Goal: Task Accomplishment & Management: Complete application form

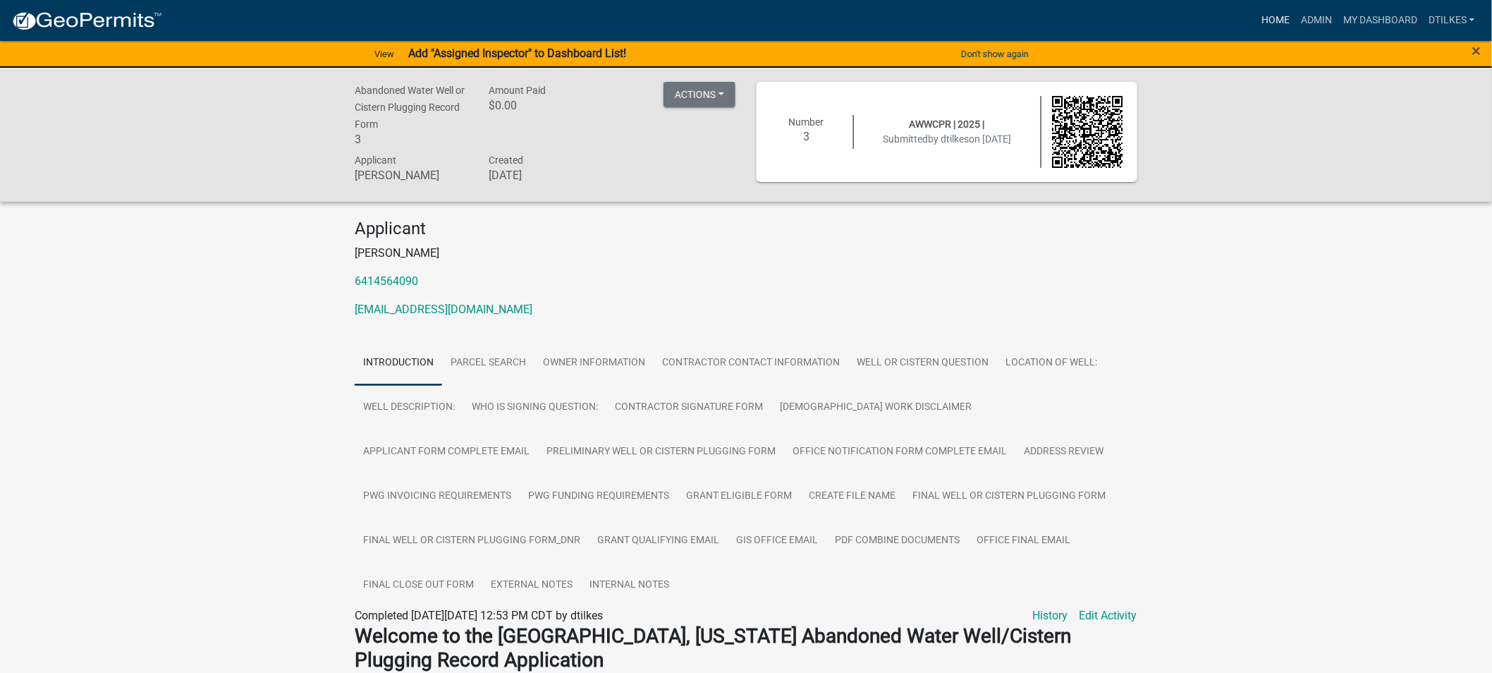
click at [1274, 22] on link "Home" at bounding box center [1275, 20] width 39 height 27
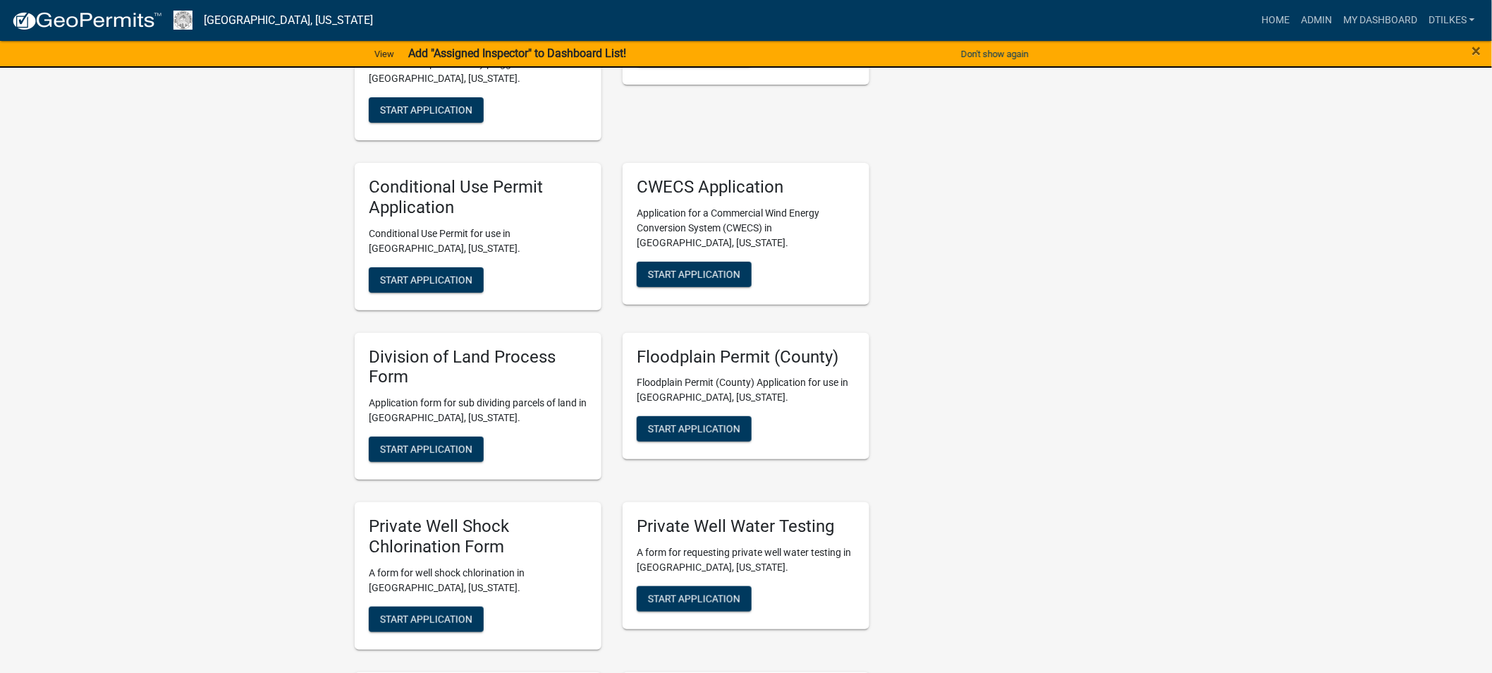
scroll to position [2429, 0]
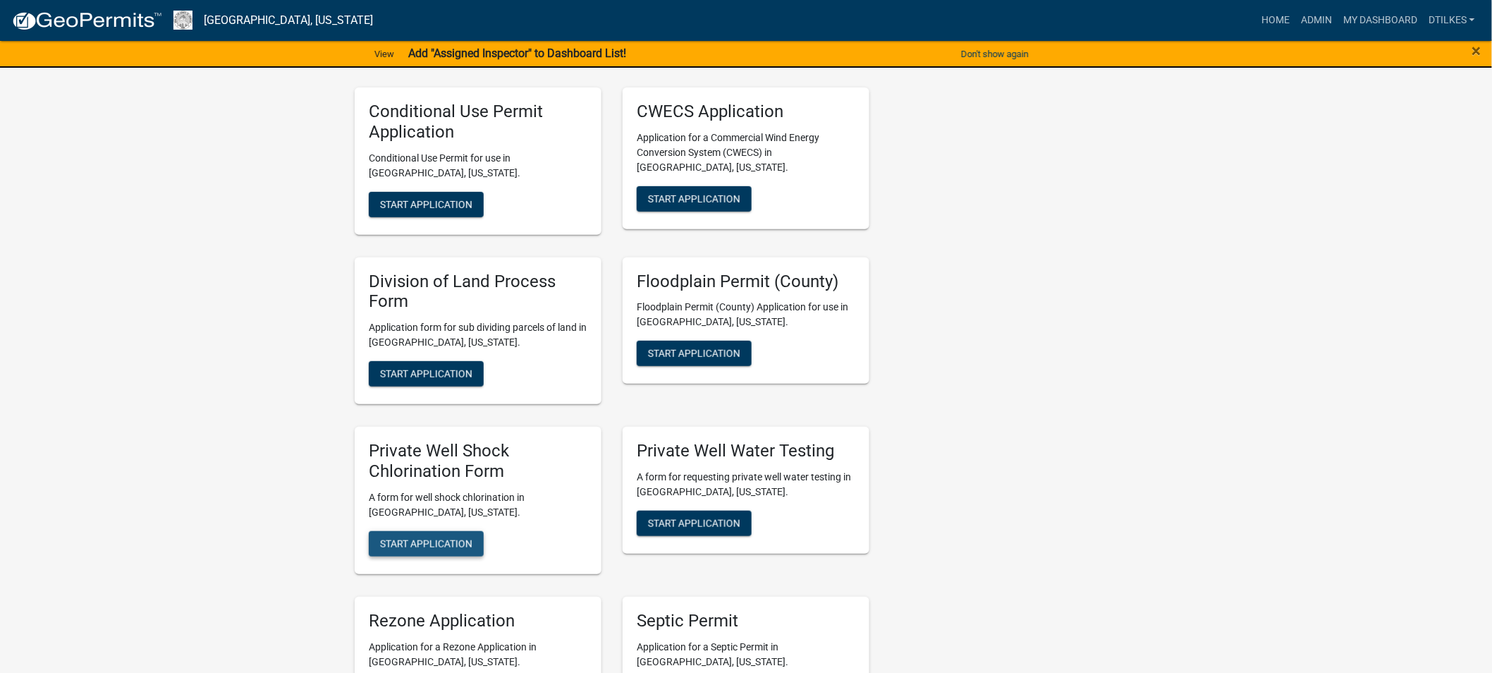
click at [409, 537] on span "Start Application" at bounding box center [426, 542] width 92 height 11
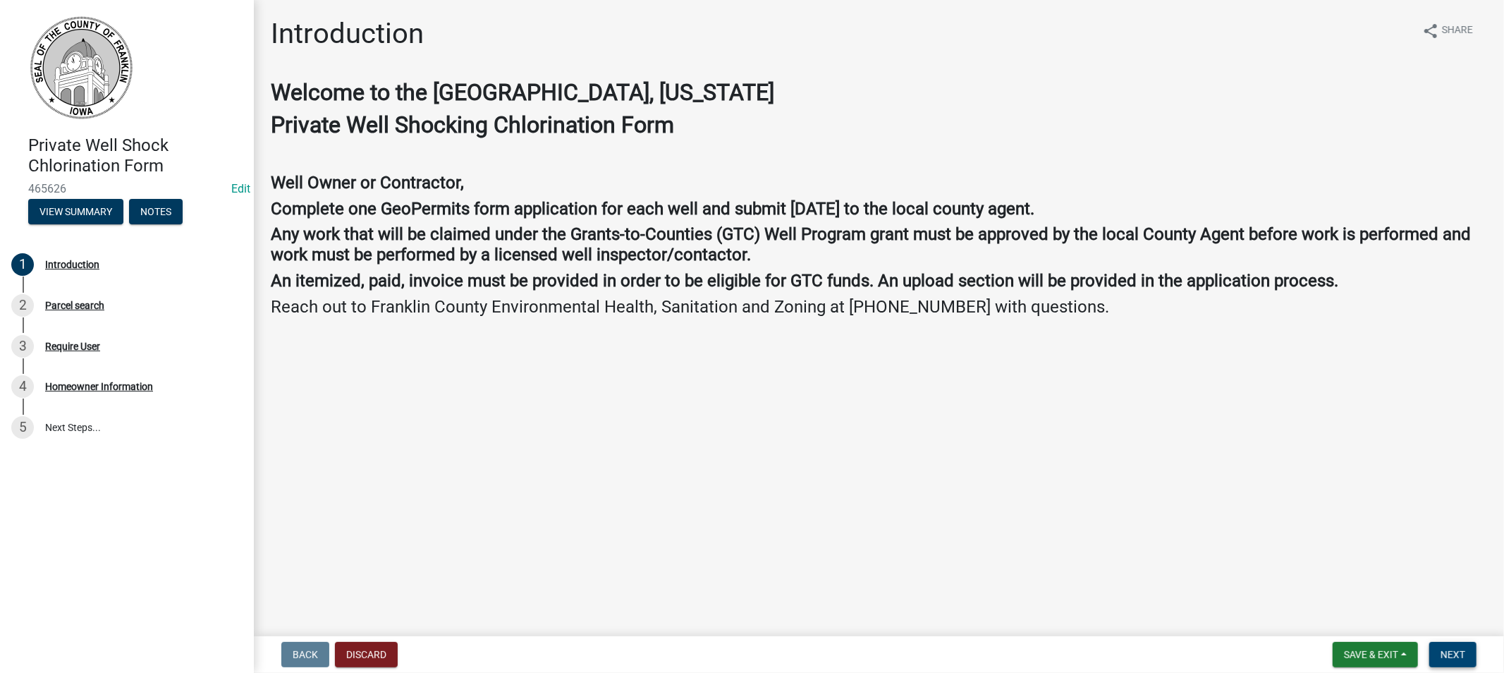
click at [1446, 645] on button "Next" at bounding box center [1453, 654] width 47 height 25
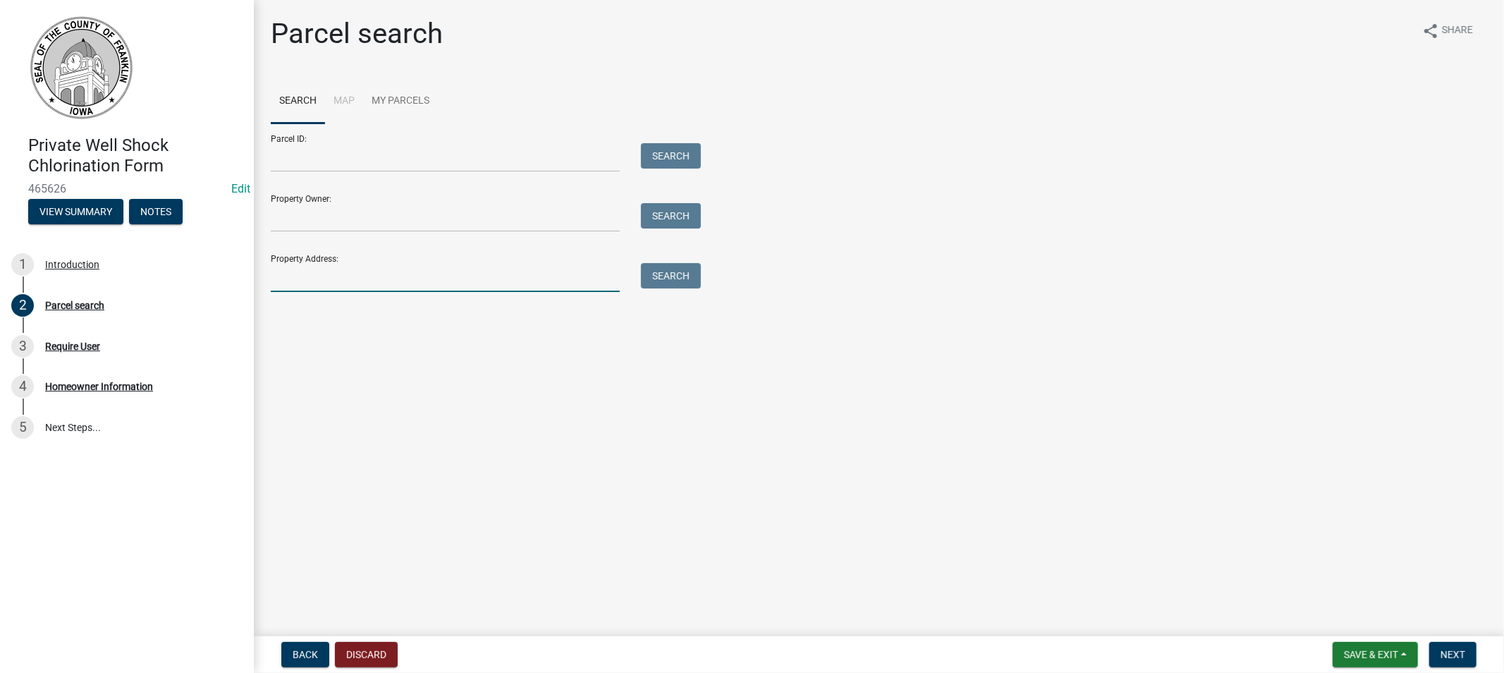
click at [368, 272] on input "Property Address:" at bounding box center [445, 277] width 349 height 29
type input "1076"
click at [674, 270] on button "Search" at bounding box center [671, 275] width 60 height 25
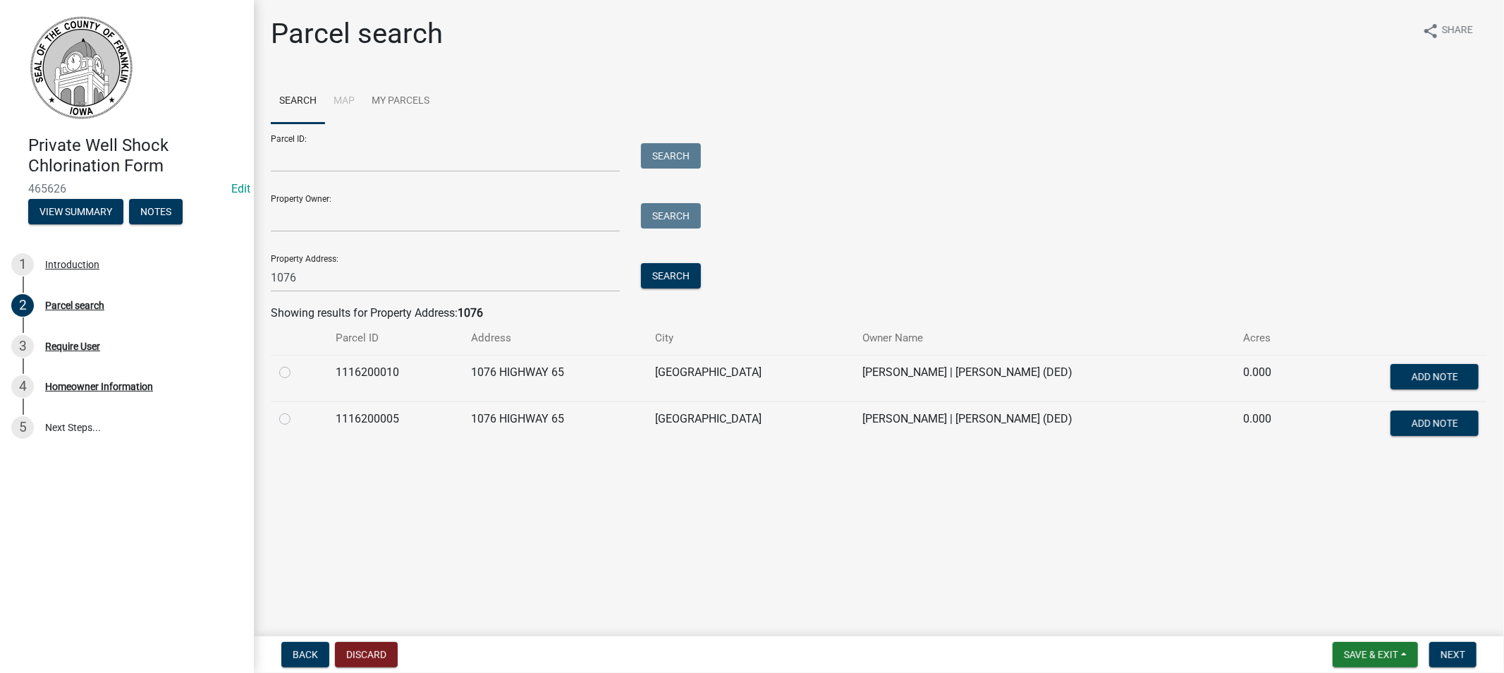
click at [296, 411] on label at bounding box center [296, 411] width 0 height 0
click at [296, 420] on input "radio" at bounding box center [300, 415] width 9 height 9
radio input "true"
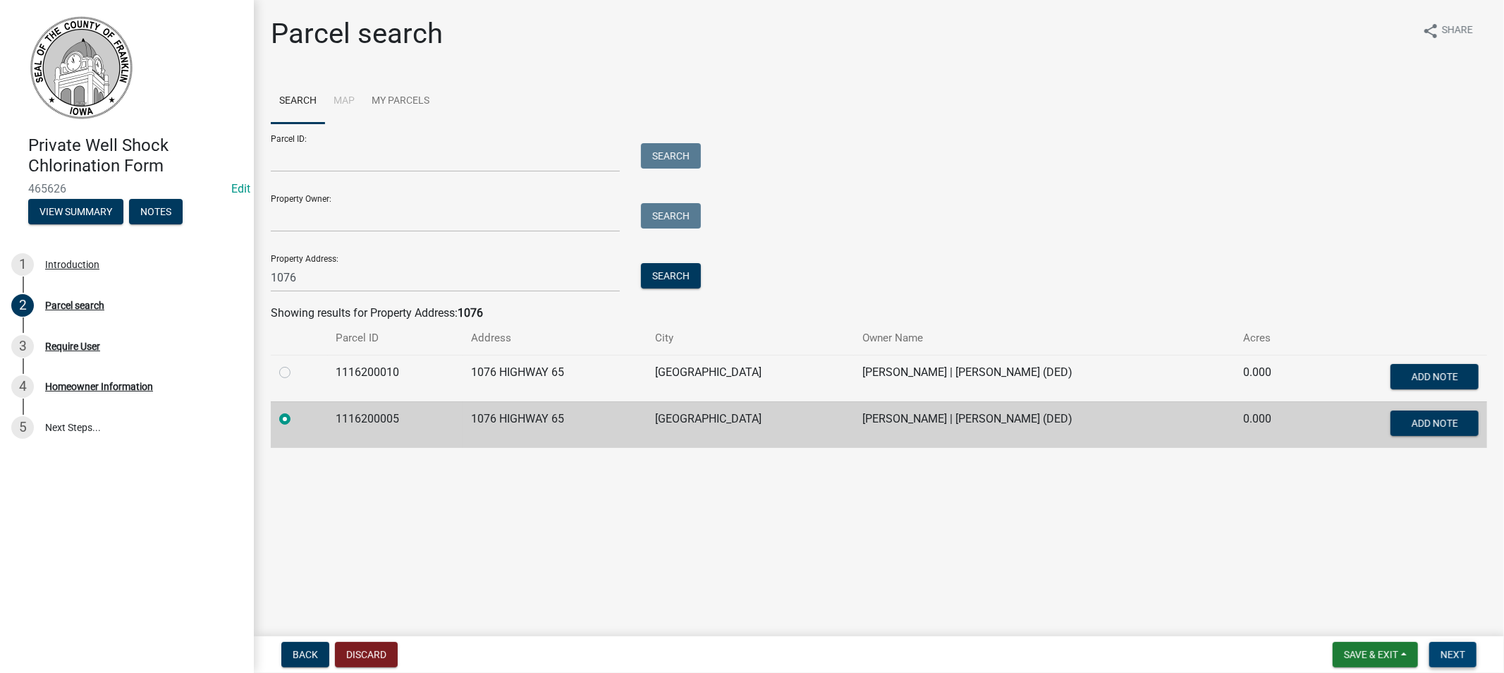
click at [1458, 655] on span "Next" at bounding box center [1453, 654] width 25 height 11
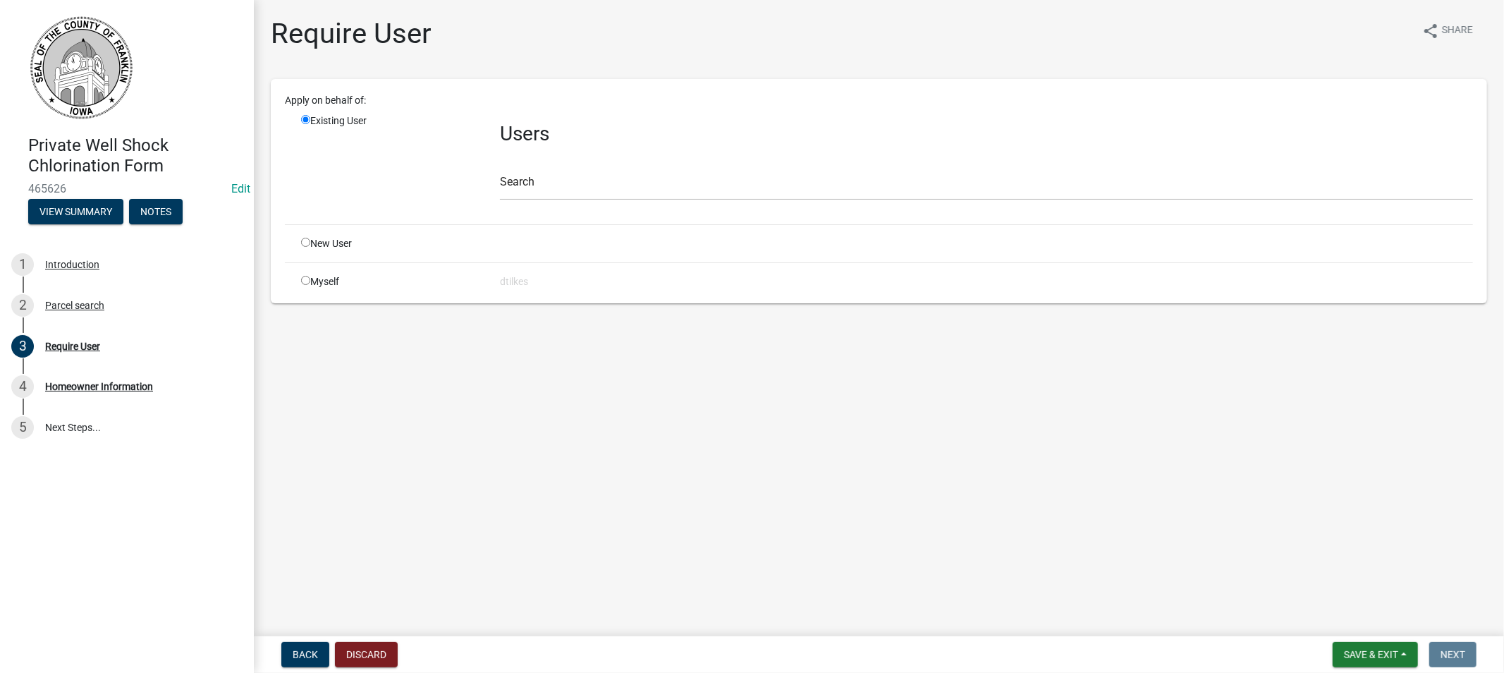
click at [305, 276] on input "radio" at bounding box center [305, 280] width 9 height 9
radio input "true"
radio input "false"
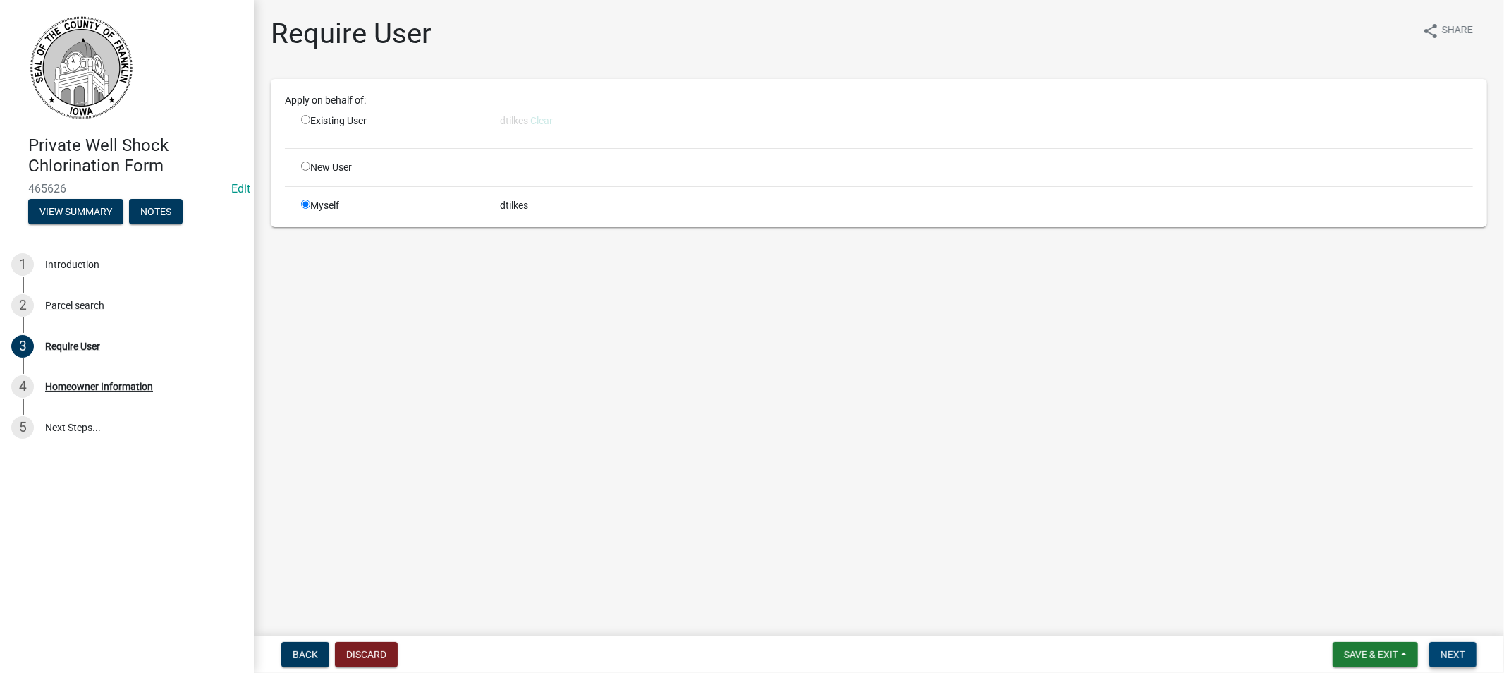
drag, startPoint x: 1441, startPoint y: 652, endPoint x: 1435, endPoint y: 646, distance: 8.5
click at [1437, 652] on button "Next" at bounding box center [1453, 654] width 47 height 25
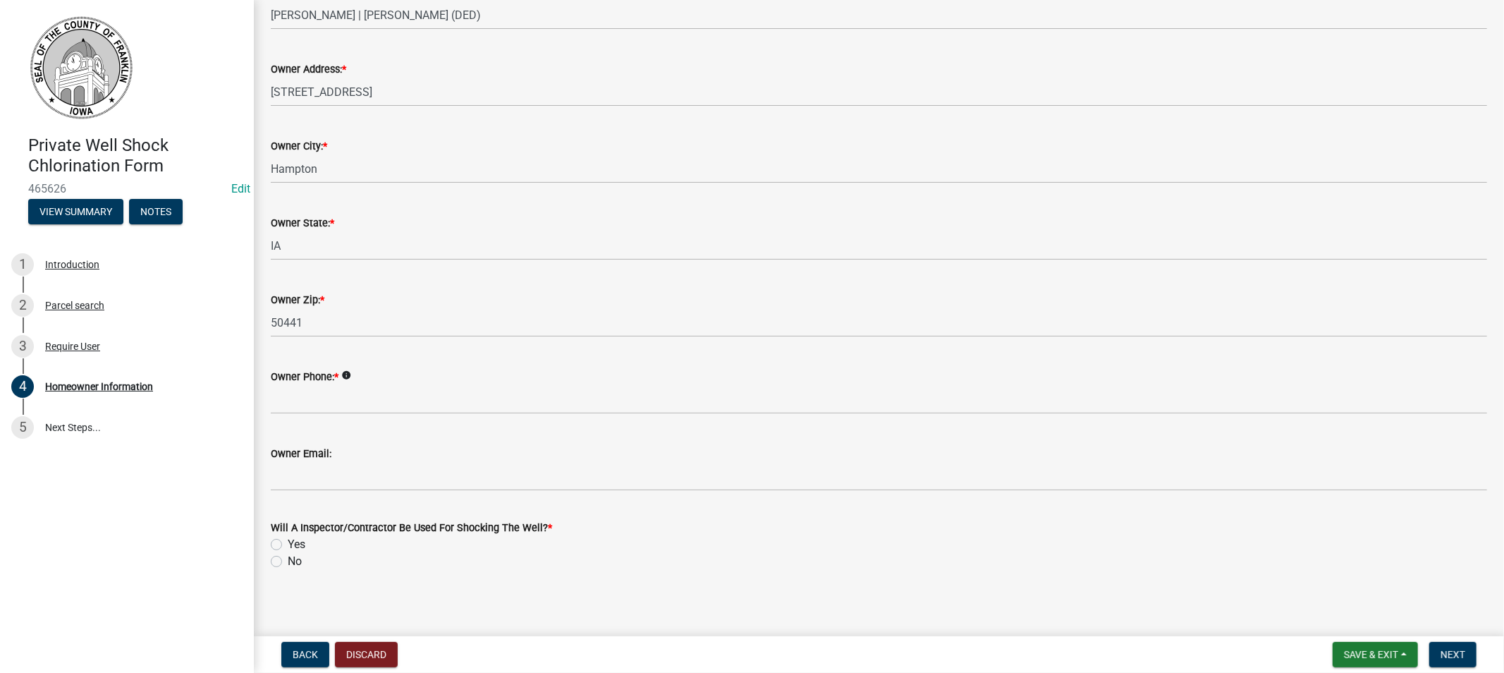
scroll to position [152, 0]
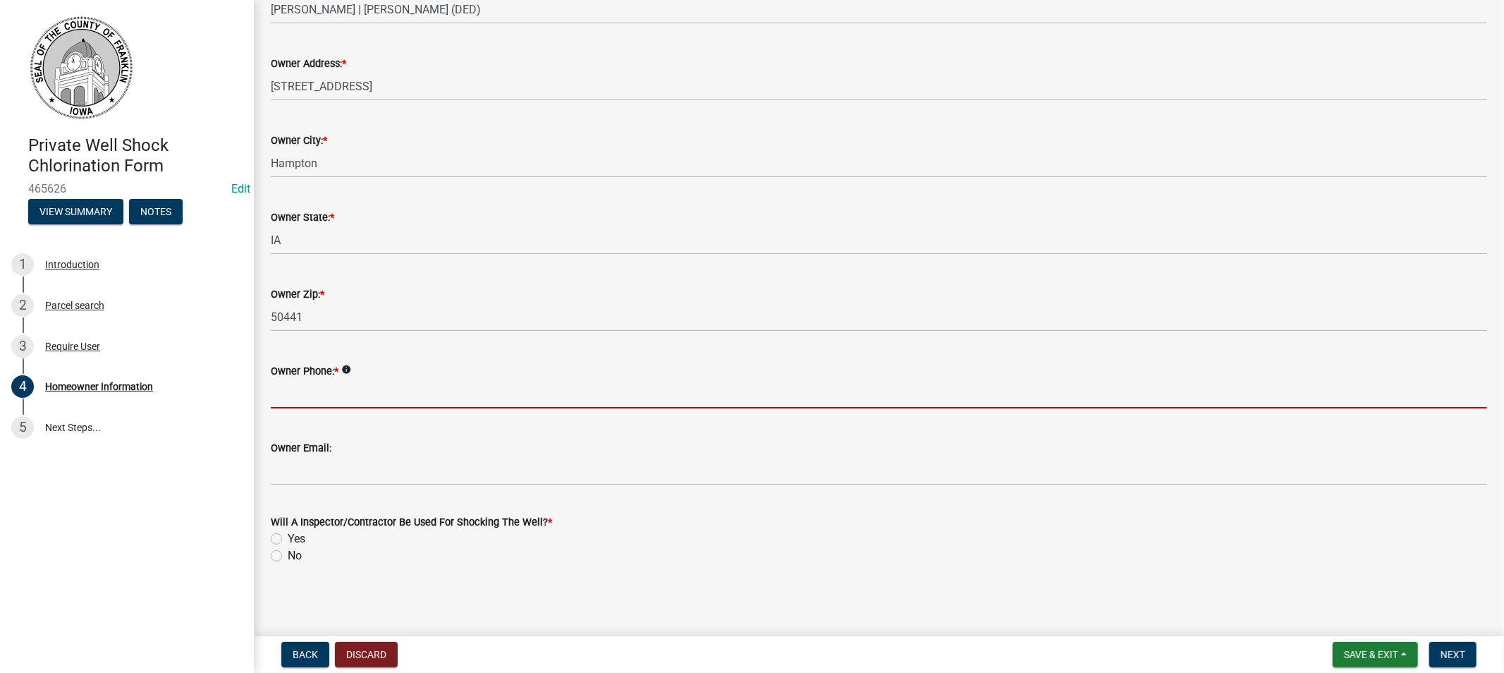
click at [305, 388] on input "Owner Phone: *" at bounding box center [879, 393] width 1217 height 29
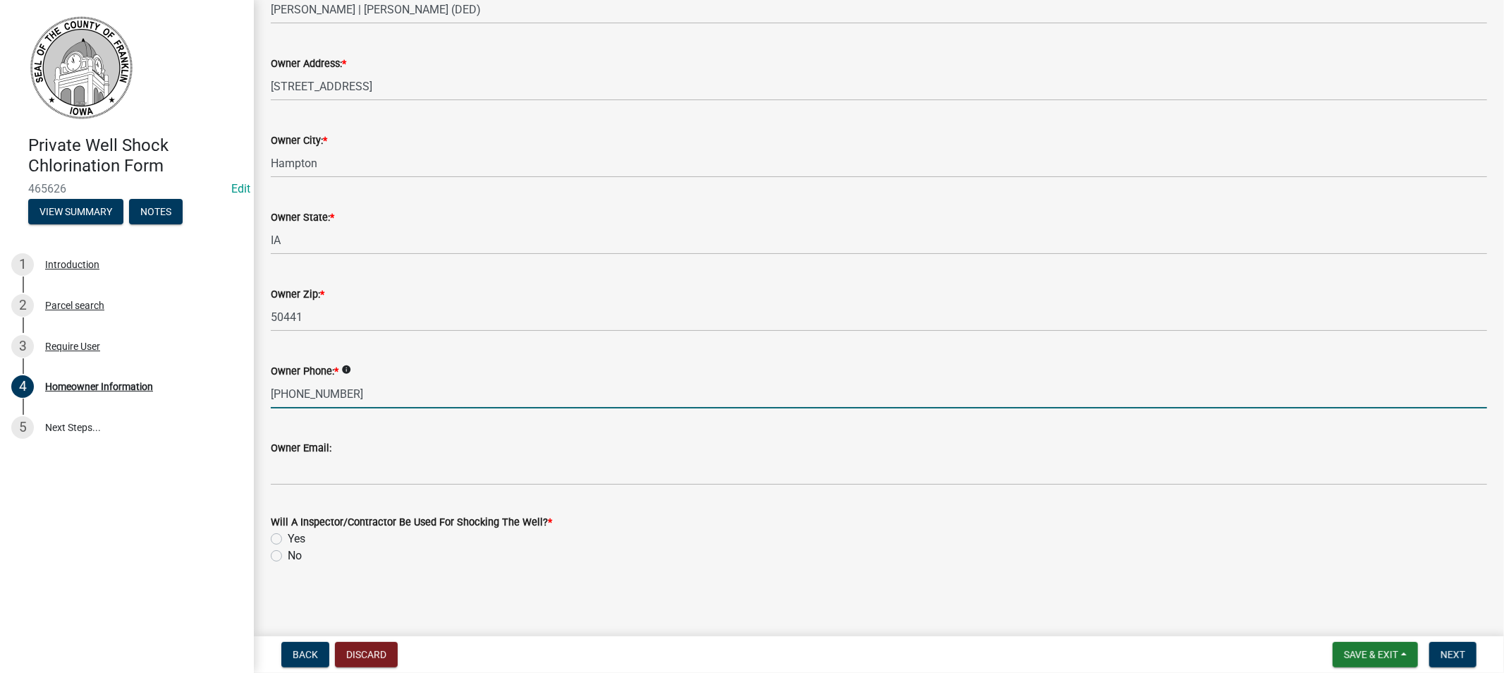
type input "[PHONE_NUMBER]"
click at [288, 535] on label "Yes" at bounding box center [297, 538] width 18 height 17
click at [288, 535] on input "Yes" at bounding box center [292, 534] width 9 height 9
radio input "true"
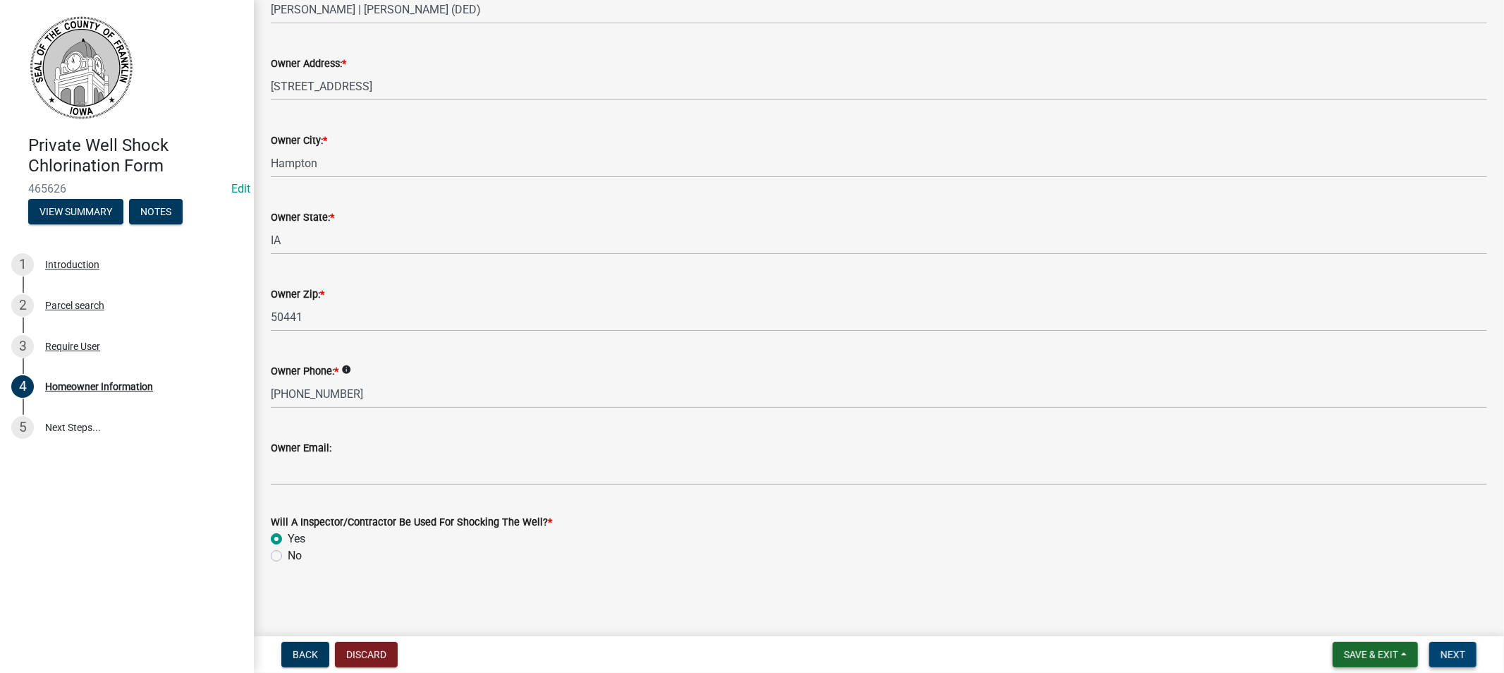
drag, startPoint x: 1440, startPoint y: 649, endPoint x: 1415, endPoint y: 647, distance: 25.5
click at [1436, 649] on button "Next" at bounding box center [1453, 654] width 47 height 25
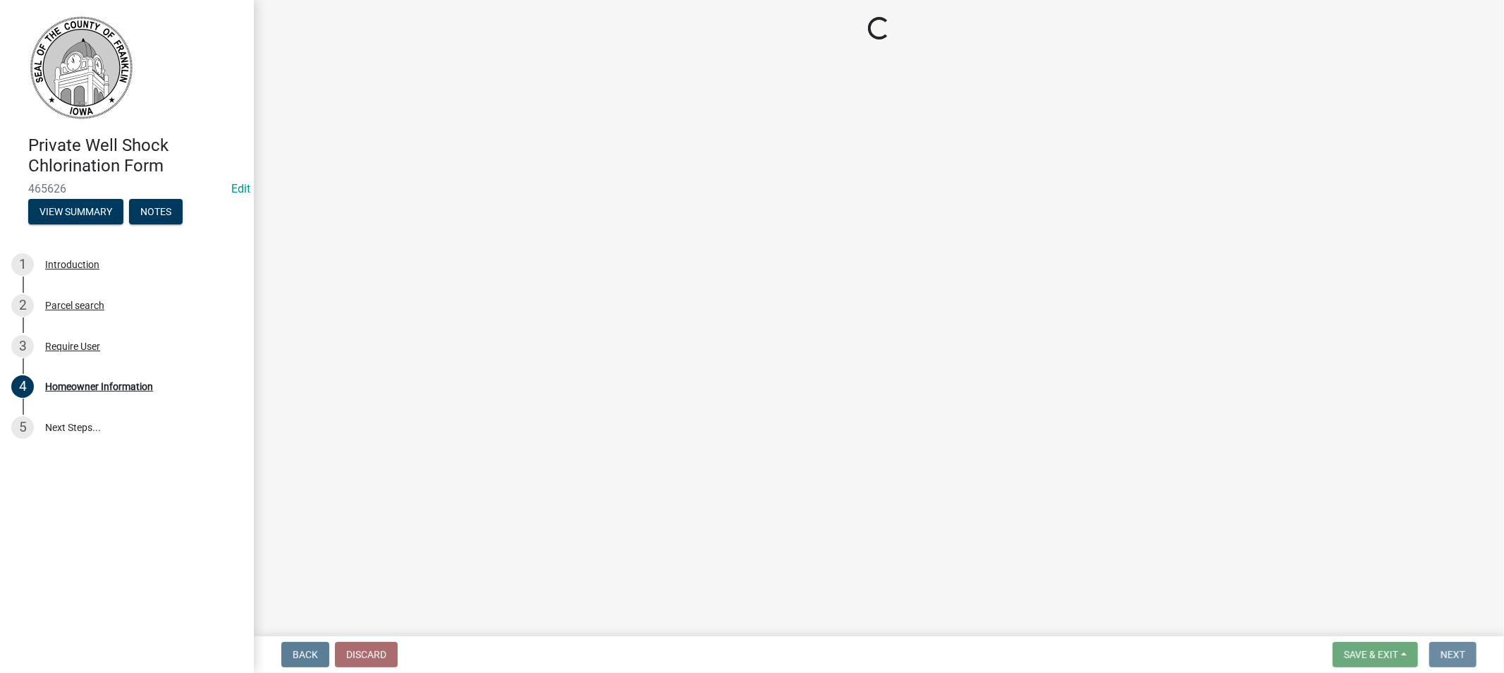
scroll to position [0, 0]
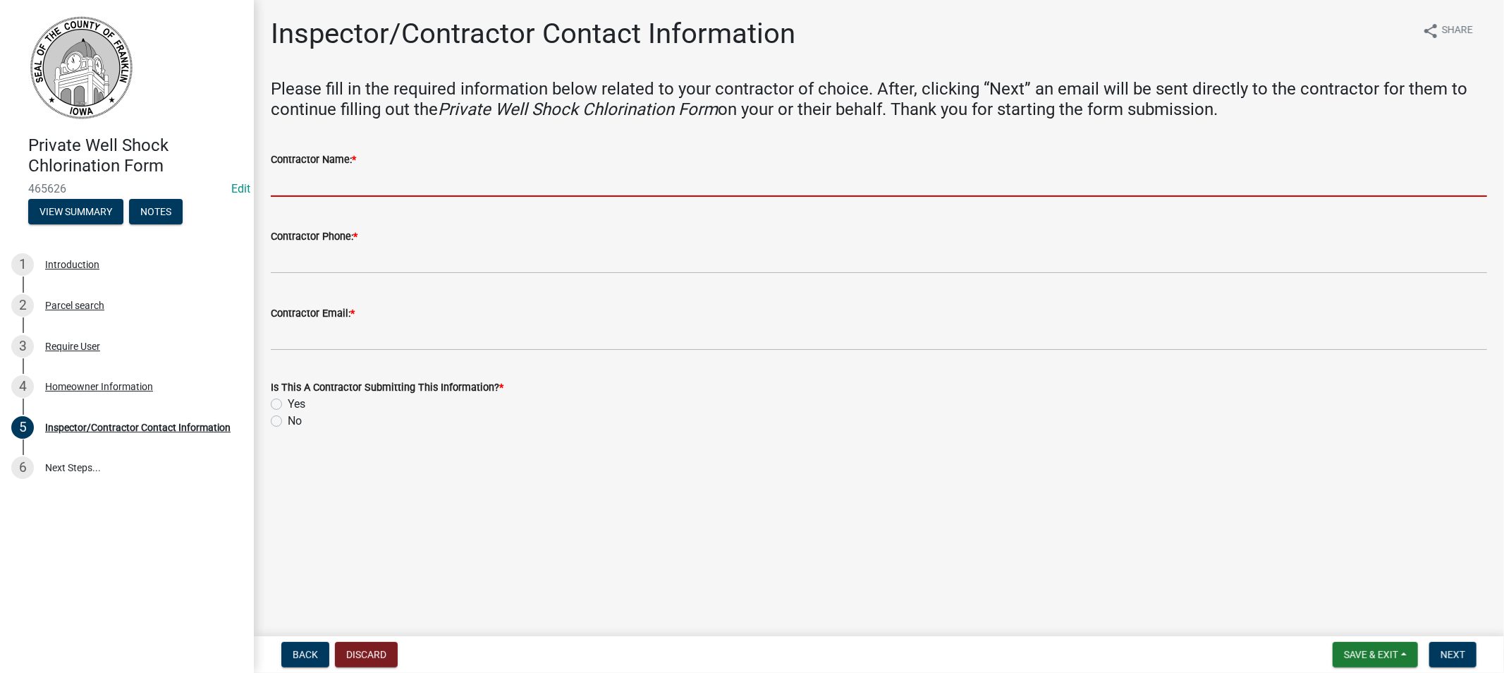
click at [335, 191] on input "Contractor Name: *" at bounding box center [879, 182] width 1217 height 29
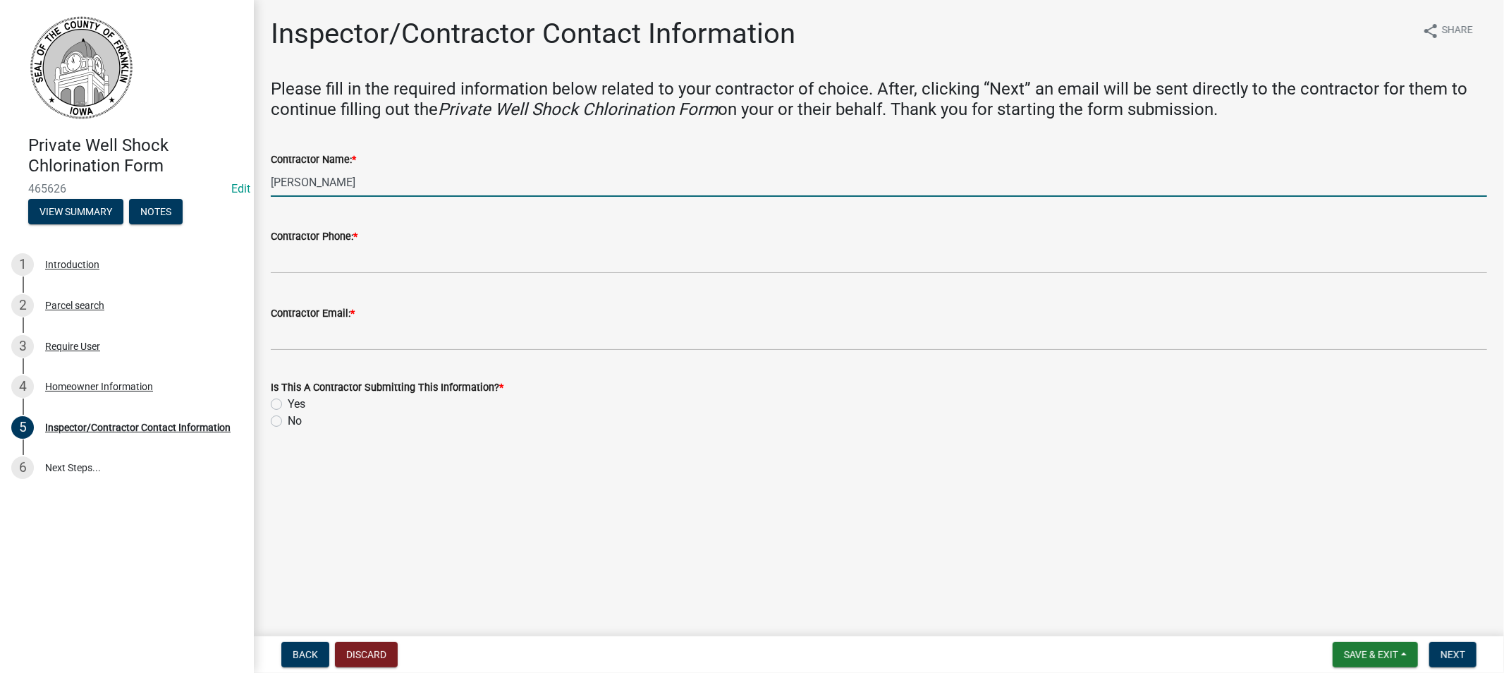
type input "[PERSON_NAME]"
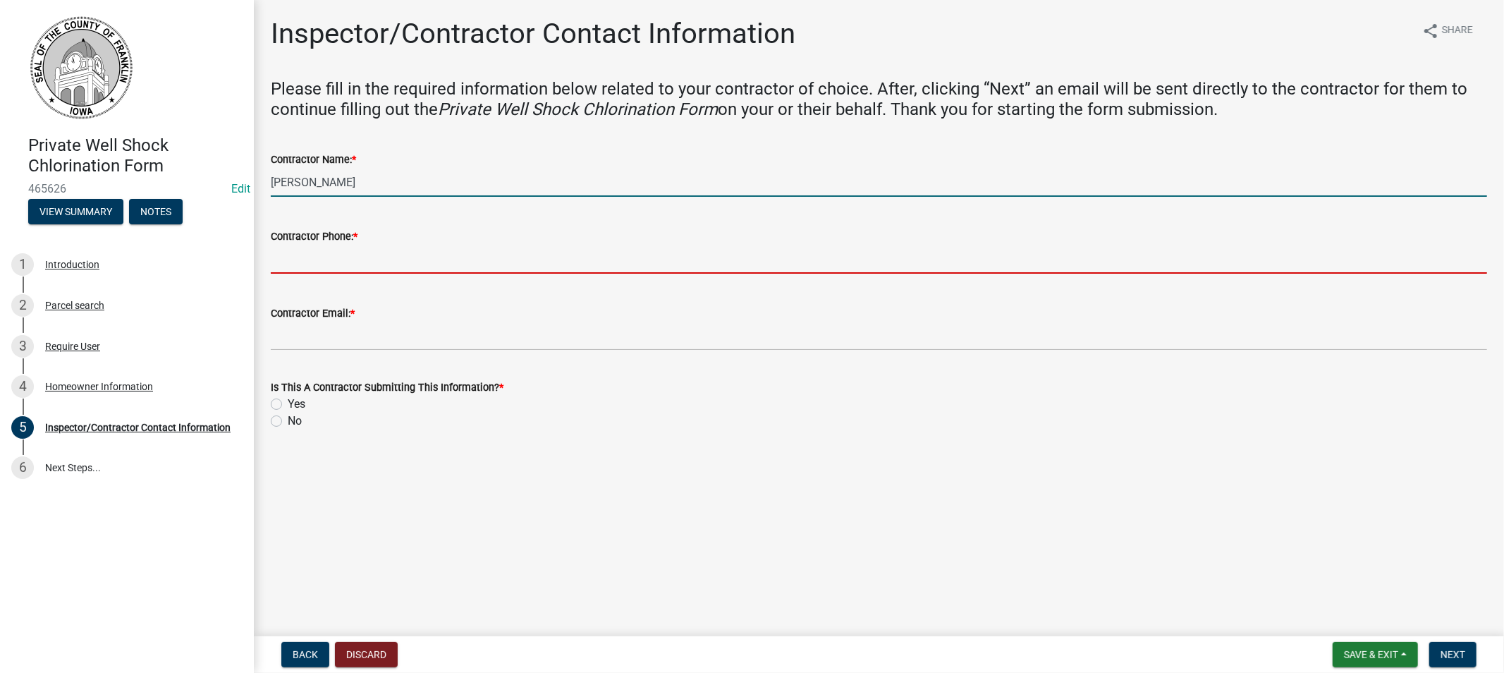
click at [308, 250] on input "Contractor Phone: *" at bounding box center [879, 259] width 1217 height 29
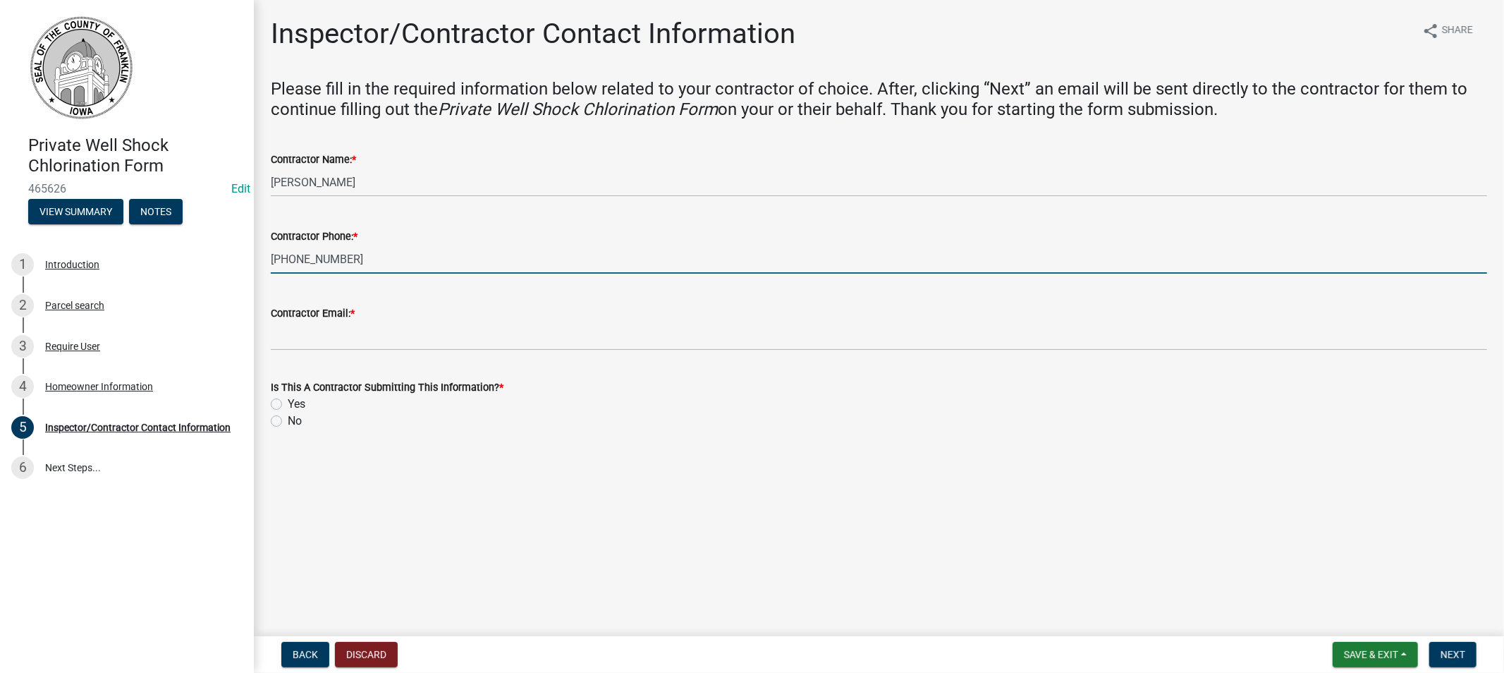
type input "[PHONE_NUMBER]"
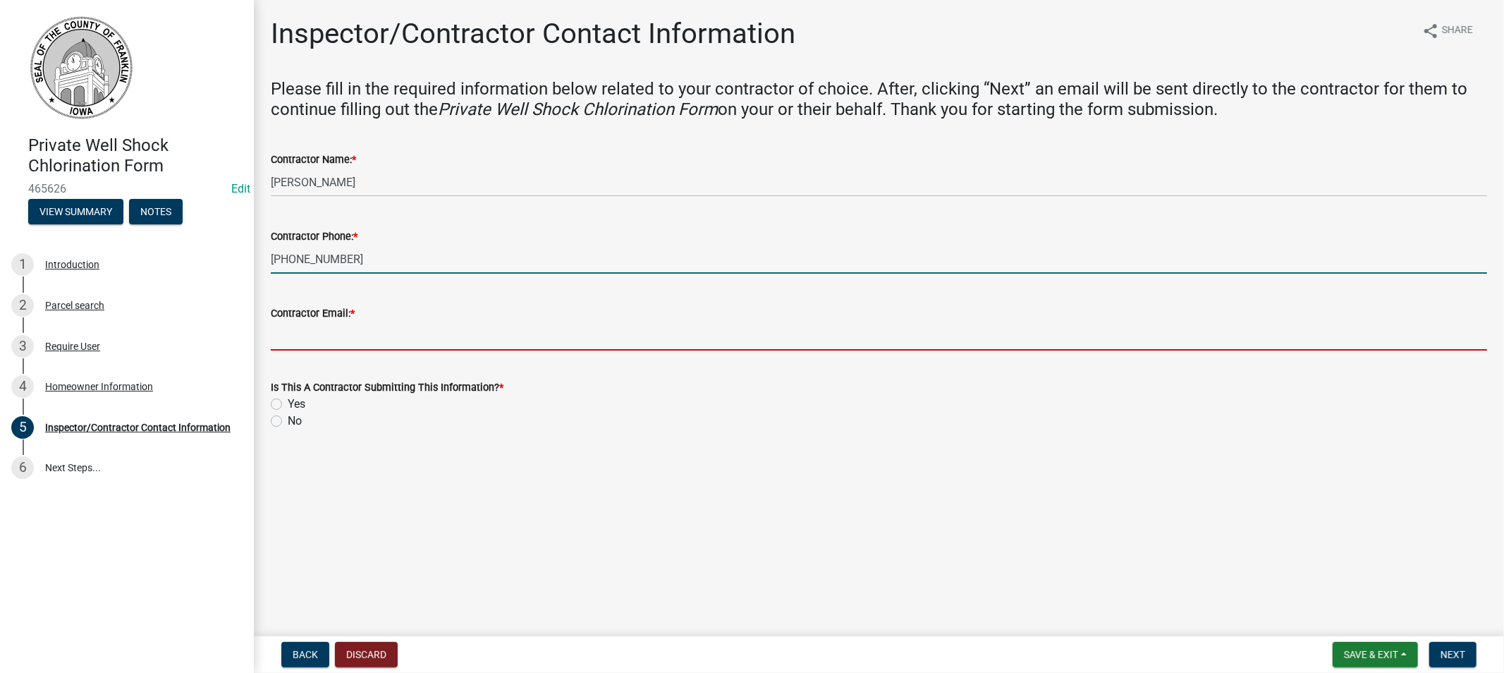
click at [306, 346] on input "Contractor Email: *" at bounding box center [879, 336] width 1217 height 29
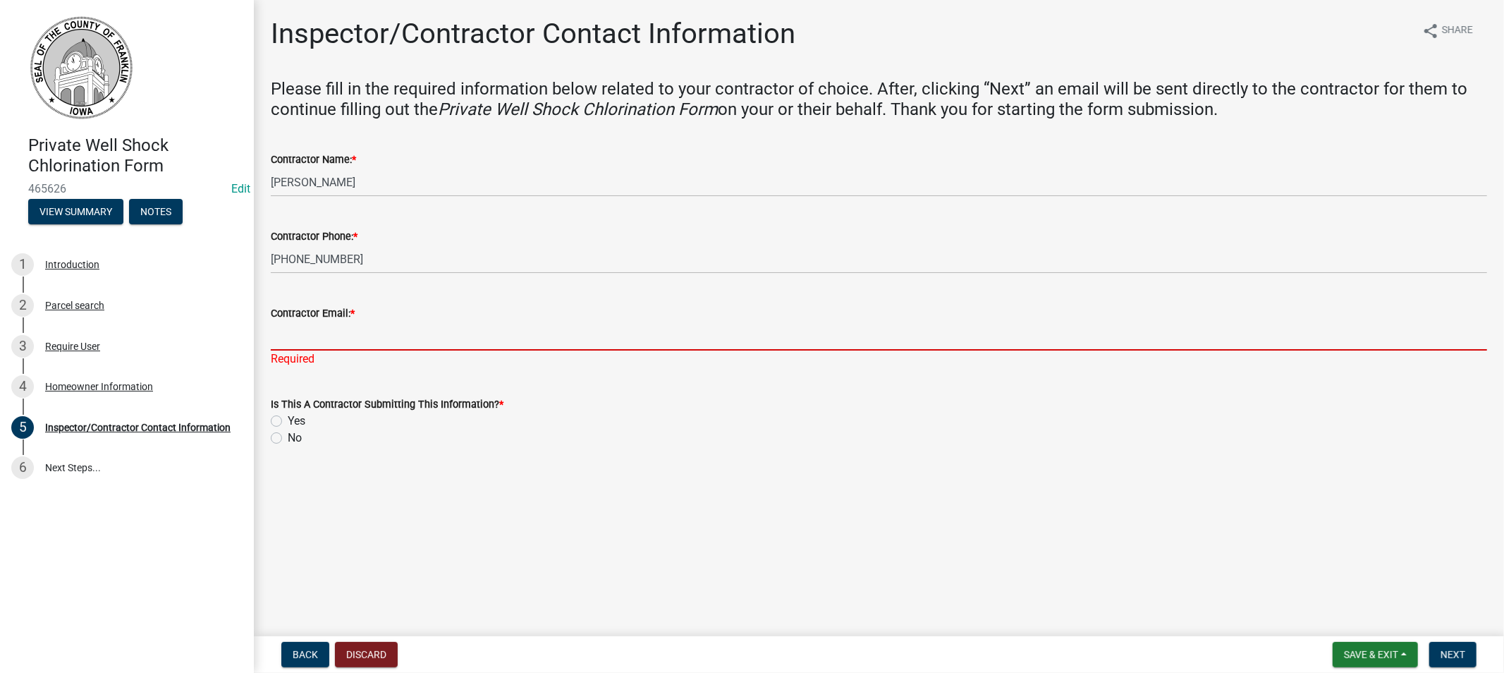
click at [290, 339] on input "Contractor Email: *" at bounding box center [879, 336] width 1217 height 29
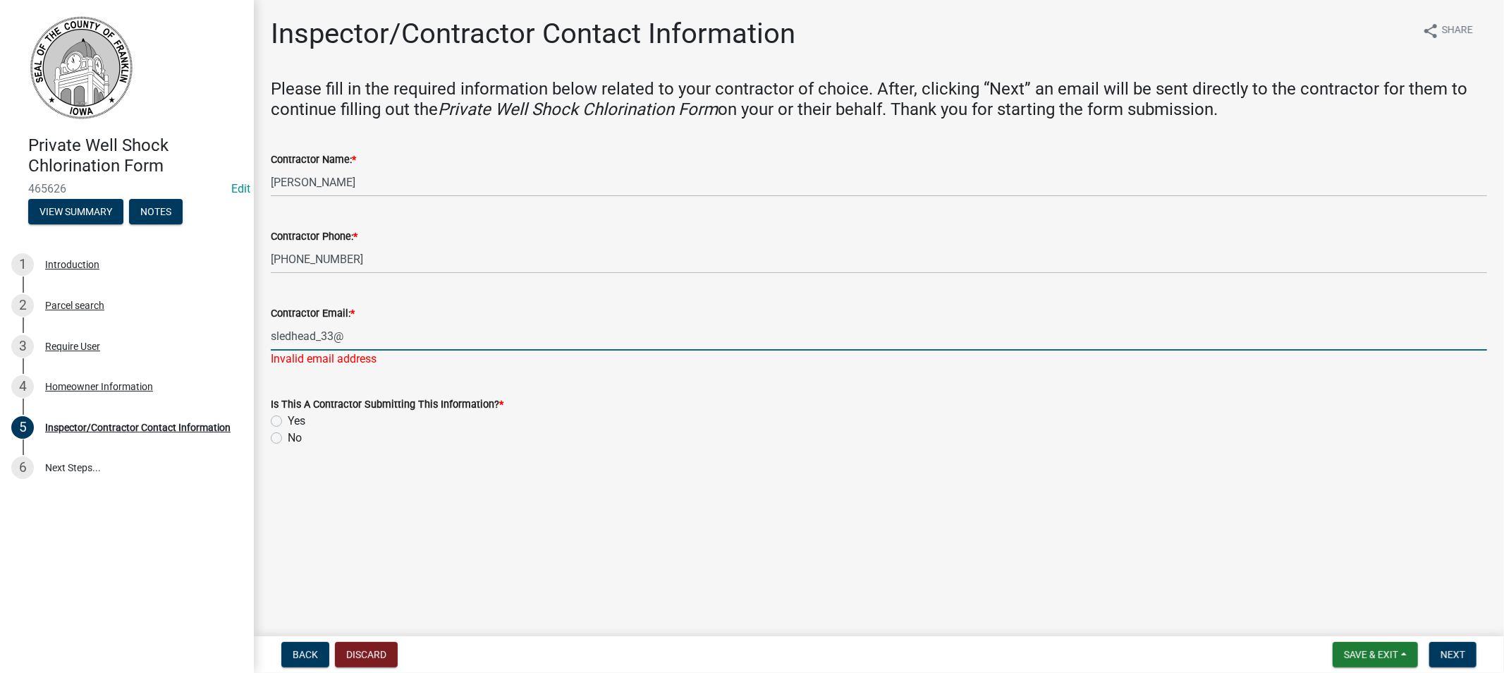
click at [348, 341] on input "sledhead_33@" at bounding box center [879, 336] width 1217 height 29
type input "[EMAIL_ADDRESS][DOMAIN_NAME]"
click at [576, 482] on main "Inspector/Contractor Contact Information share Share Please fill in the require…" at bounding box center [879, 315] width 1251 height 631
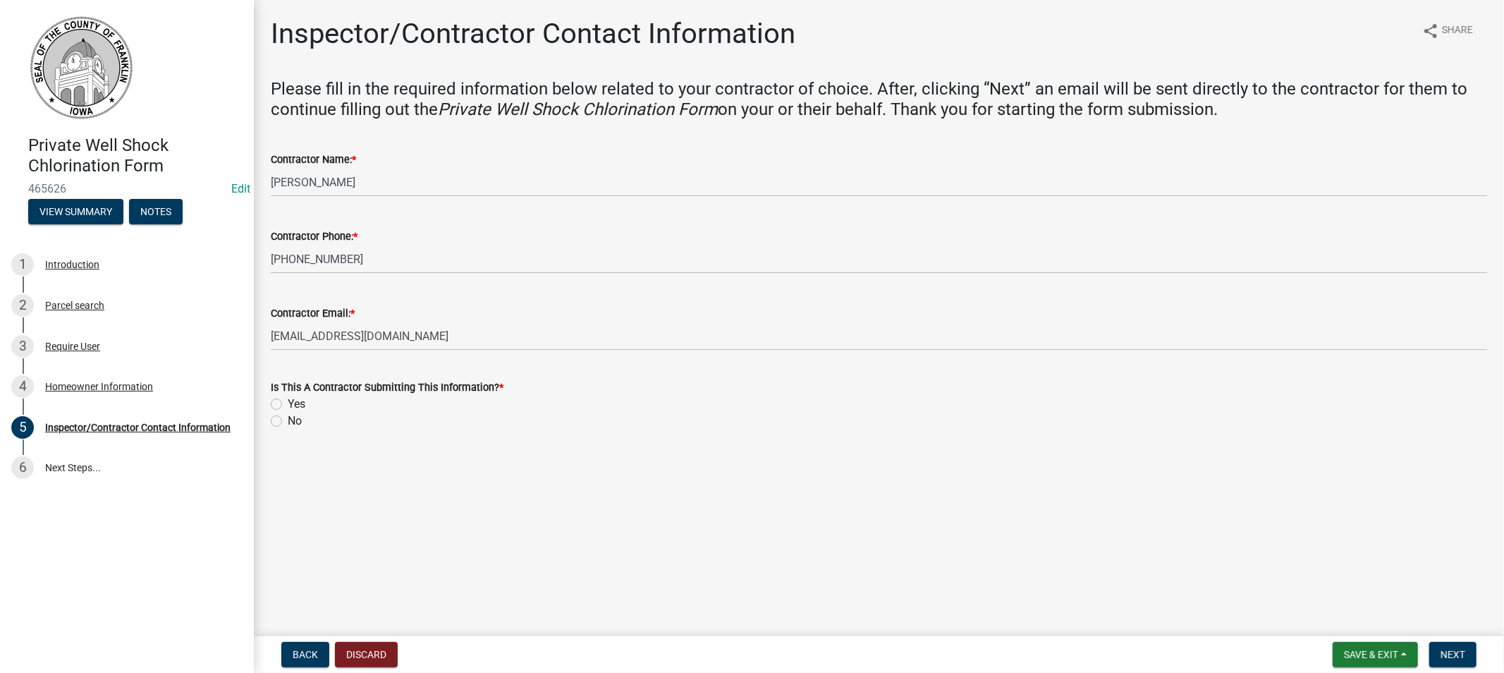
click at [288, 406] on label "Yes" at bounding box center [297, 404] width 18 height 17
click at [288, 405] on input "Yes" at bounding box center [292, 400] width 9 height 9
radio input "true"
click at [1457, 650] on span "Next" at bounding box center [1453, 654] width 25 height 11
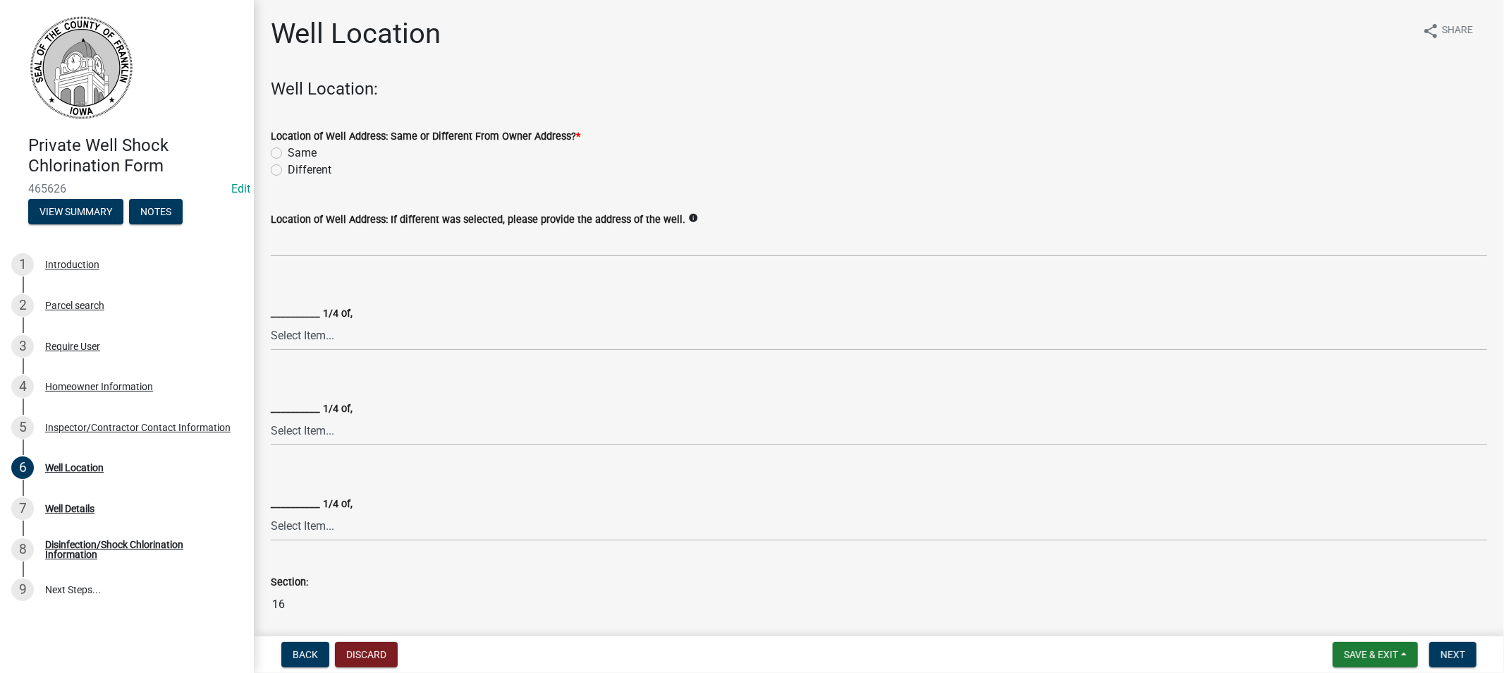
click at [288, 152] on label "Same" at bounding box center [302, 153] width 29 height 17
click at [288, 152] on input "Same" at bounding box center [292, 149] width 9 height 9
radio input "true"
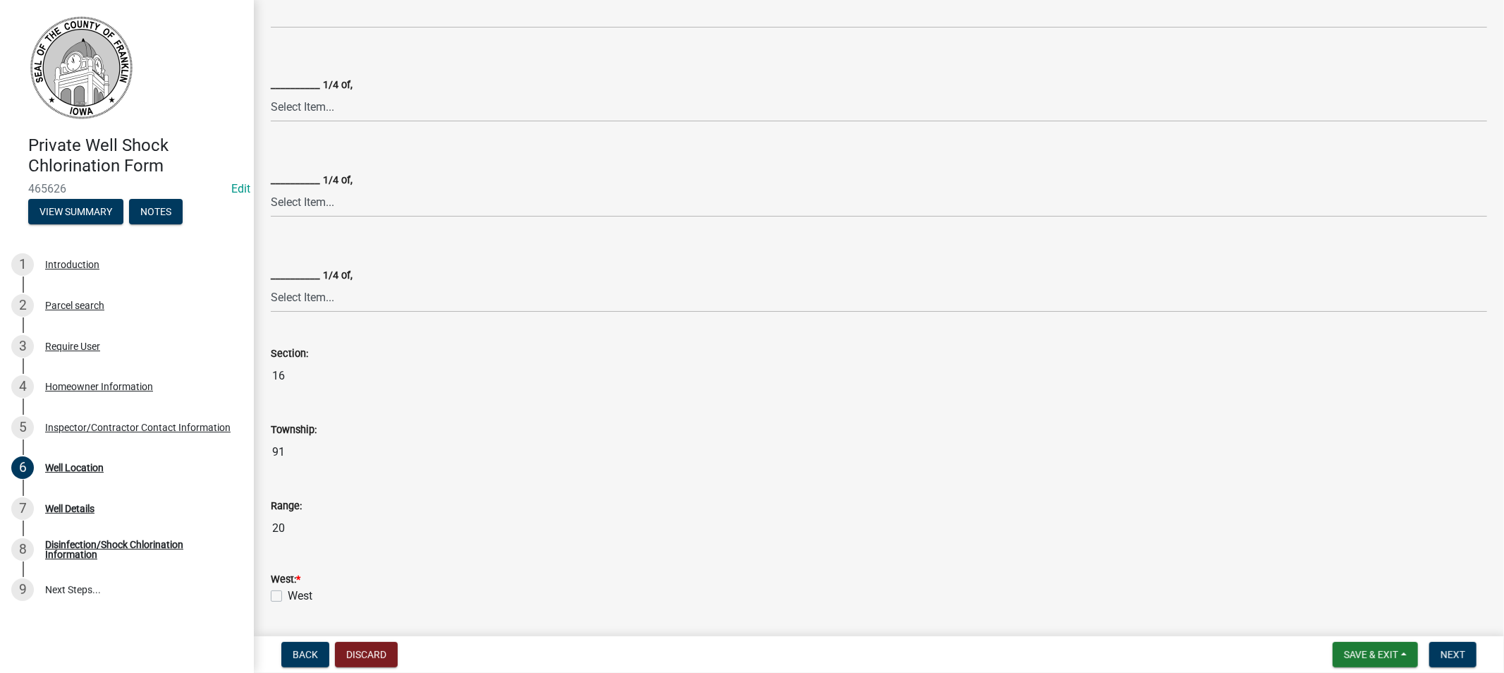
scroll to position [470, 0]
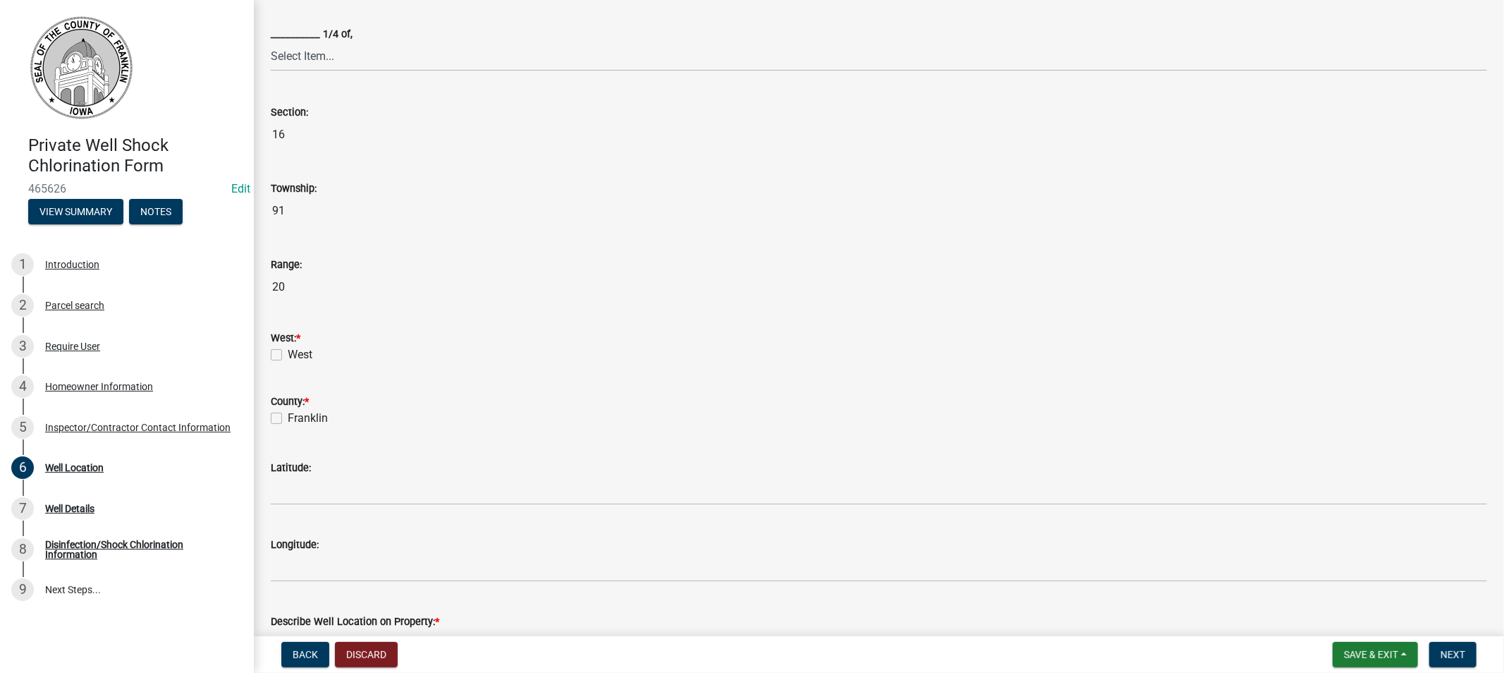
click at [288, 351] on label "West" at bounding box center [300, 354] width 25 height 17
click at [288, 351] on input "West" at bounding box center [292, 350] width 9 height 9
checkbox input "true"
click at [288, 416] on label "Franklin" at bounding box center [308, 418] width 40 height 17
click at [288, 416] on input "Franklin" at bounding box center [292, 414] width 9 height 9
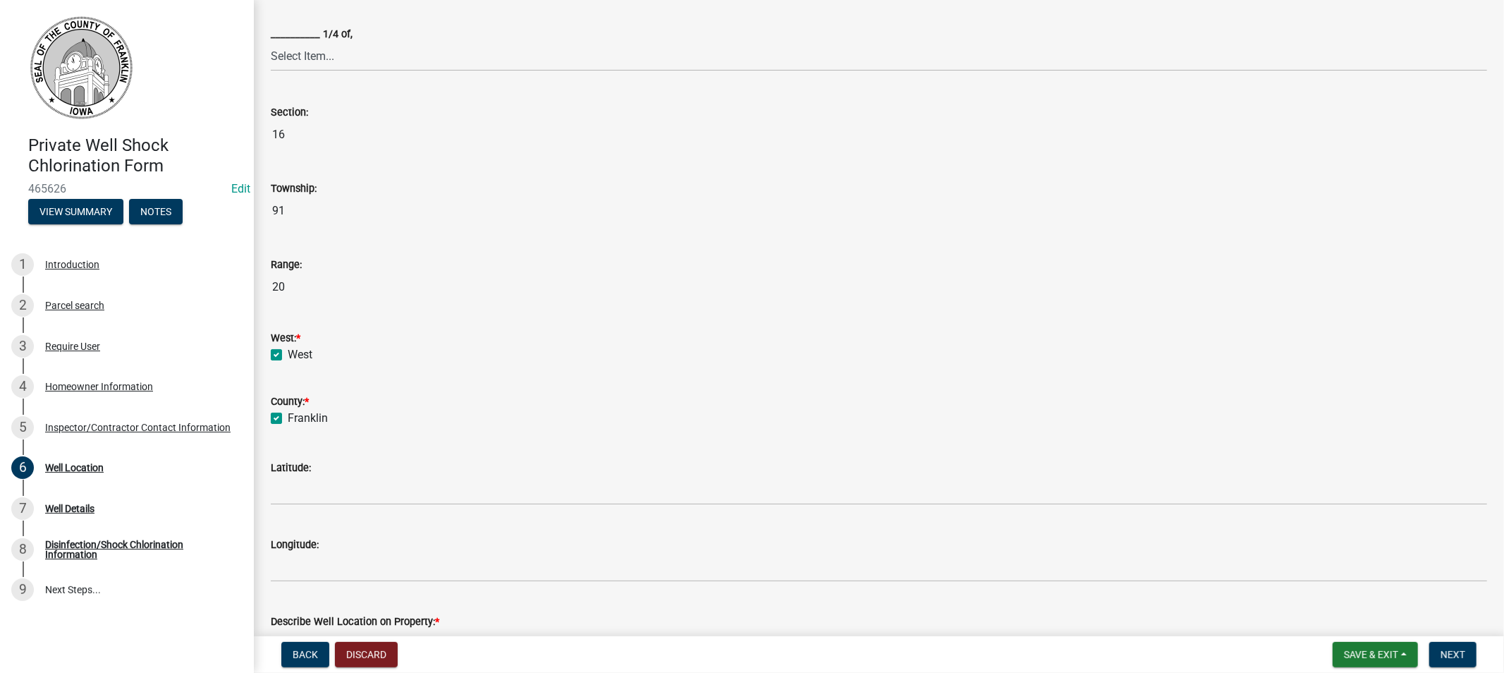
checkbox input "true"
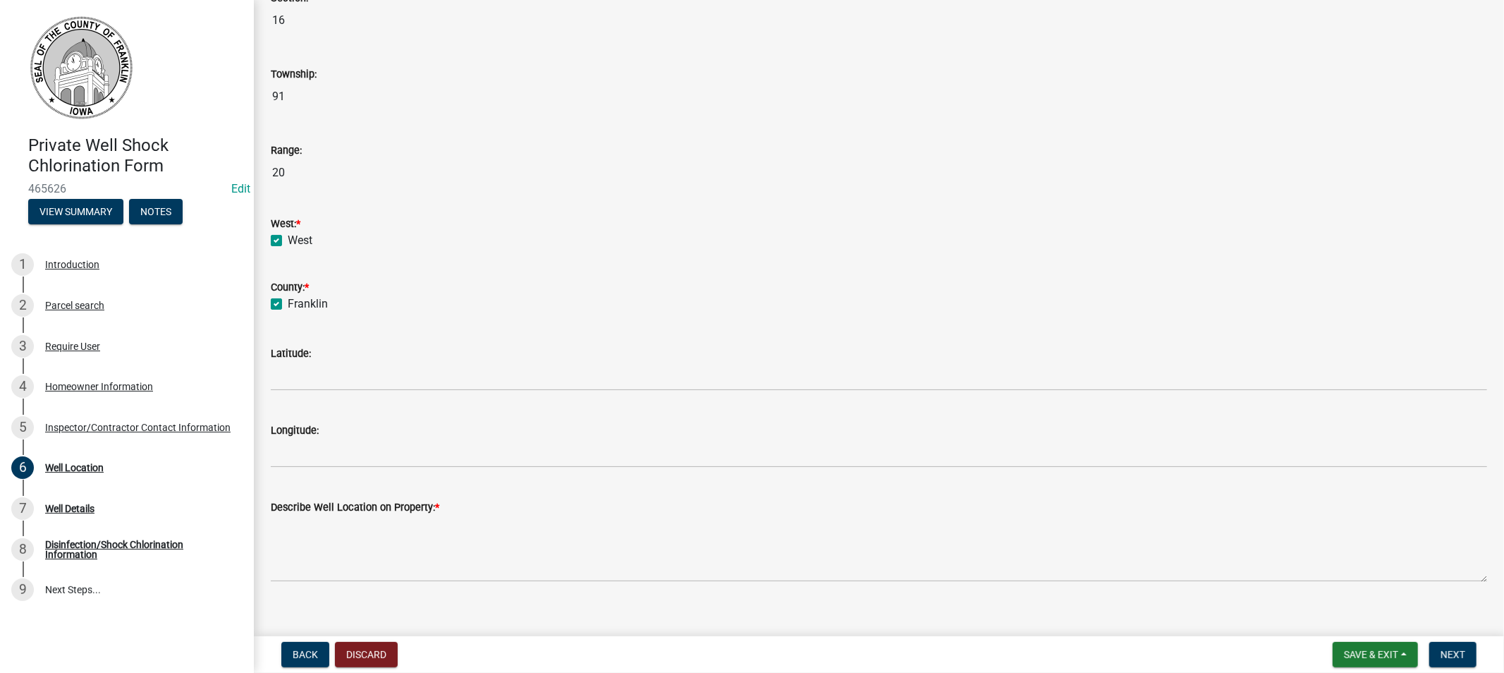
scroll to position [601, 0]
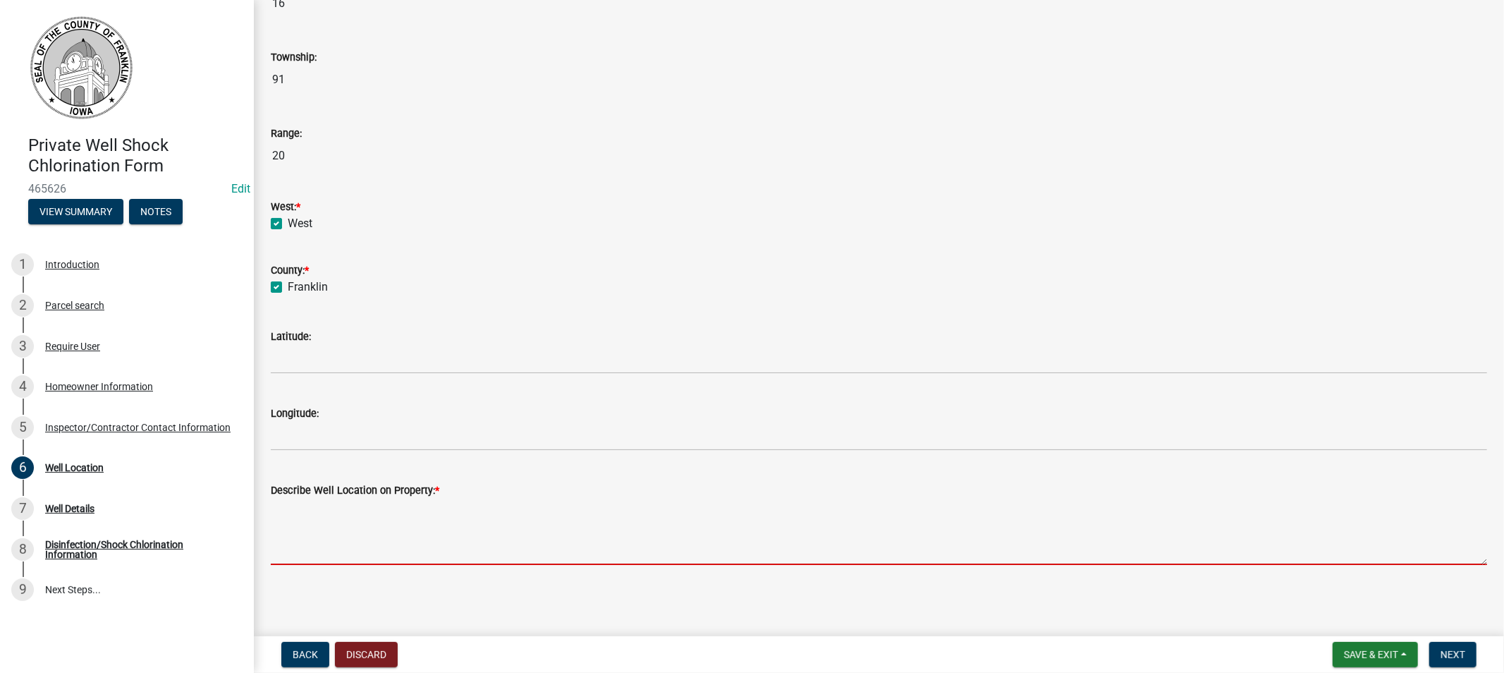
drag, startPoint x: 336, startPoint y: 556, endPoint x: 369, endPoint y: 551, distance: 32.8
click at [360, 552] on textarea "Describe Well Location on Property: *" at bounding box center [879, 532] width 1217 height 66
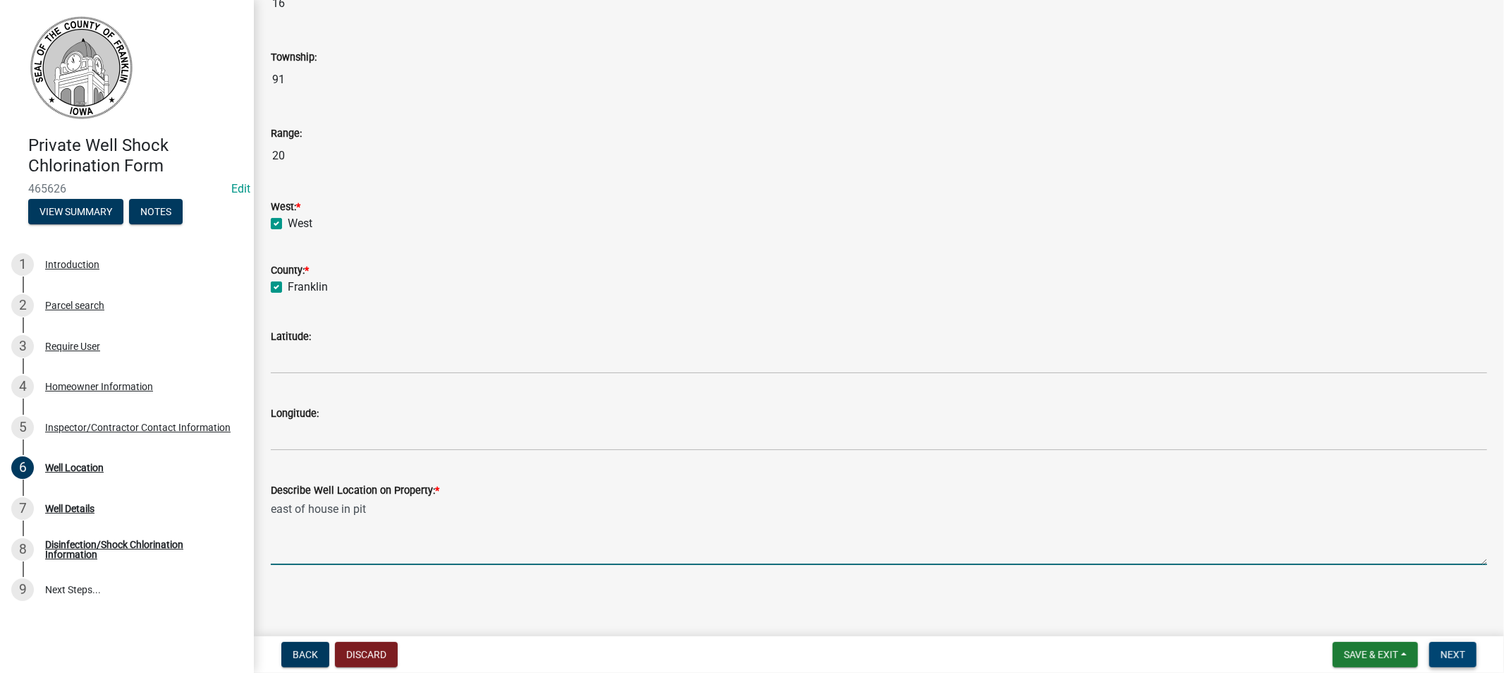
type textarea "east of house in pit"
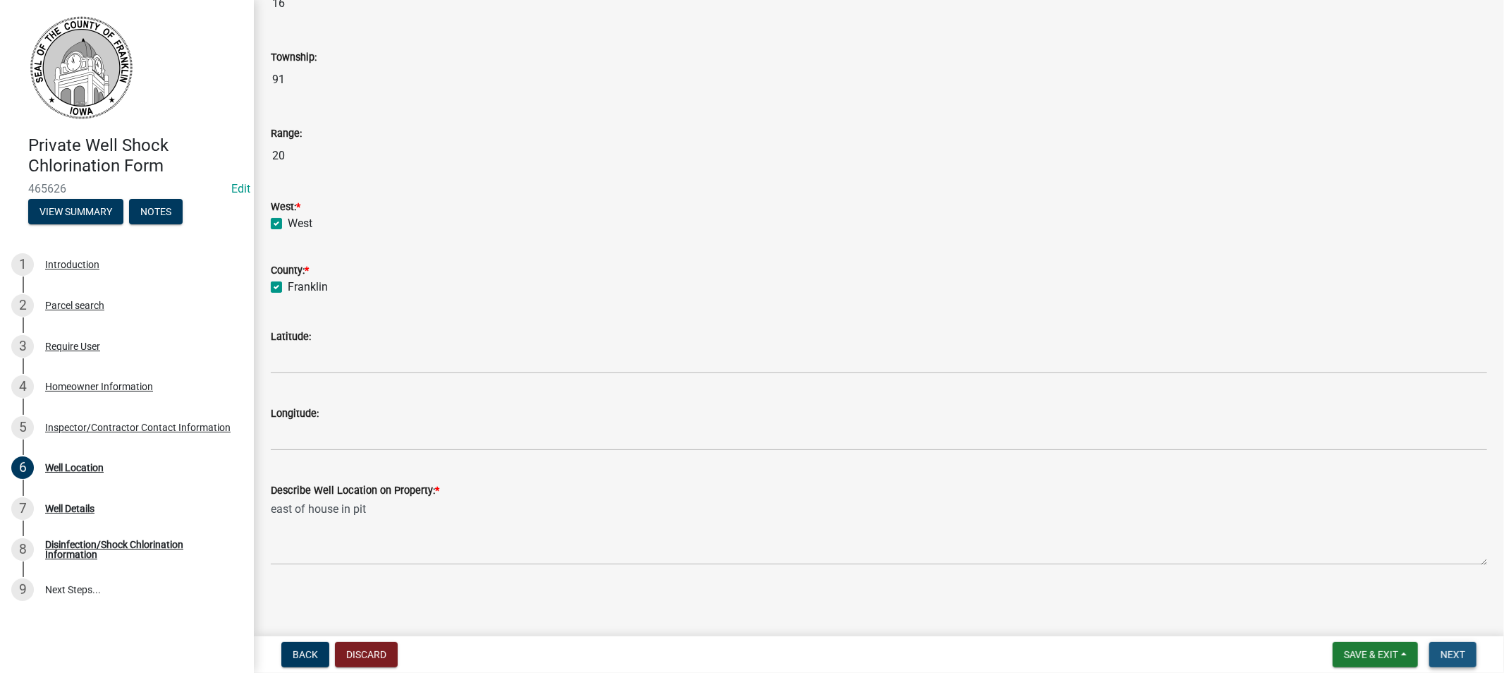
click at [1440, 657] on button "Next" at bounding box center [1453, 654] width 47 height 25
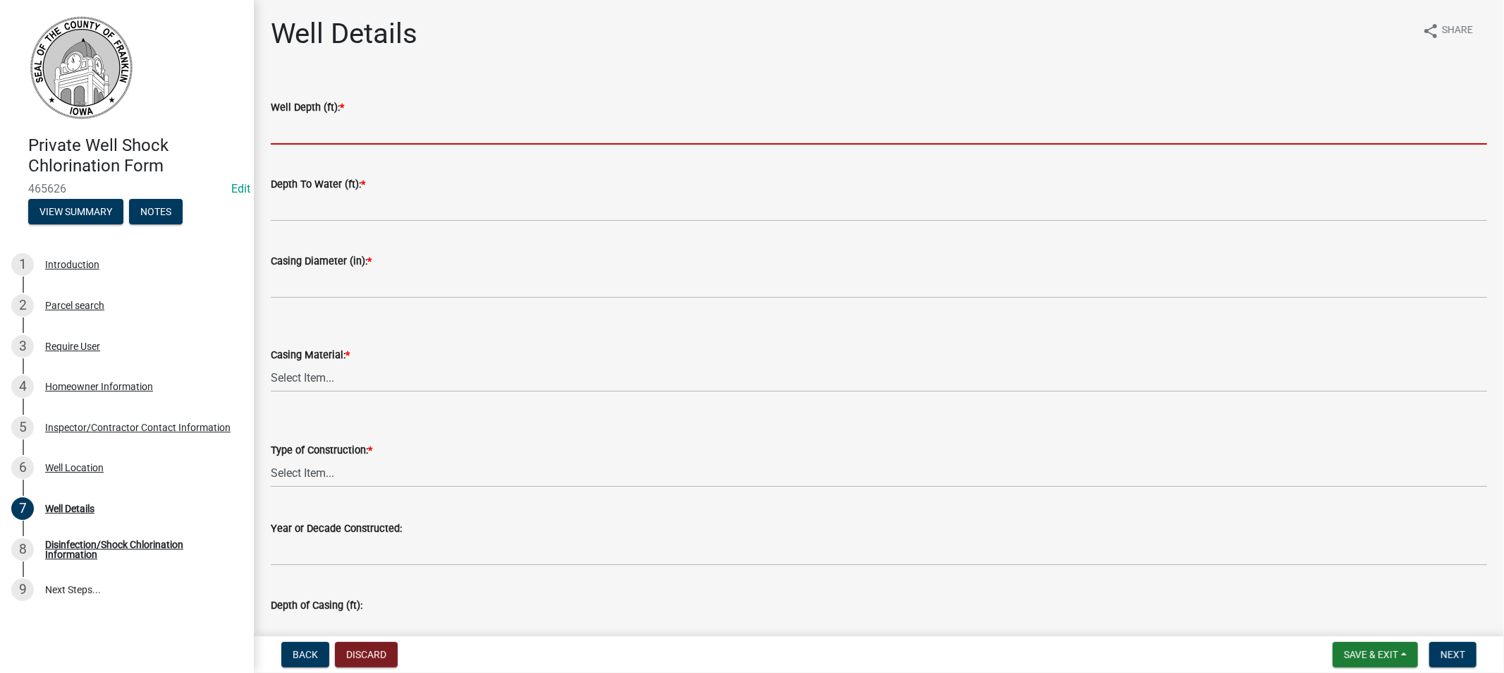
click at [328, 134] on input "Well Depth (ft): *" at bounding box center [879, 130] width 1217 height 29
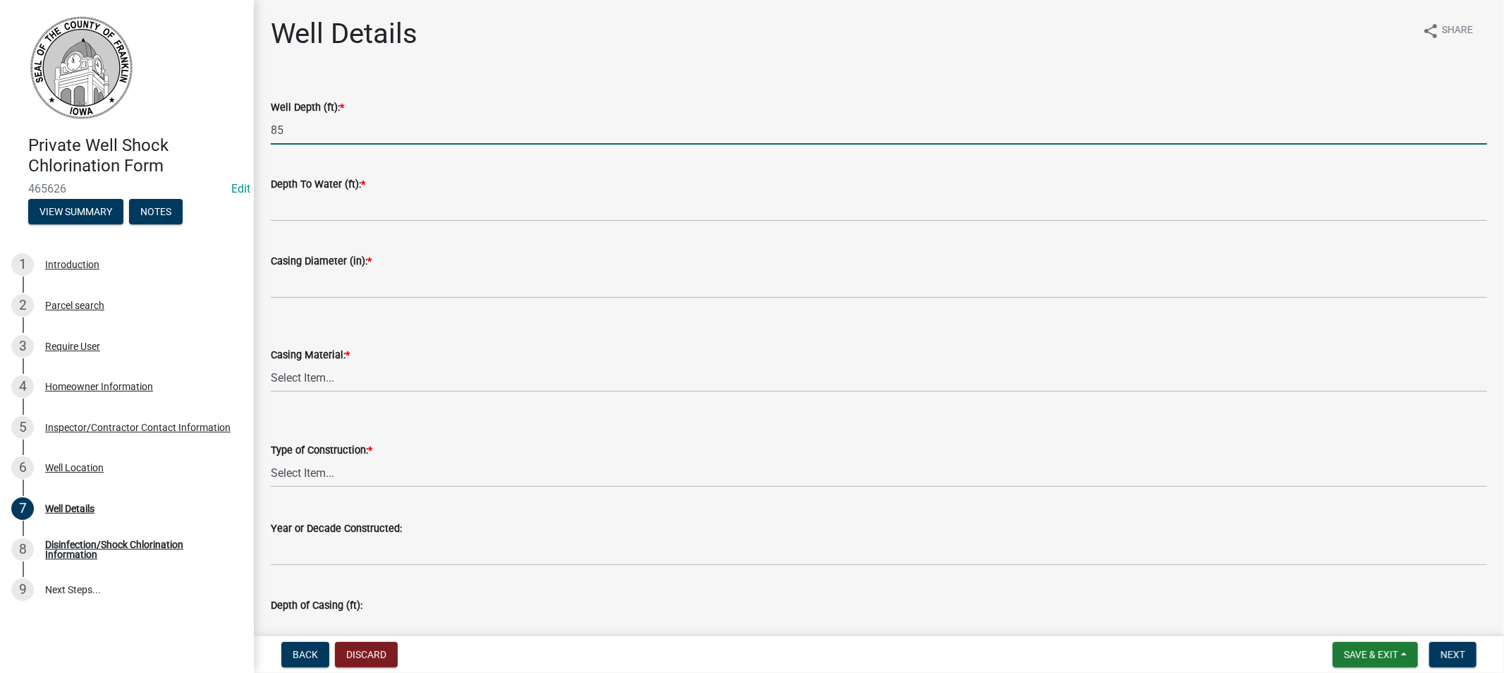
type input "85"
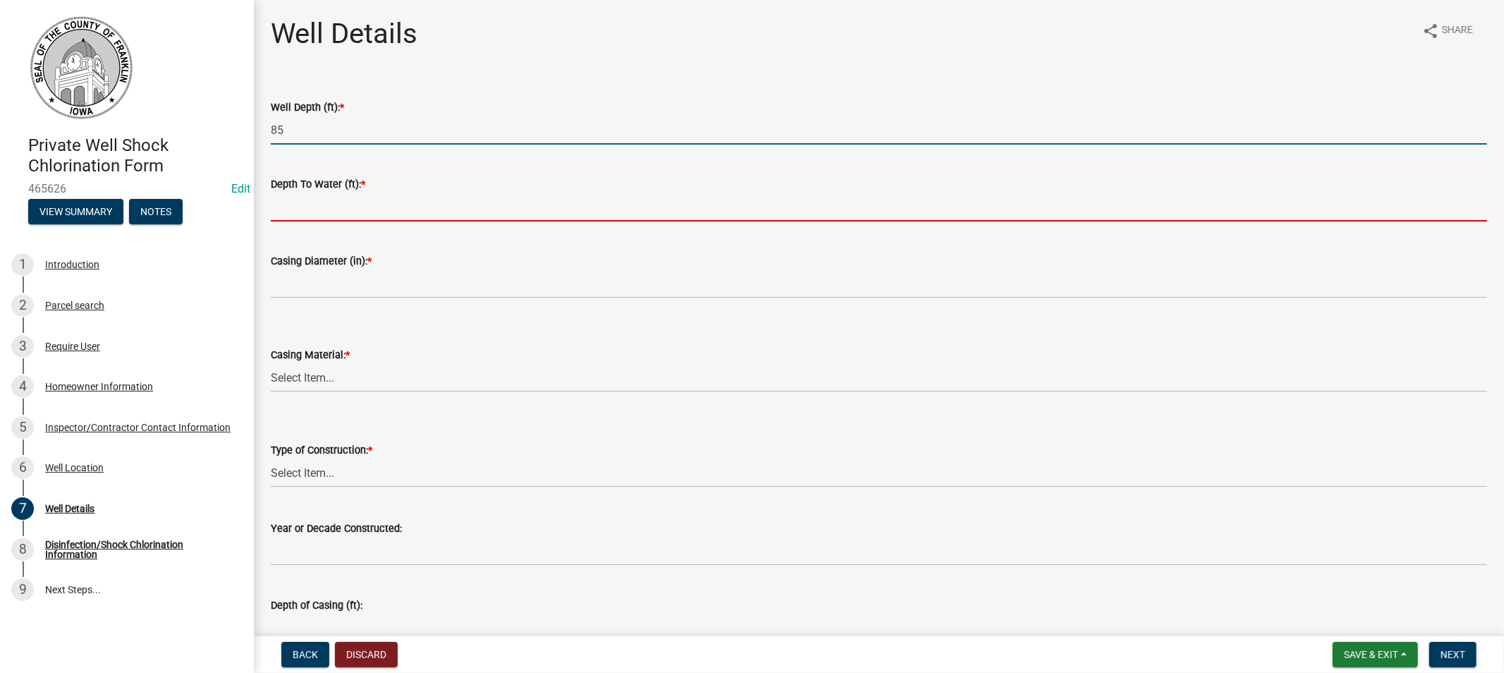
click at [333, 202] on input "Depth To Water (ft): *" at bounding box center [879, 207] width 1217 height 29
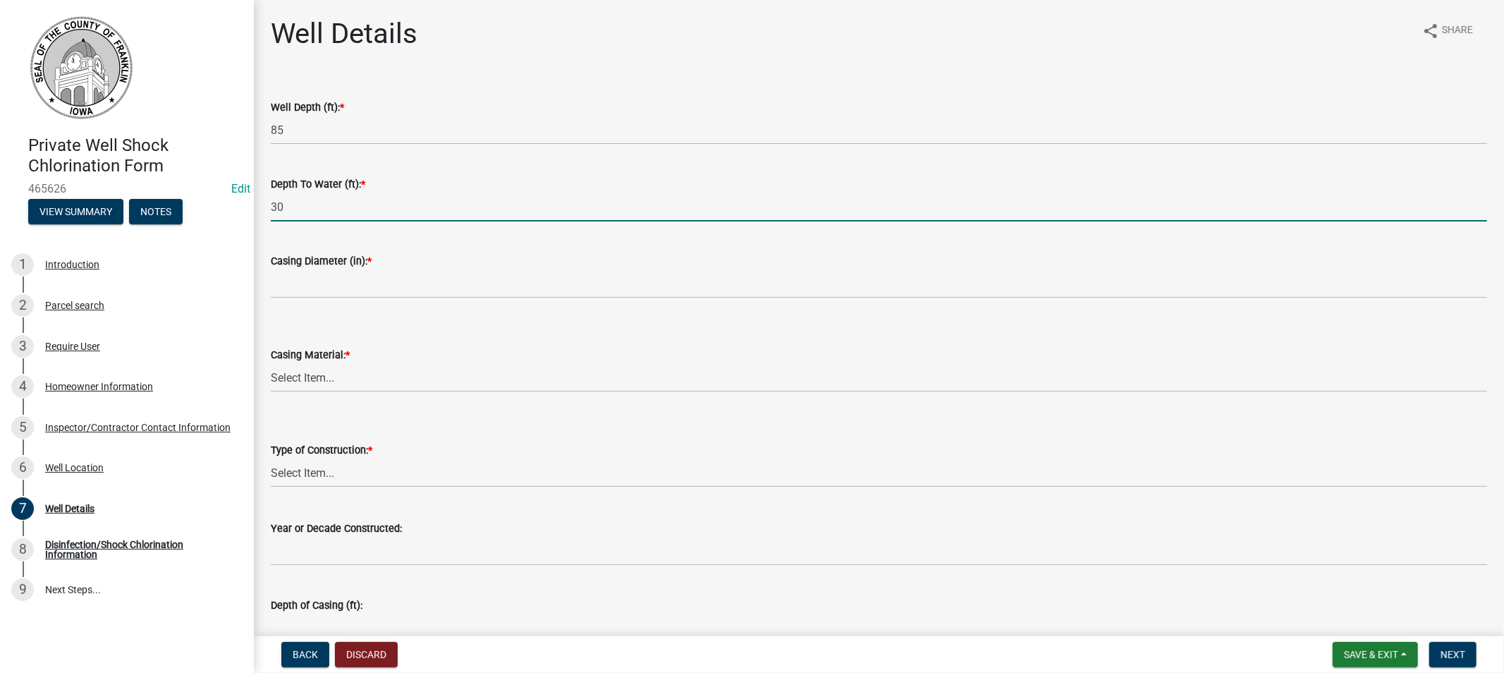
type input "30"
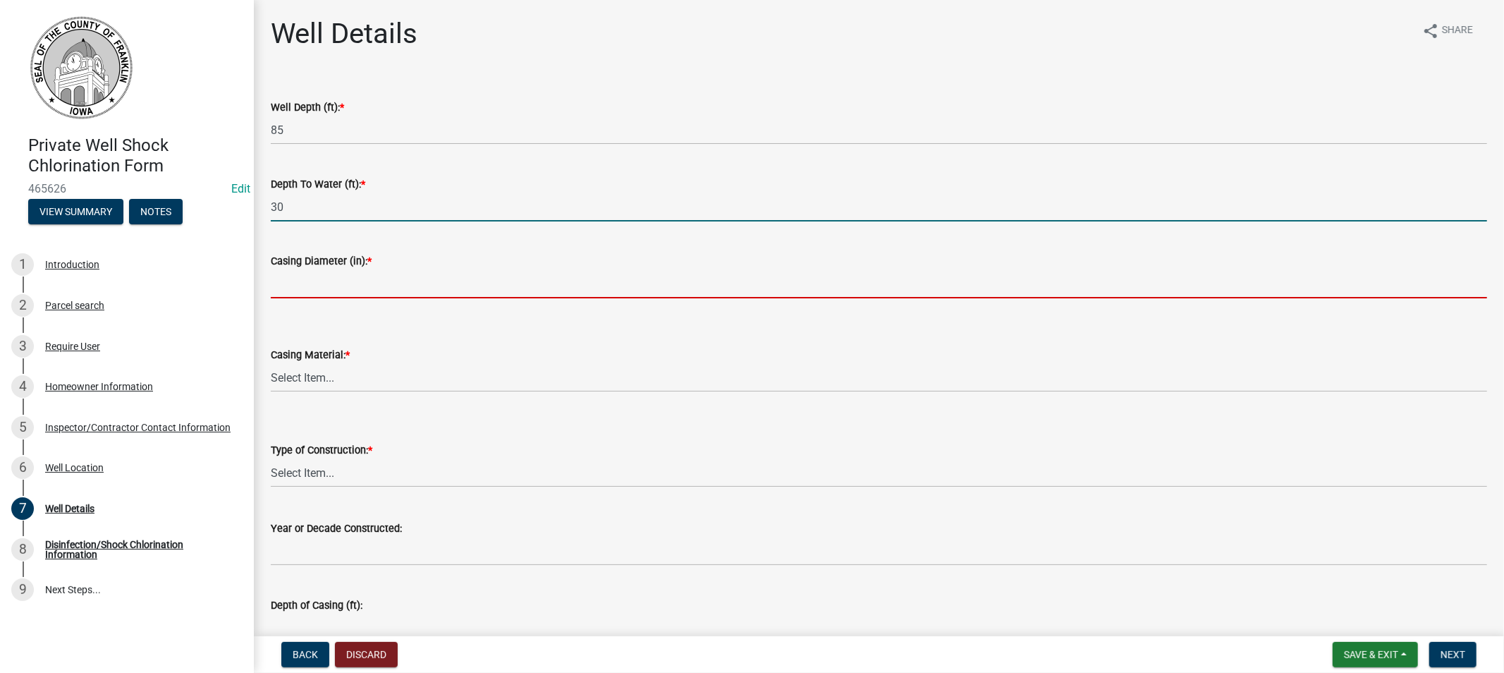
click at [324, 275] on input "Casing Diameter (in): *" at bounding box center [879, 283] width 1217 height 29
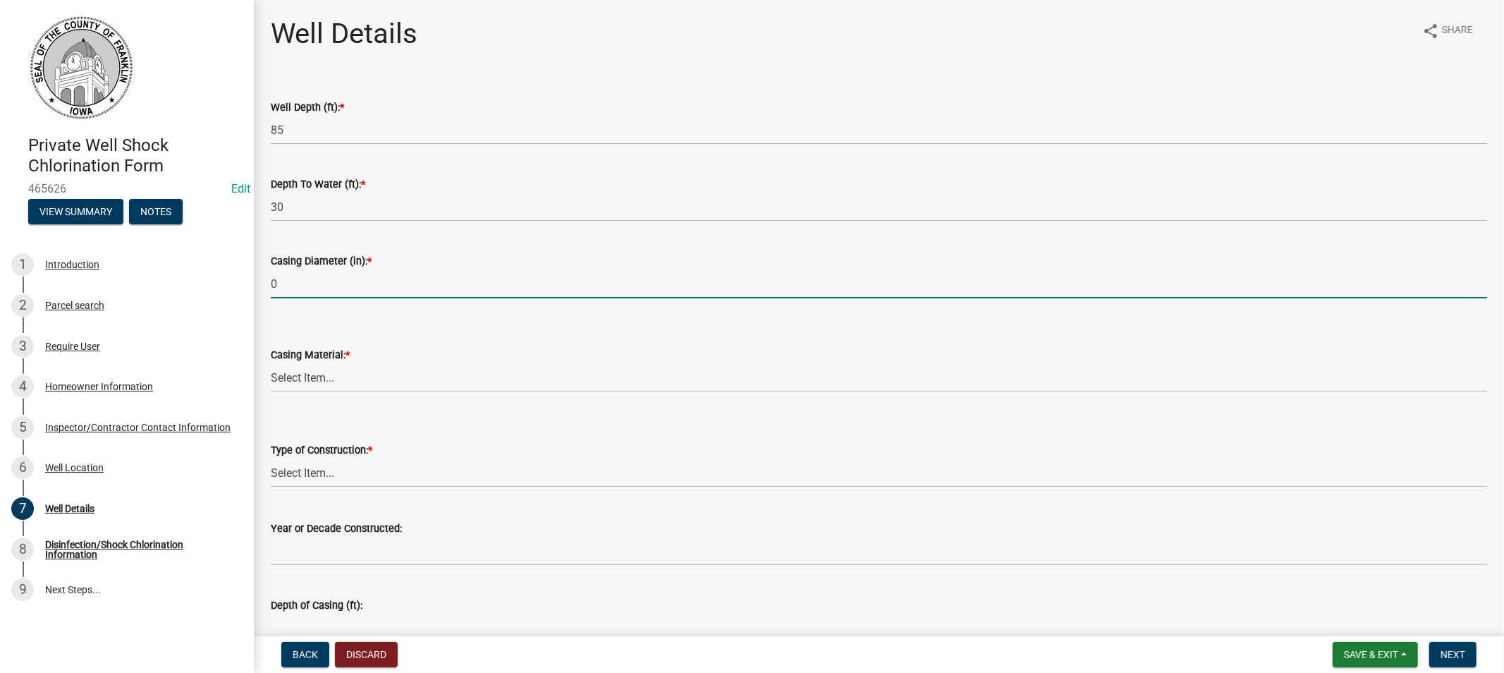
type input "0"
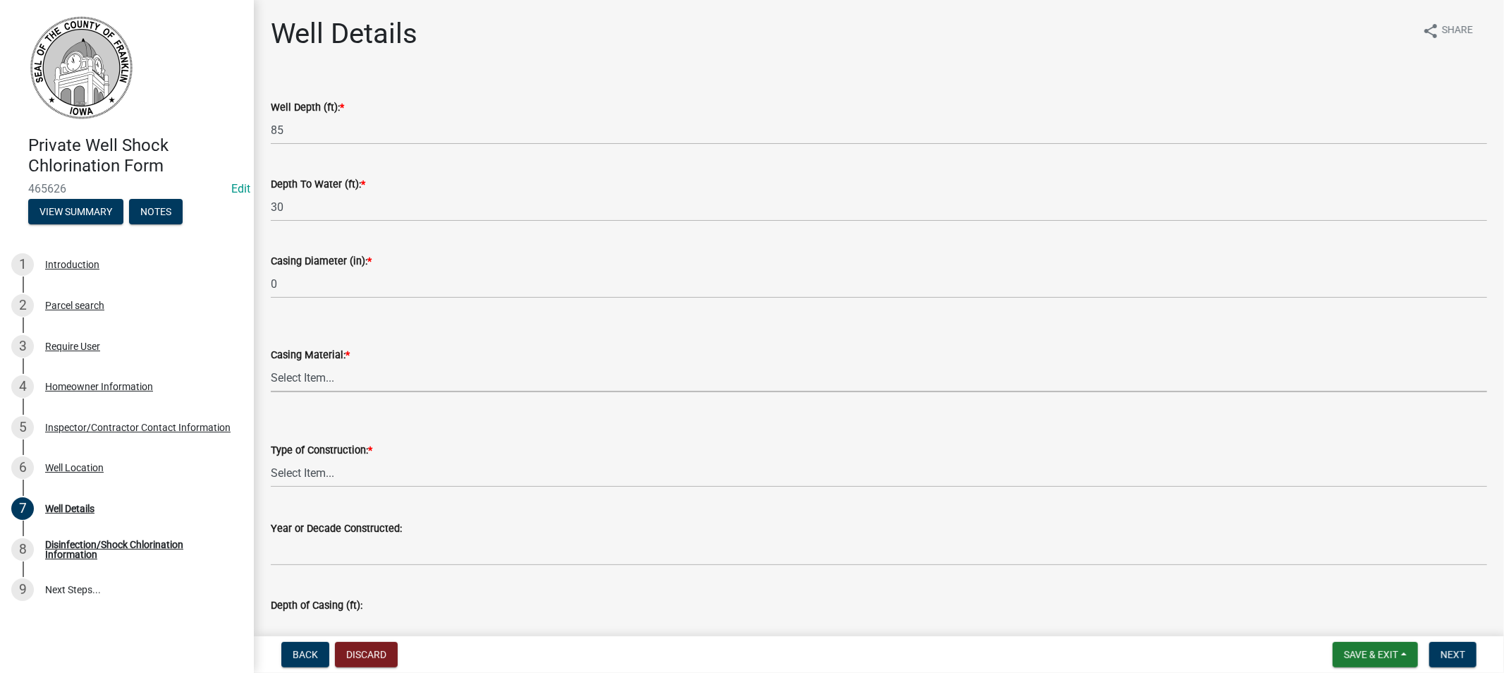
click at [334, 381] on select "Select Item... Steel Plastic Concrete Clay Brick Stone" at bounding box center [879, 377] width 1217 height 29
click at [271, 363] on select "Select Item... Steel Plastic Concrete Clay Brick Stone" at bounding box center [879, 377] width 1217 height 29
select select "f219e213-5ebc-4353-affc-f538fcbce4b5"
click at [355, 463] on select "Select Item... Drilled Driven Bored Dug Augured" at bounding box center [879, 472] width 1217 height 29
click at [271, 458] on select "Select Item... Drilled Driven Bored Dug Augured" at bounding box center [879, 472] width 1217 height 29
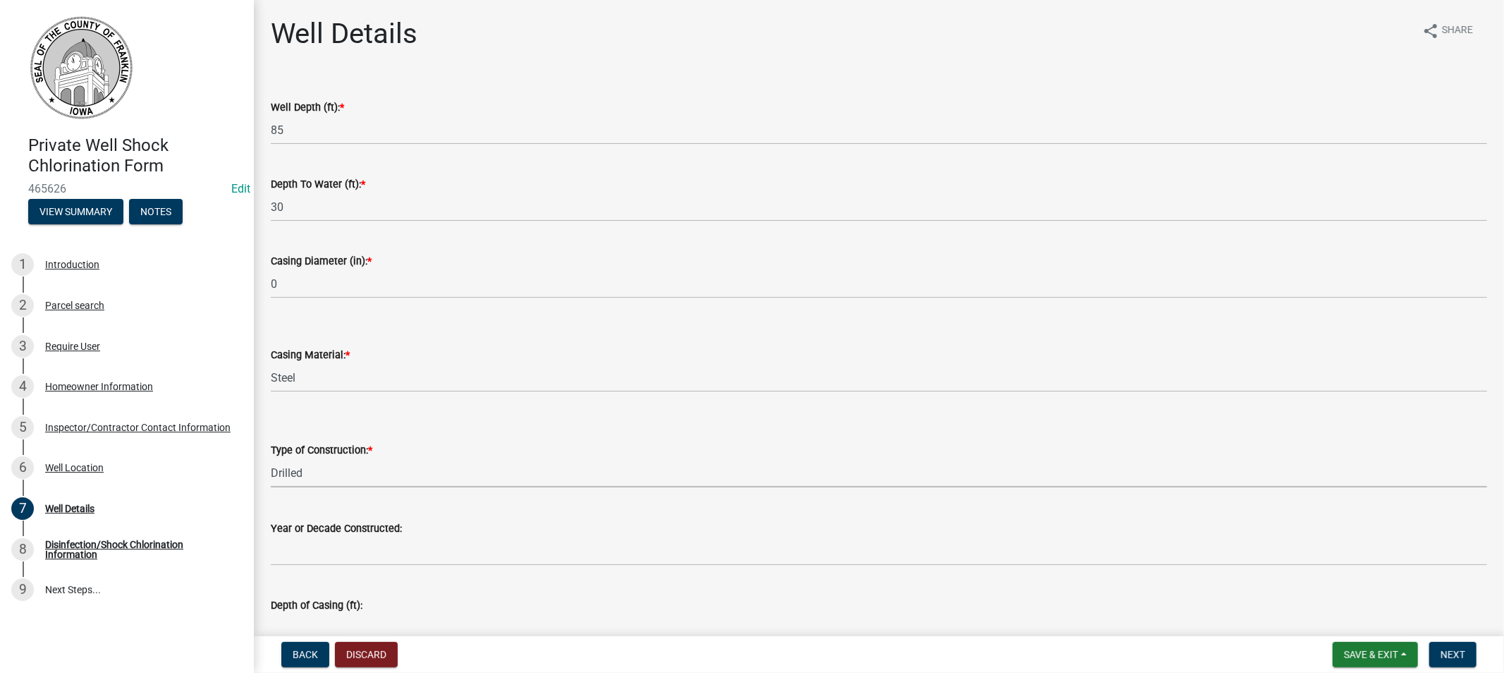
select select "f6a660f6-8b4b-4ddb-a372-ba95e39f9d5c"
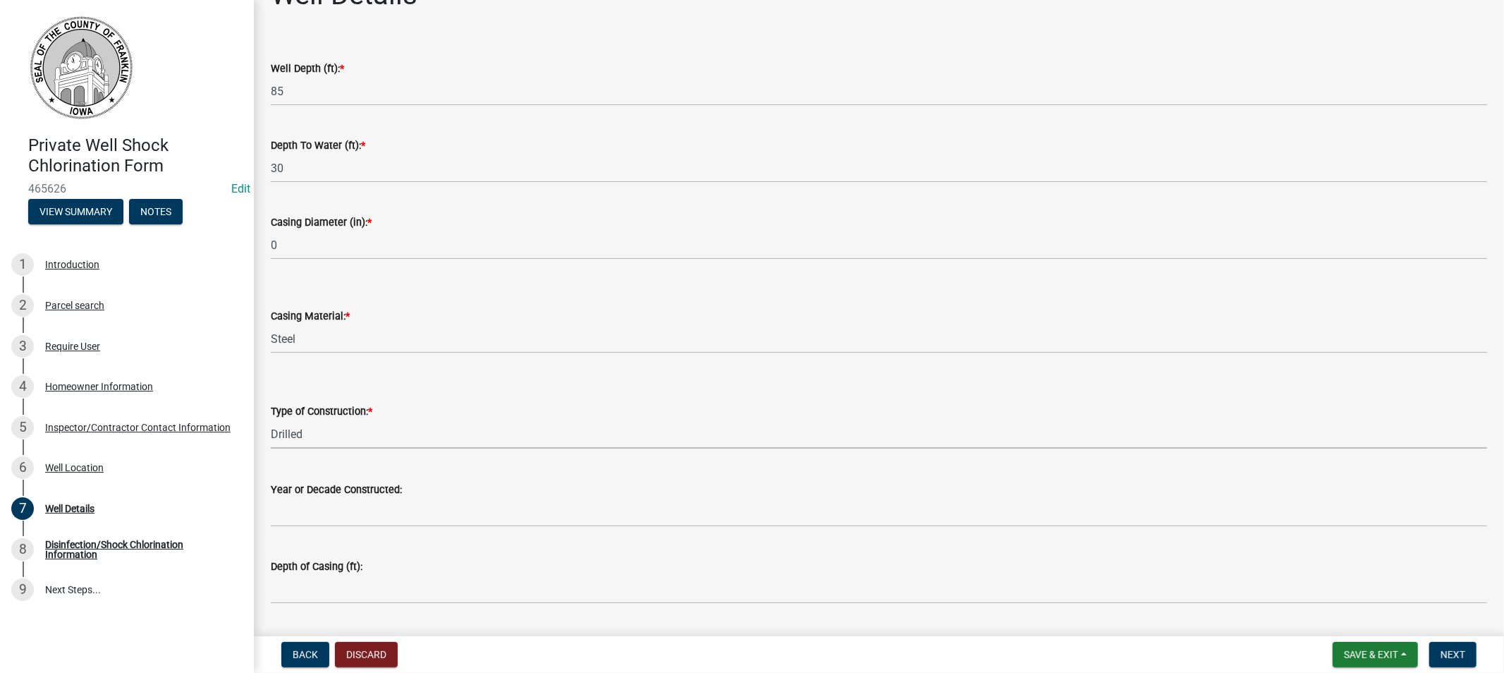
scroll to position [78, 0]
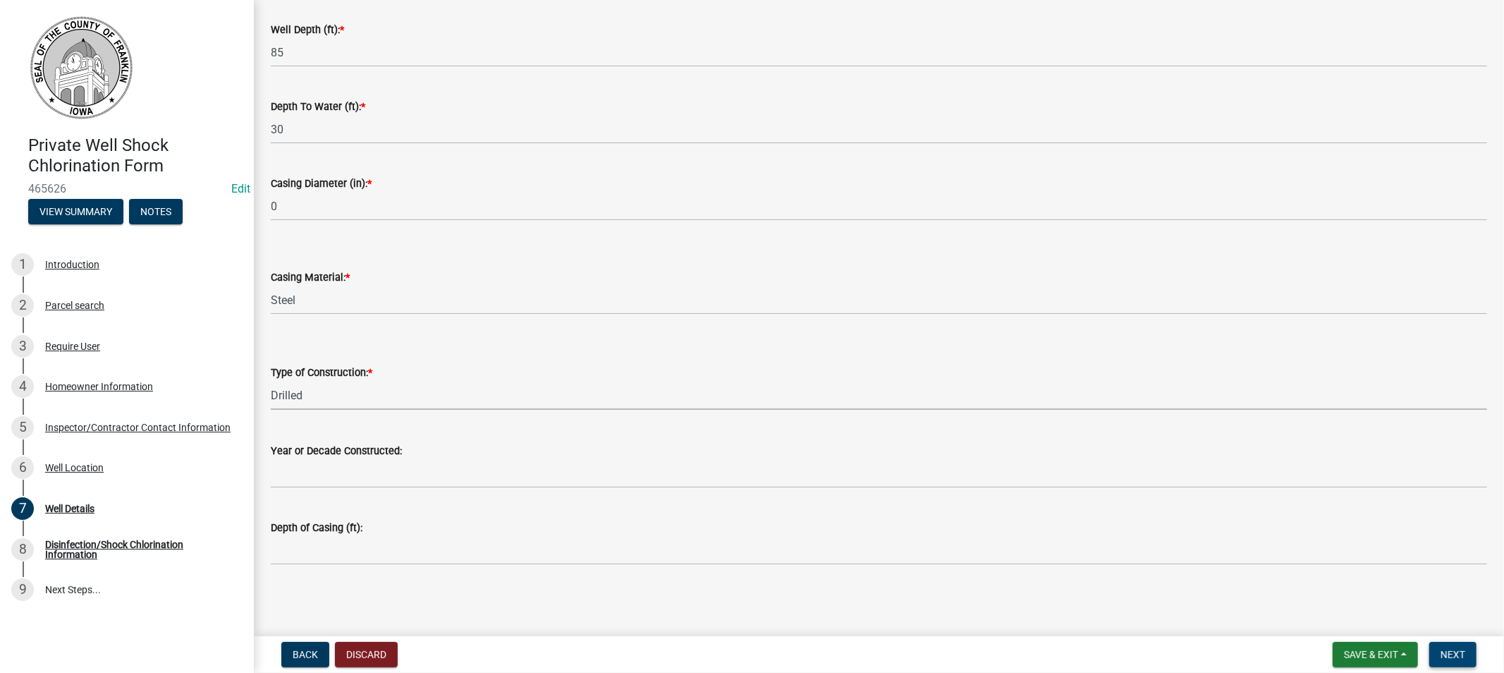
drag, startPoint x: 1449, startPoint y: 650, endPoint x: 1437, endPoint y: 650, distance: 12.0
click at [1448, 650] on span "Next" at bounding box center [1453, 654] width 25 height 11
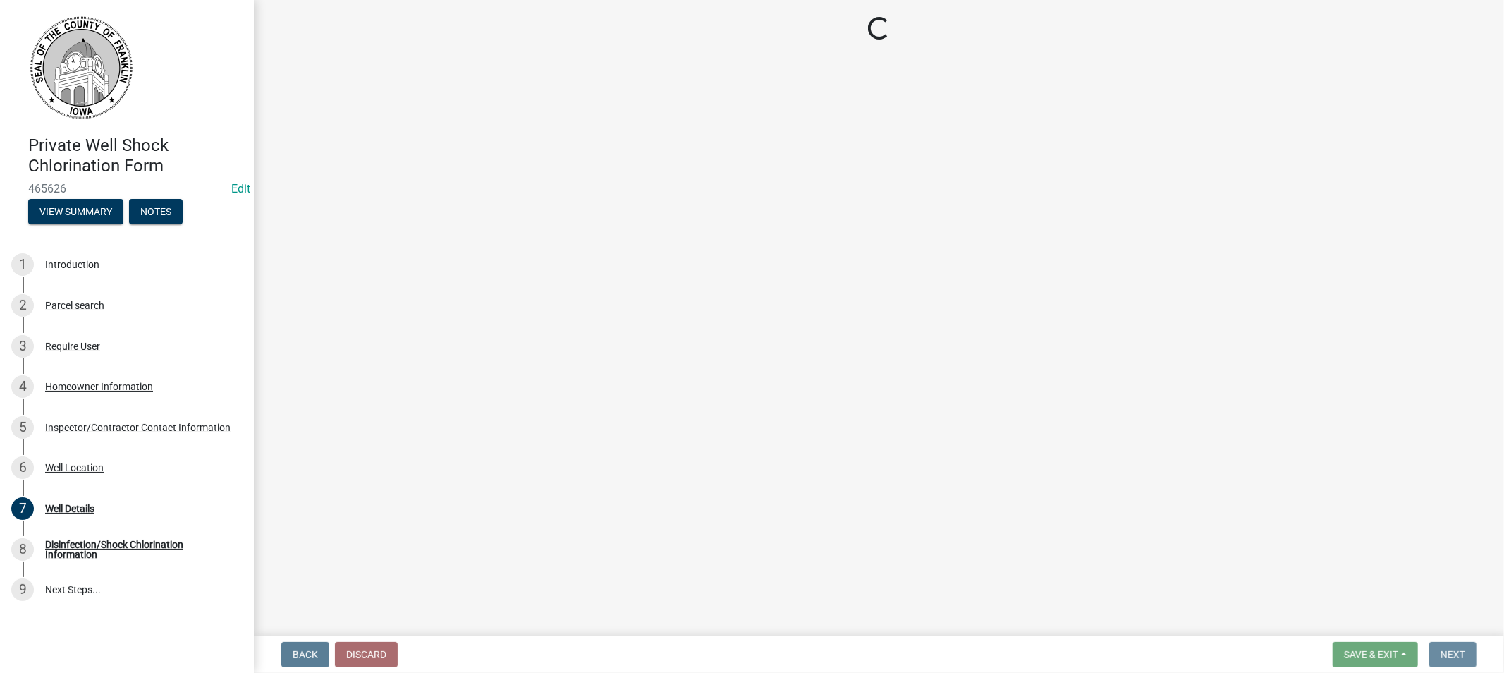
scroll to position [0, 0]
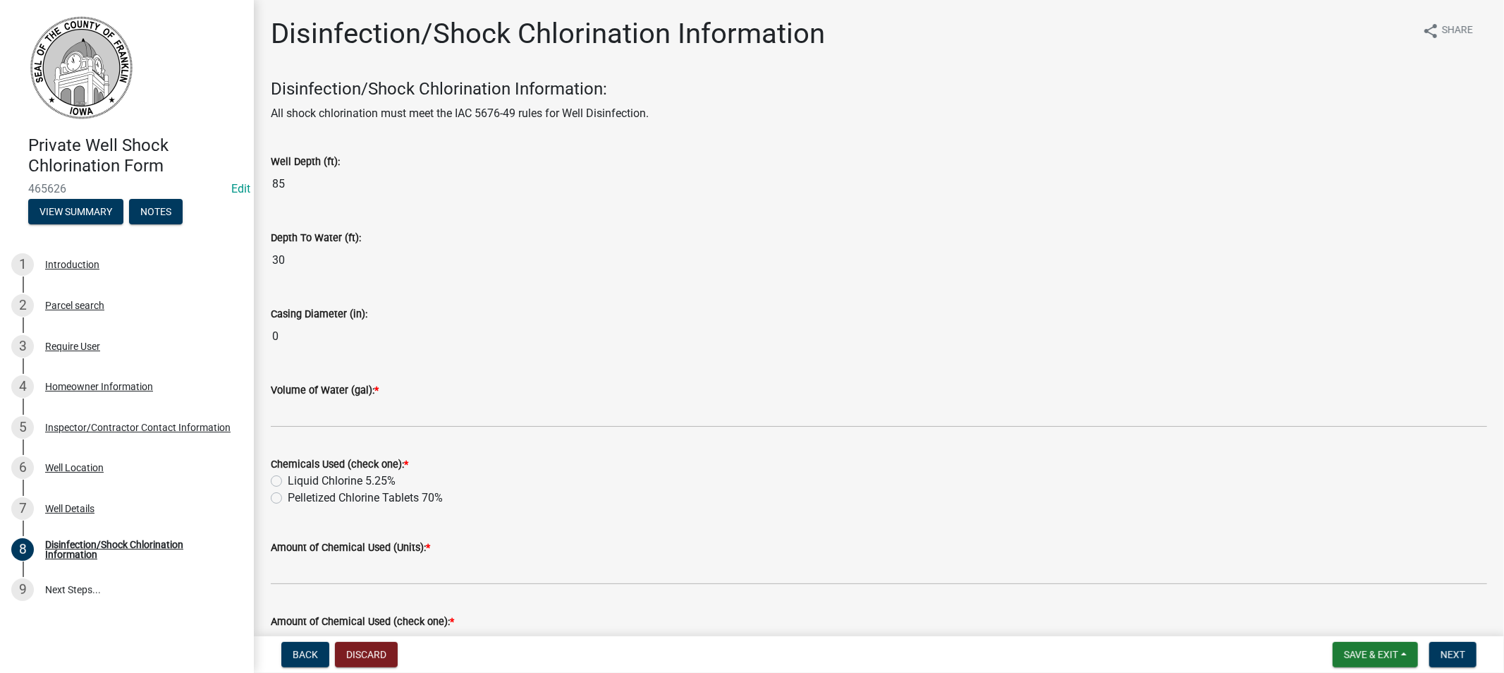
click at [288, 478] on label "Liquid Chlorine 5.25%" at bounding box center [342, 481] width 108 height 17
click at [288, 478] on input "Liquid Chlorine 5.25%" at bounding box center [292, 477] width 9 height 9
radio input "true"
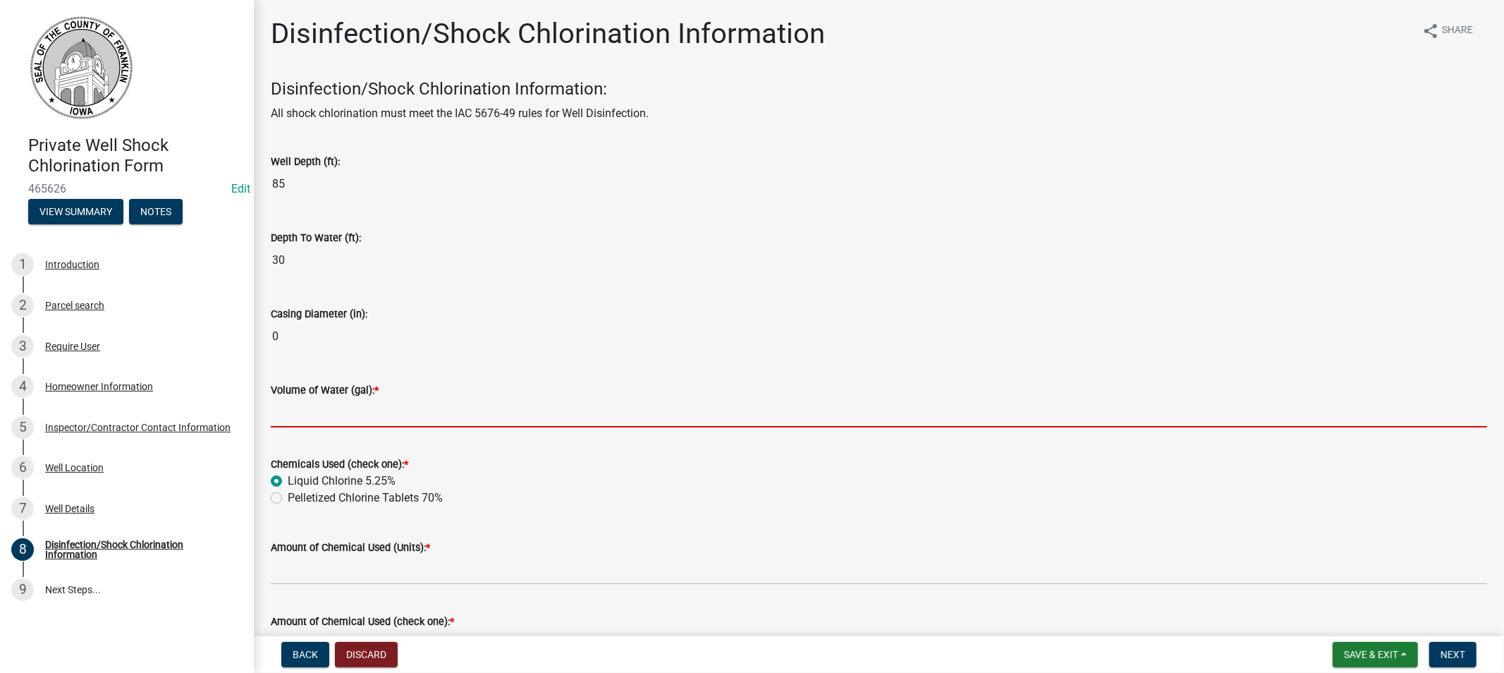
click at [368, 412] on input "Volume of Water (gal): *" at bounding box center [879, 413] width 1217 height 29
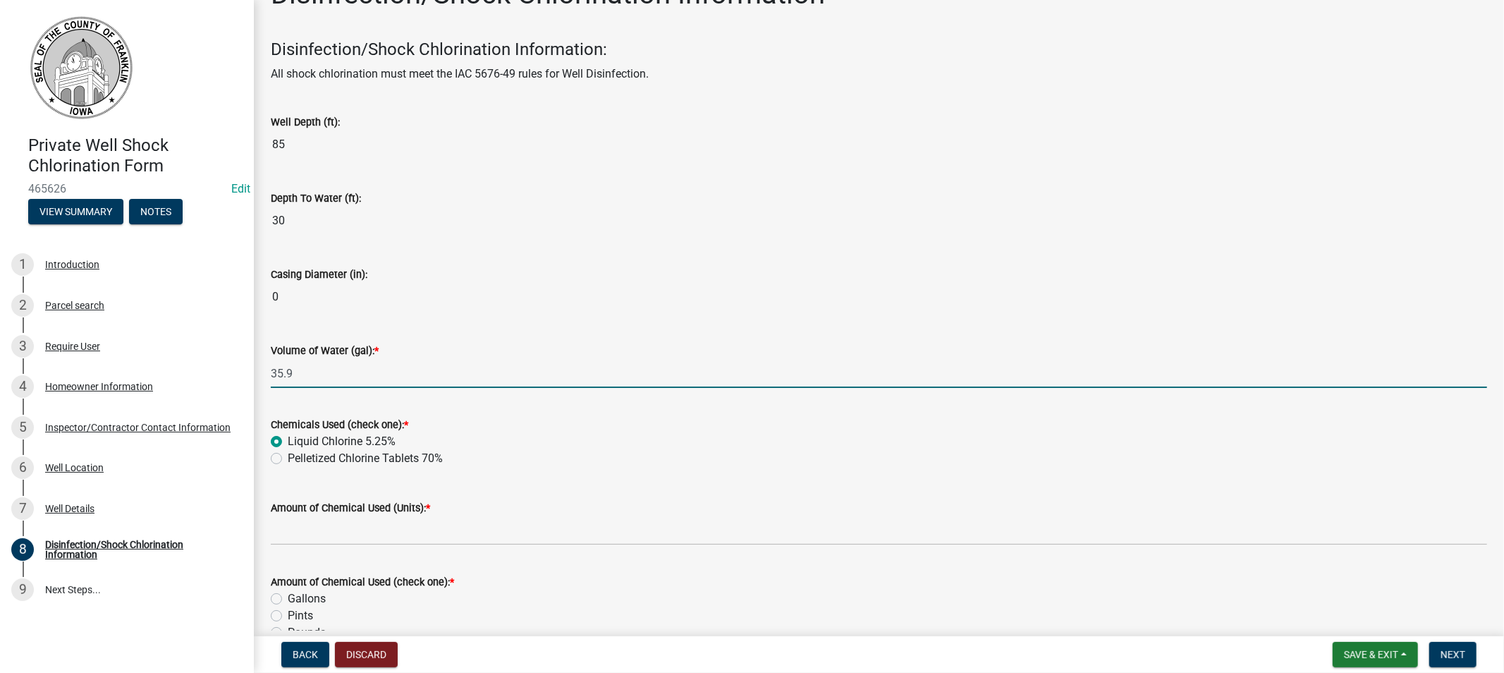
scroll to position [78, 0]
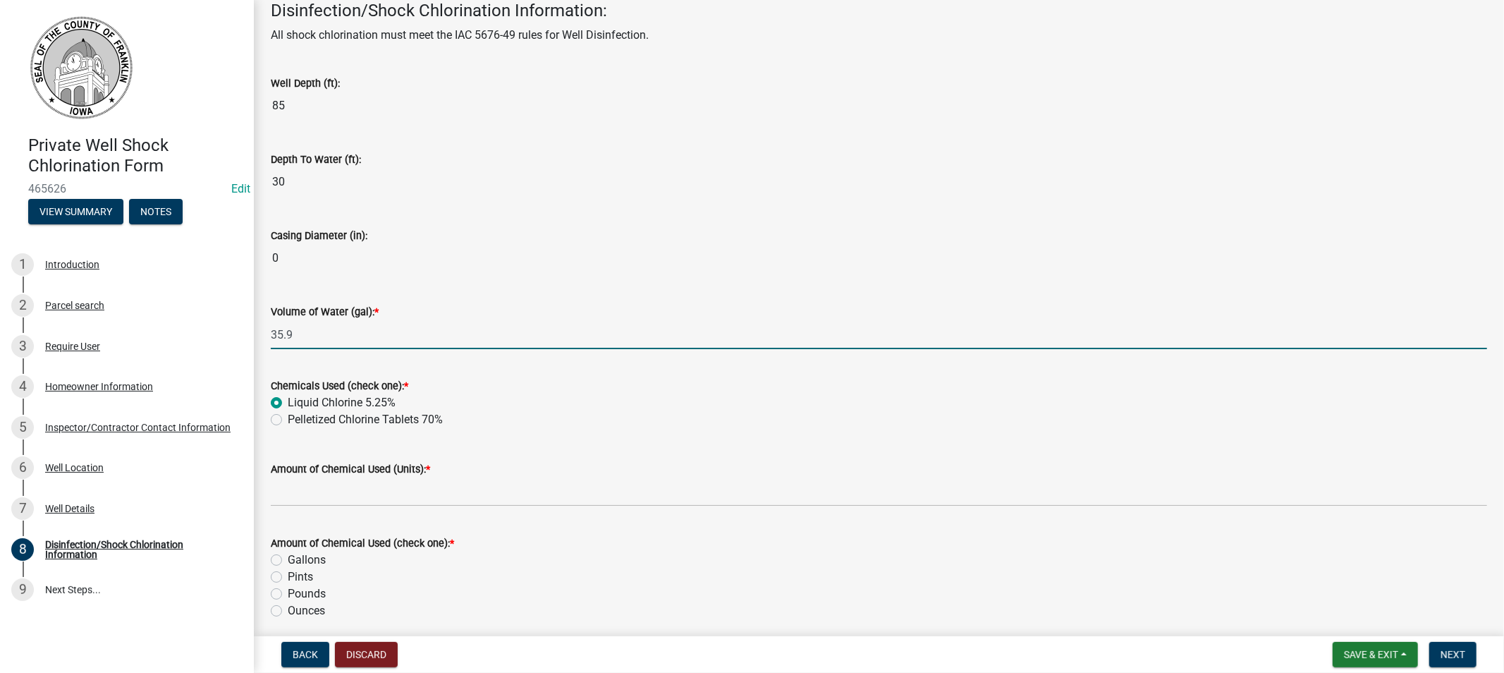
type input "35.9"
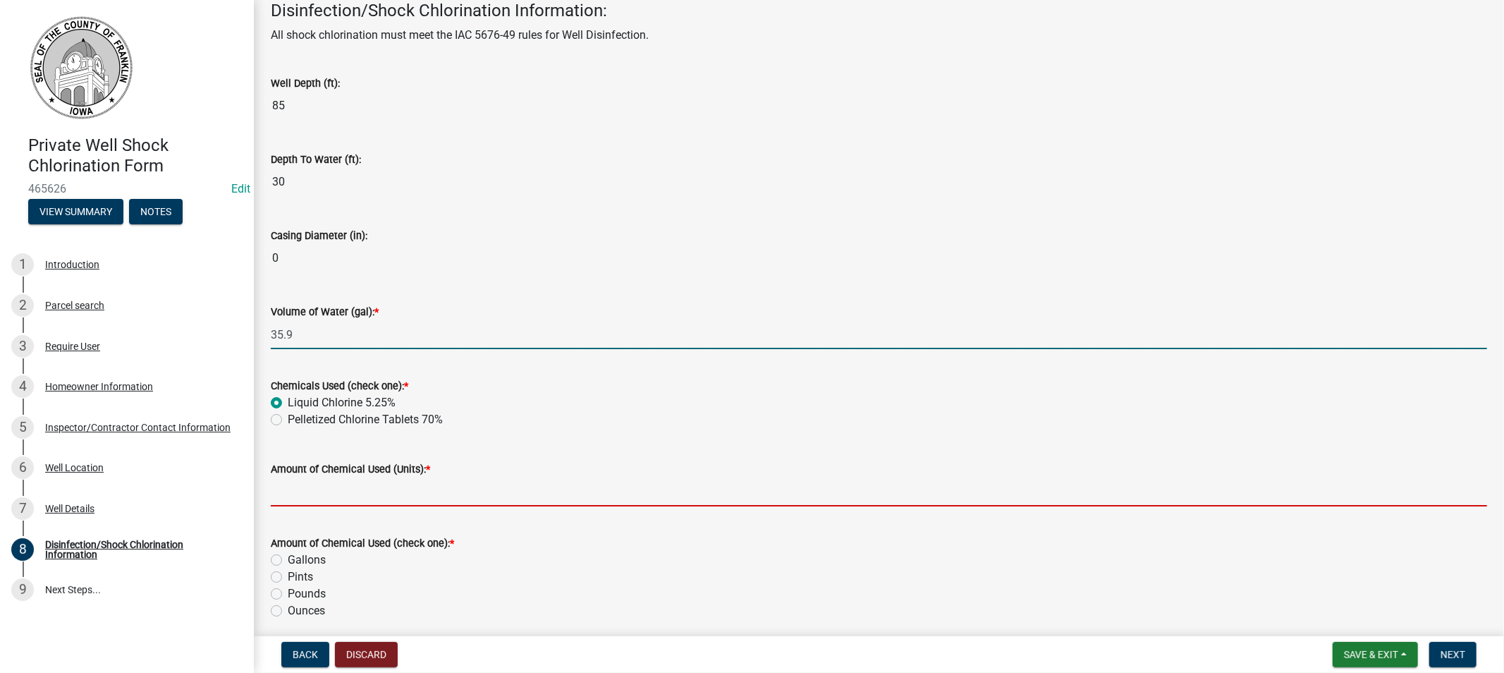
click at [341, 490] on input "Amount of Chemical Used (Units): *" at bounding box center [879, 492] width 1217 height 29
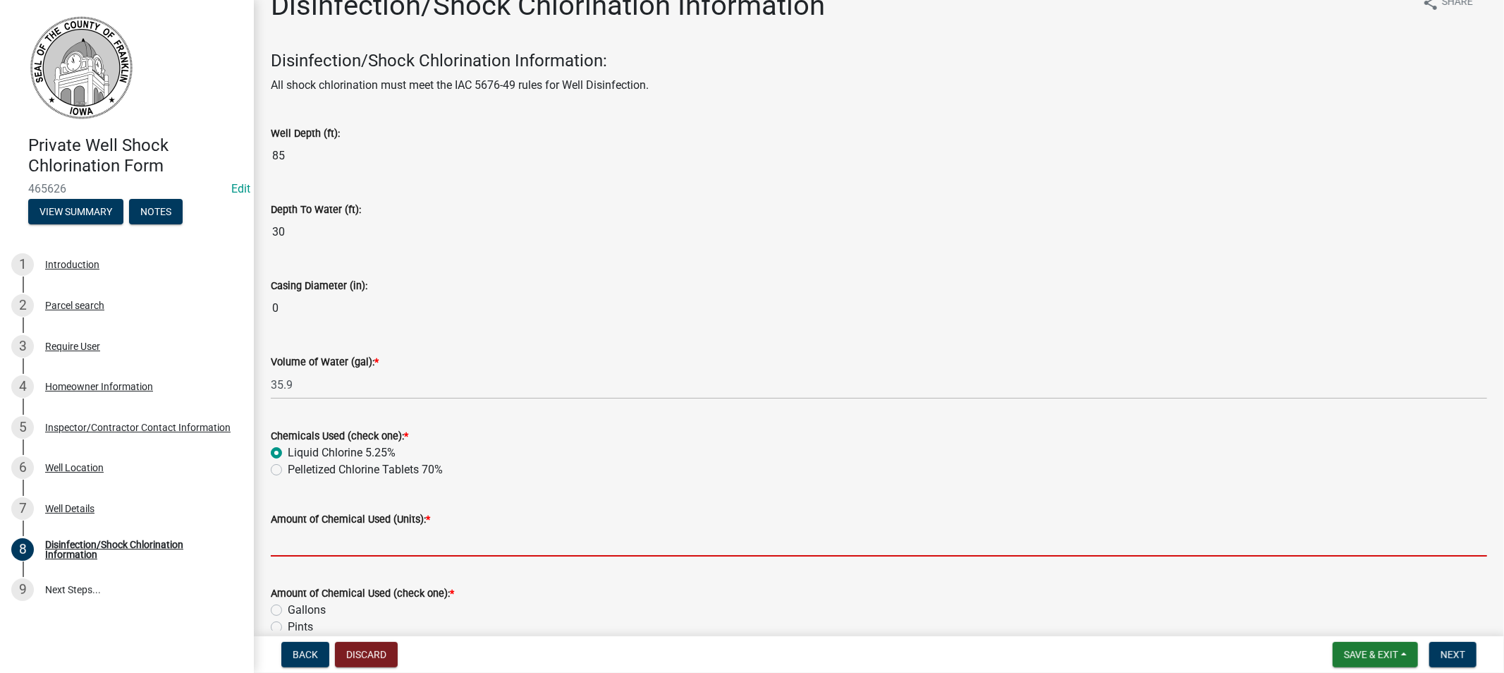
scroll to position [0, 0]
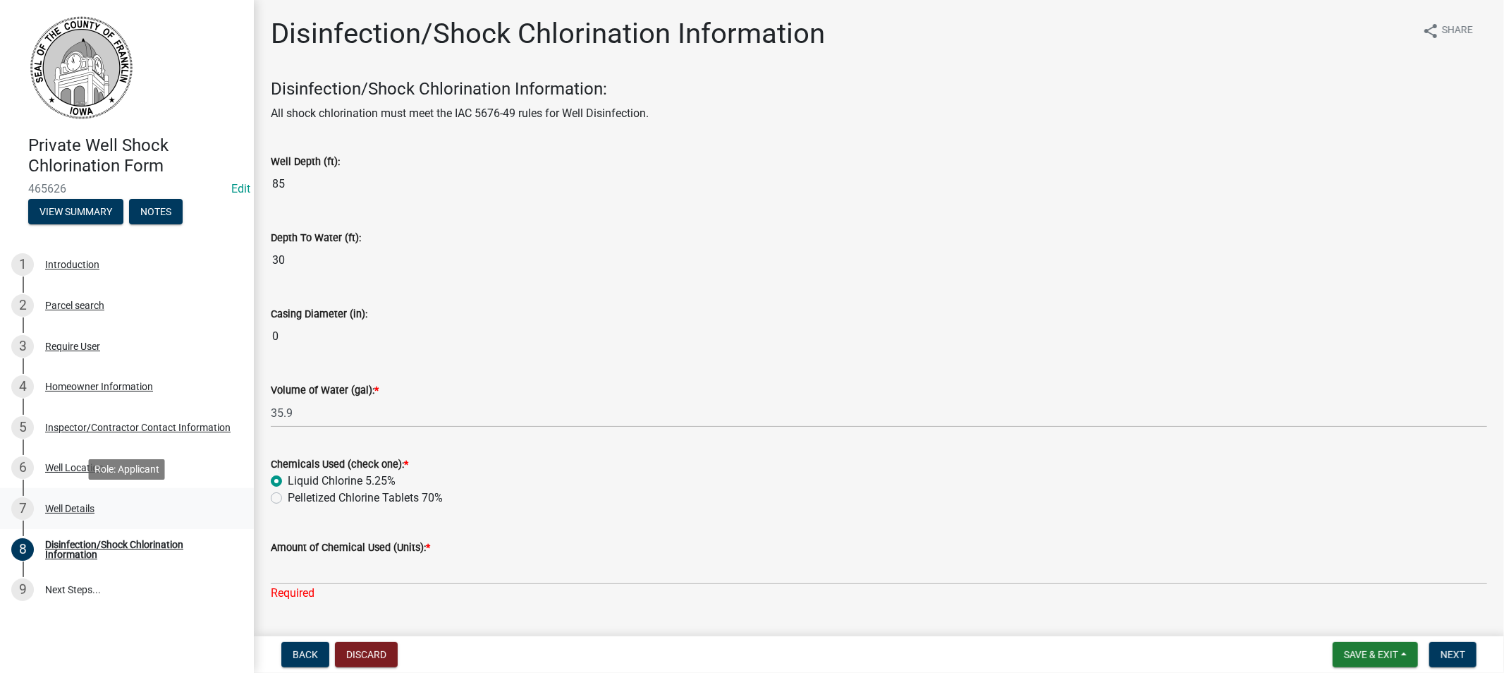
click at [54, 513] on div "7 Well Details" at bounding box center [121, 508] width 220 height 23
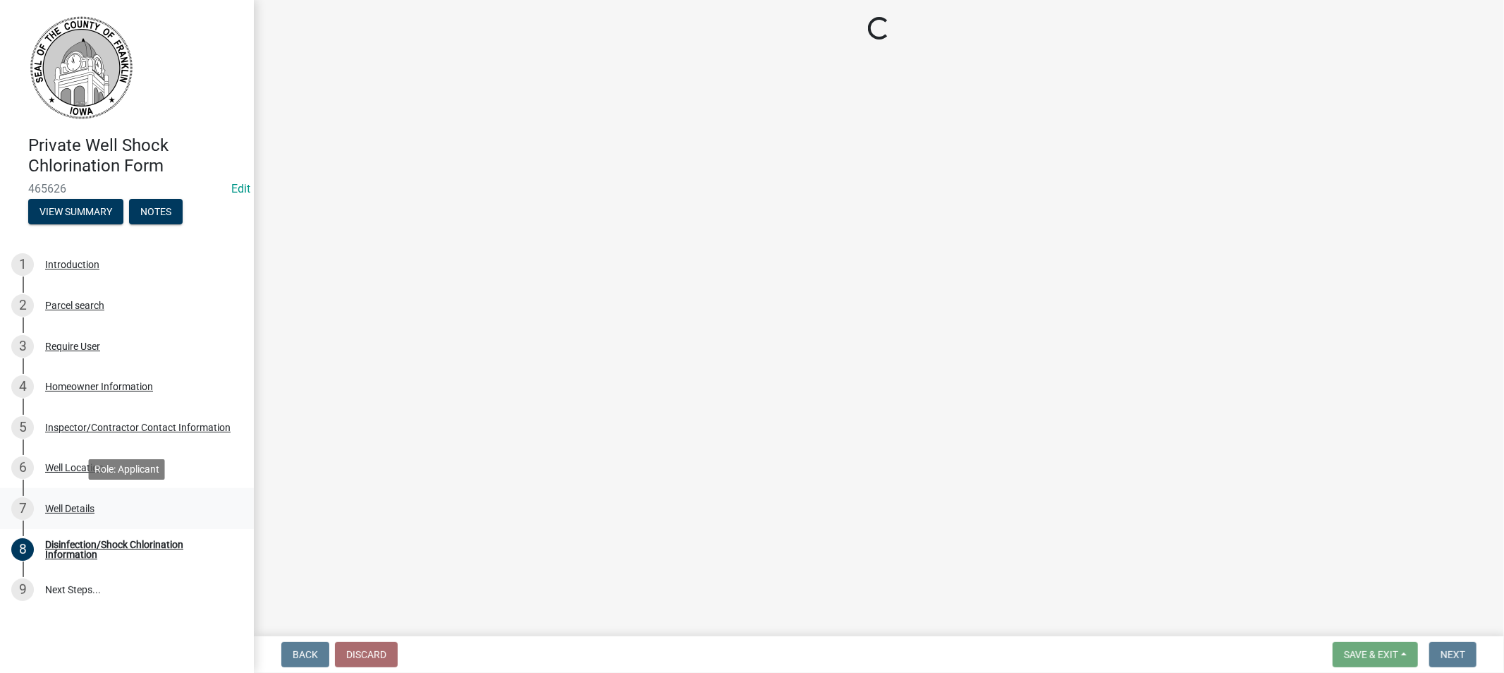
select select "f219e213-5ebc-4353-affc-f538fcbce4b5"
select select "f6a660f6-8b4b-4ddb-a372-ba95e39f9d5c"
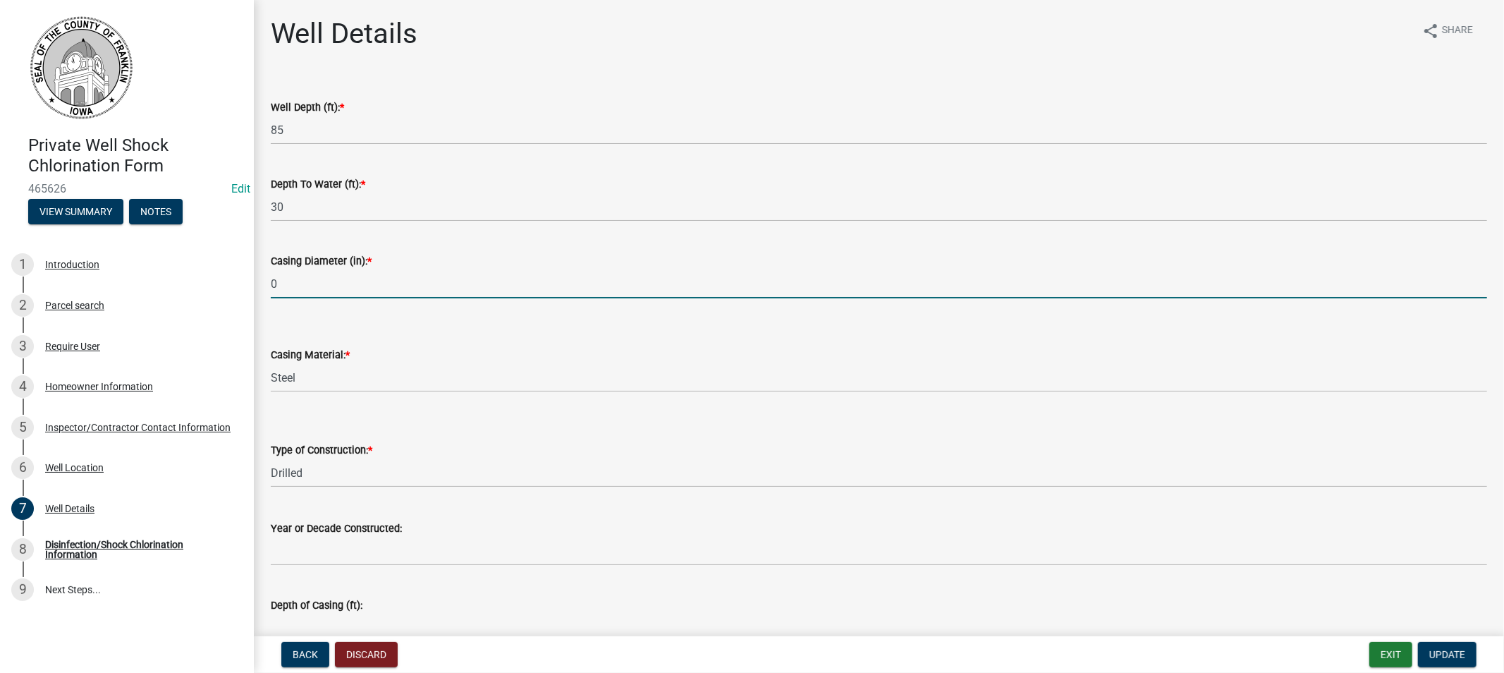
click at [285, 289] on input "0" at bounding box center [879, 283] width 1217 height 29
type input "4"
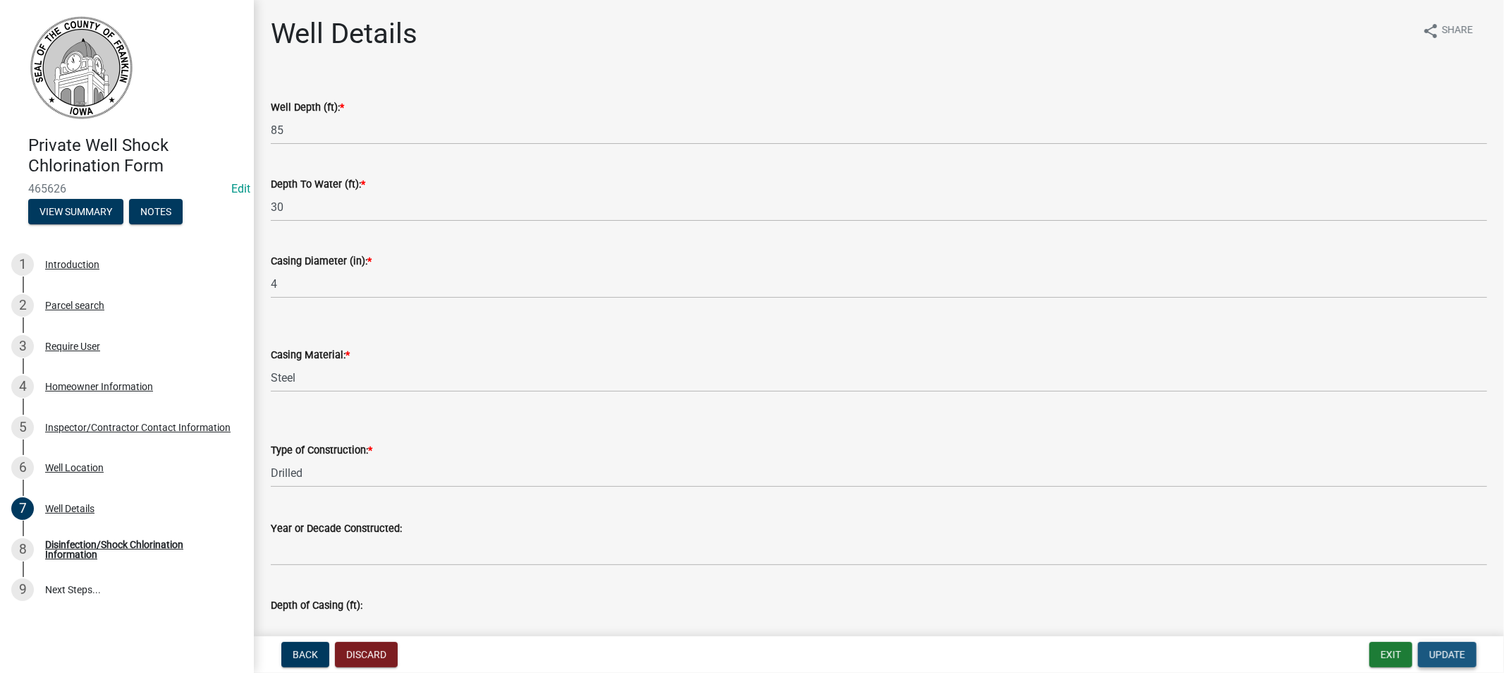
drag, startPoint x: 1435, startPoint y: 653, endPoint x: 1367, endPoint y: 651, distance: 68.5
click at [1435, 652] on span "Update" at bounding box center [1448, 654] width 36 height 11
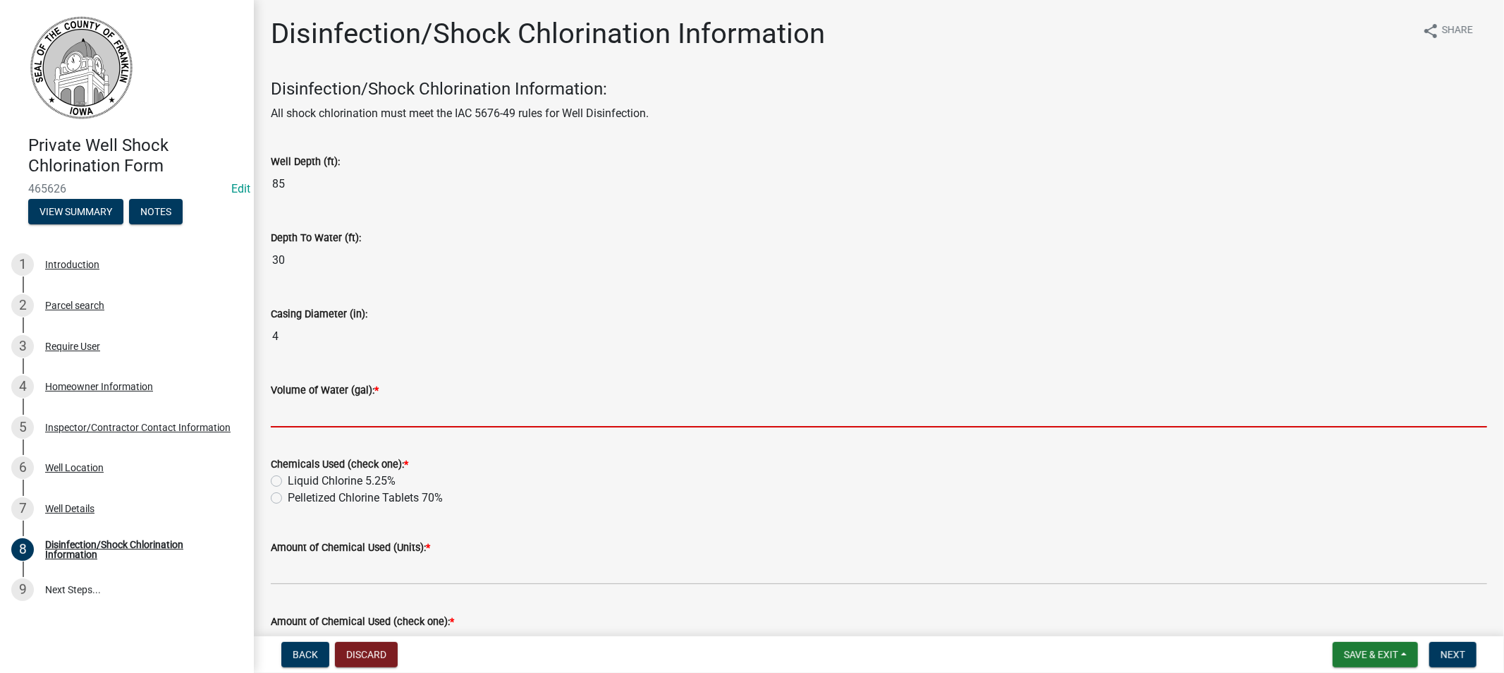
click at [358, 422] on input "Volume of Water (gal): *" at bounding box center [879, 413] width 1217 height 29
type input "35.9"
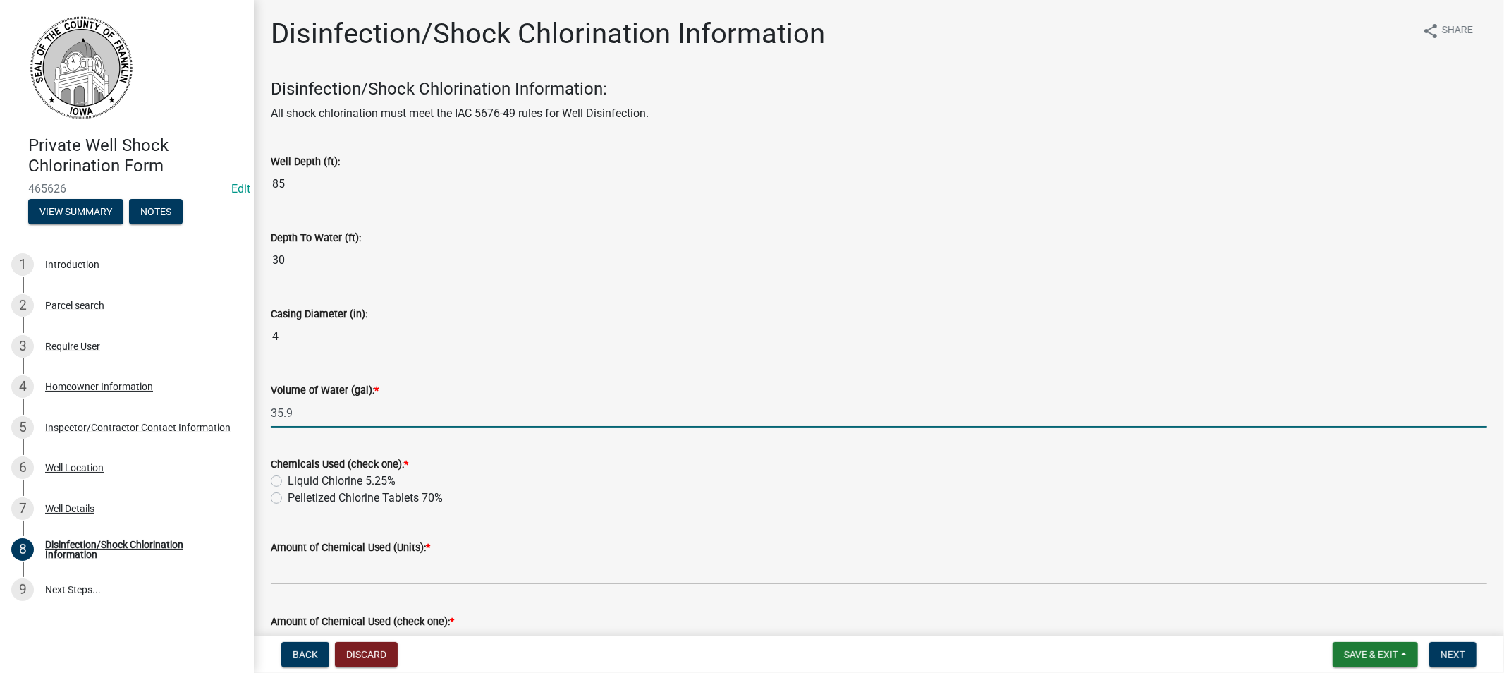
click at [288, 481] on label "Liquid Chlorine 5.25%" at bounding box center [342, 481] width 108 height 17
click at [288, 481] on input "Liquid Chlorine 5.25%" at bounding box center [292, 477] width 9 height 9
radio input "true"
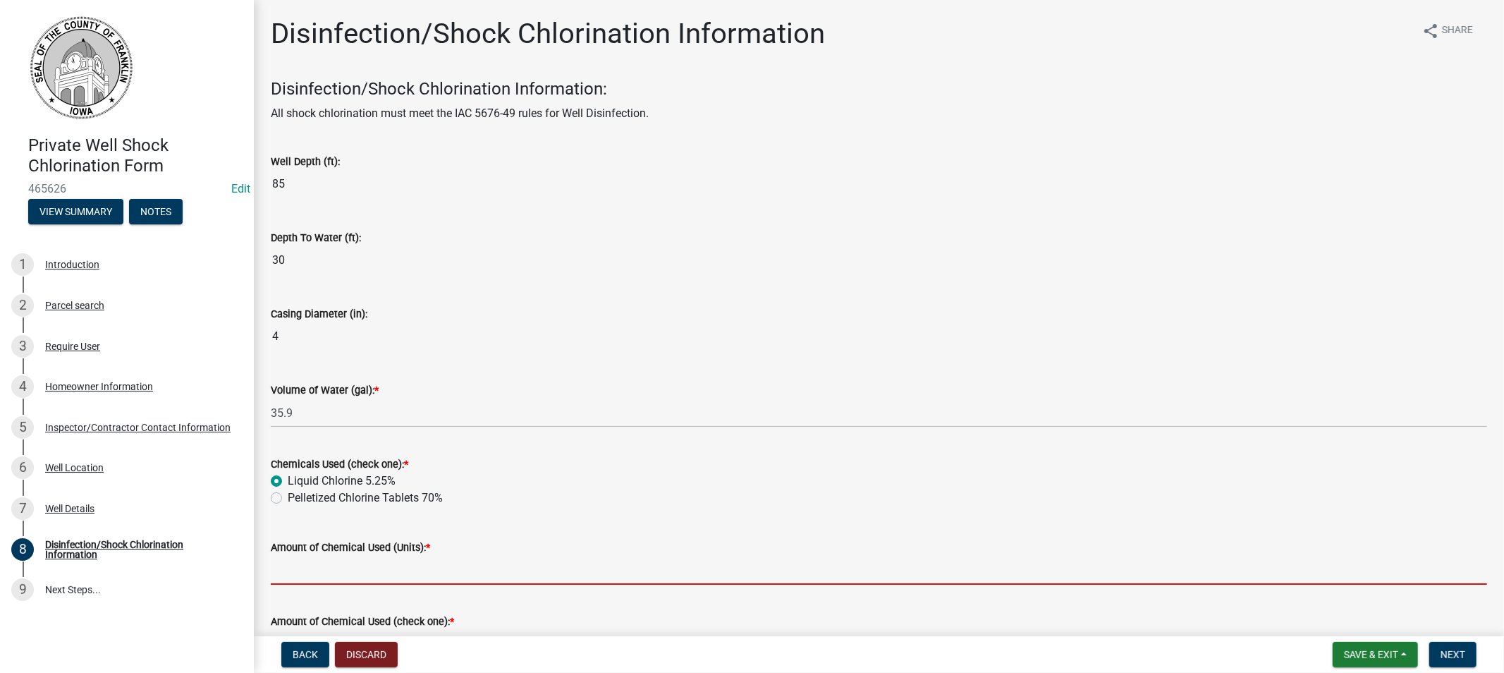
click at [362, 576] on input "Amount of Chemical Used (Units): *" at bounding box center [879, 570] width 1217 height 29
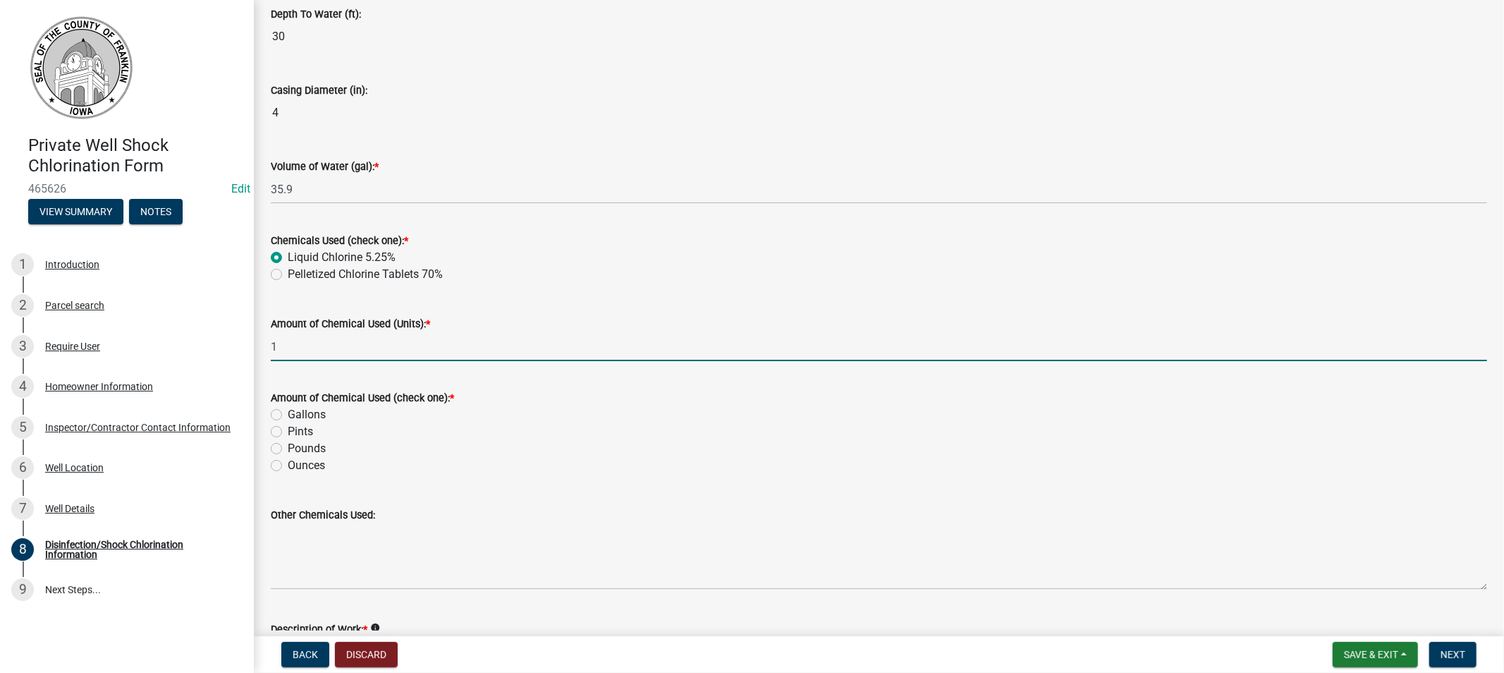
scroll to position [235, 0]
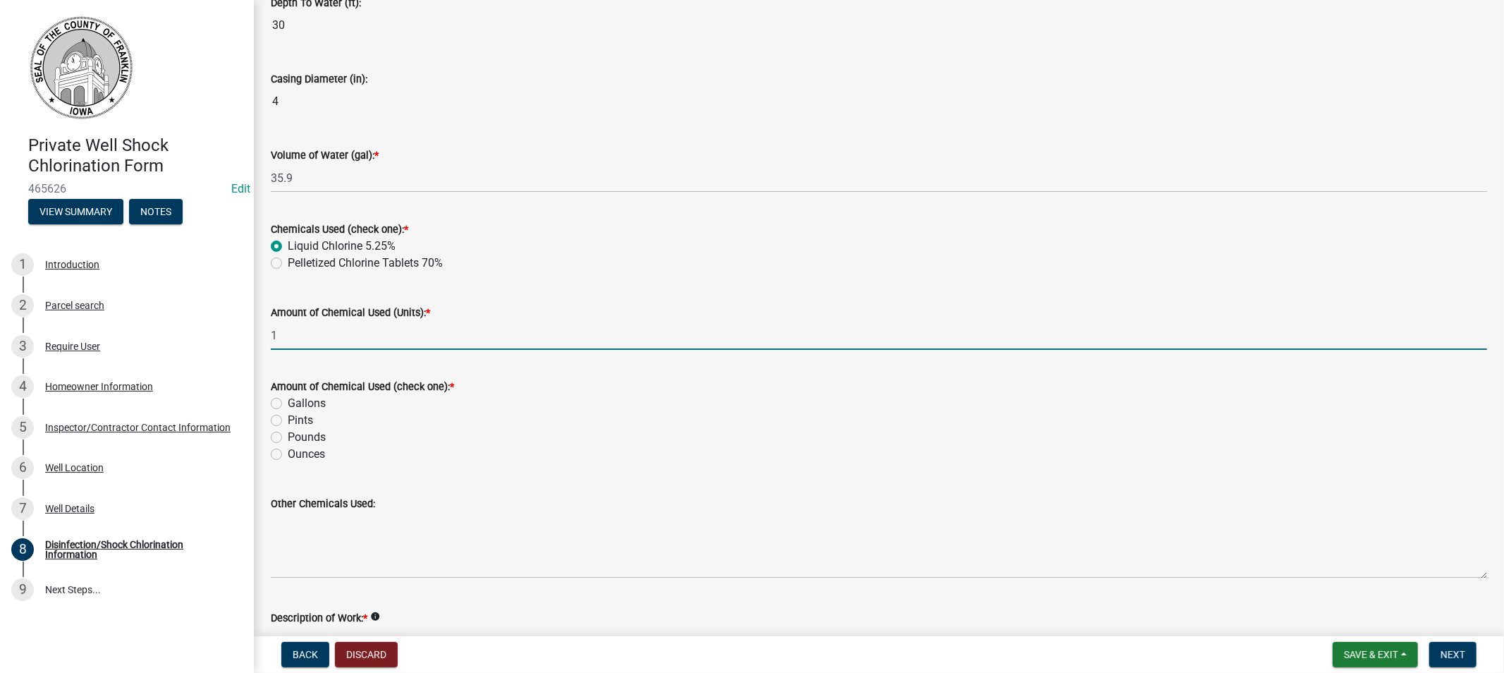
type input "1"
click at [288, 402] on label "Gallons" at bounding box center [307, 403] width 38 height 17
click at [288, 402] on input "Gallons" at bounding box center [292, 399] width 9 height 9
radio input "true"
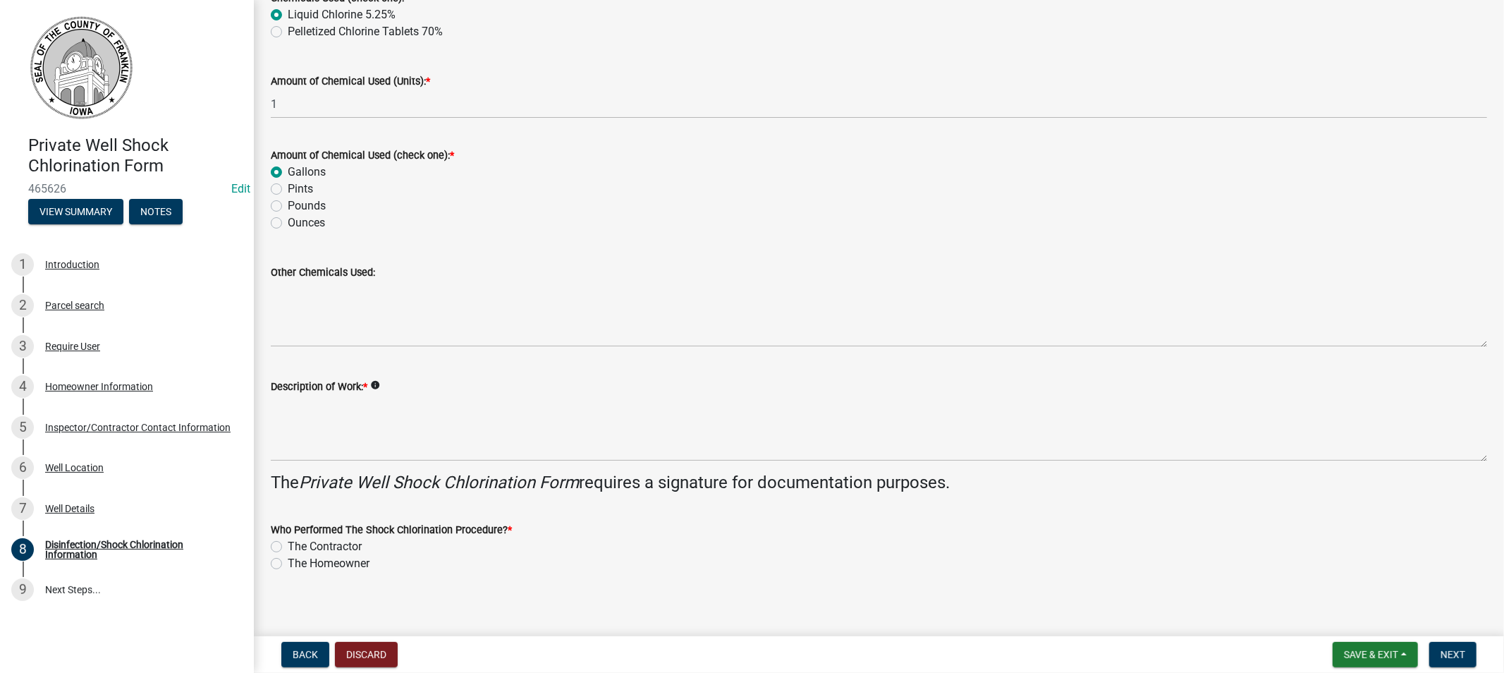
scroll to position [470, 0]
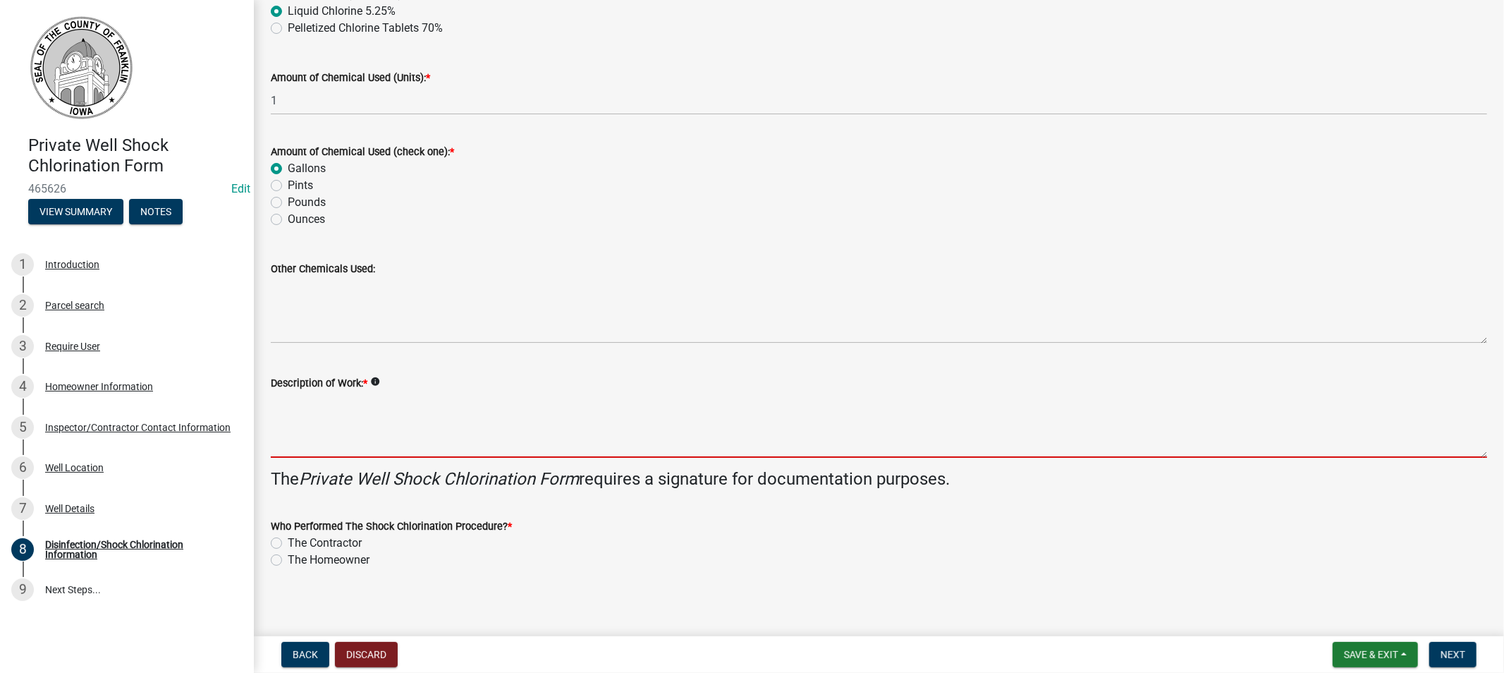
click at [341, 442] on textarea "Description of Work: *" at bounding box center [879, 424] width 1217 height 66
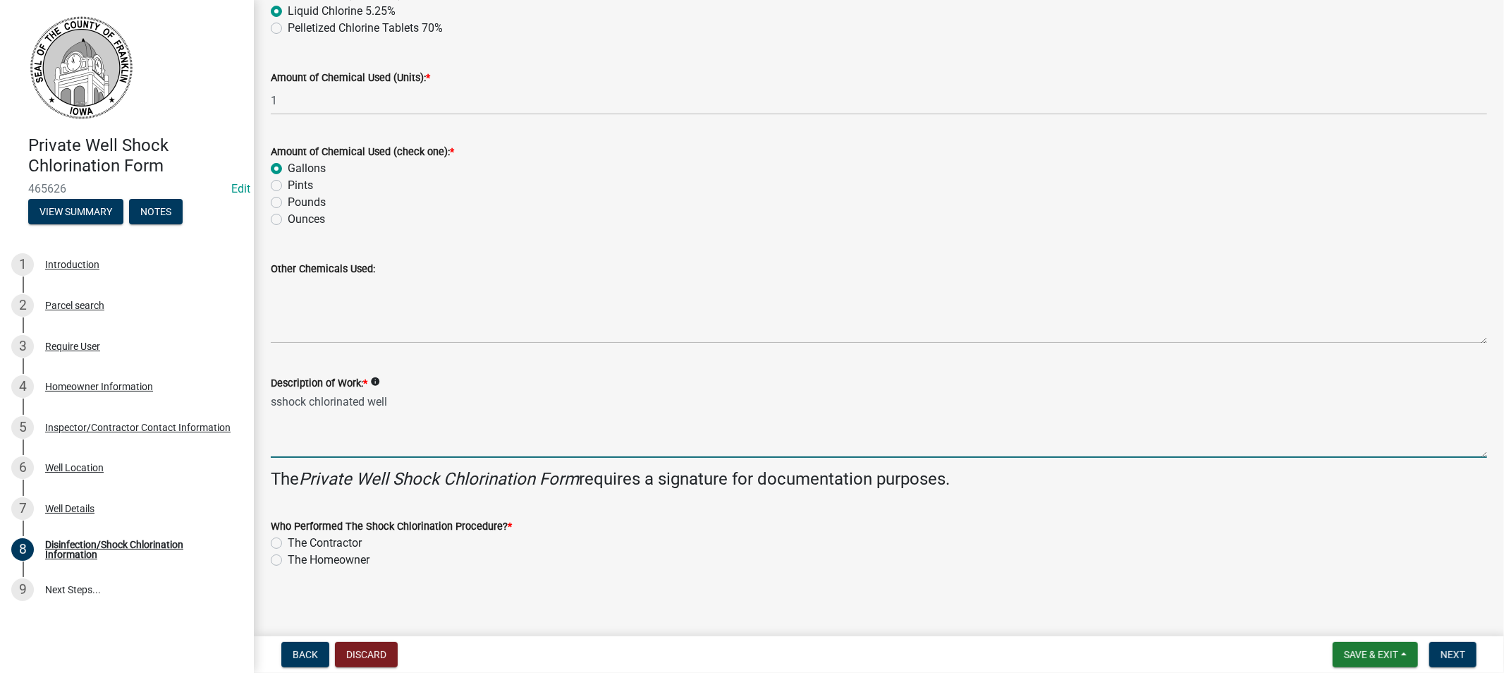
click at [275, 406] on textarea "sshock chlorinated well" at bounding box center [879, 424] width 1217 height 66
type textarea "shock chlorinated well"
click at [288, 542] on label "The Contractor" at bounding box center [325, 543] width 74 height 17
click at [288, 542] on input "The Contractor" at bounding box center [292, 539] width 9 height 9
radio input "true"
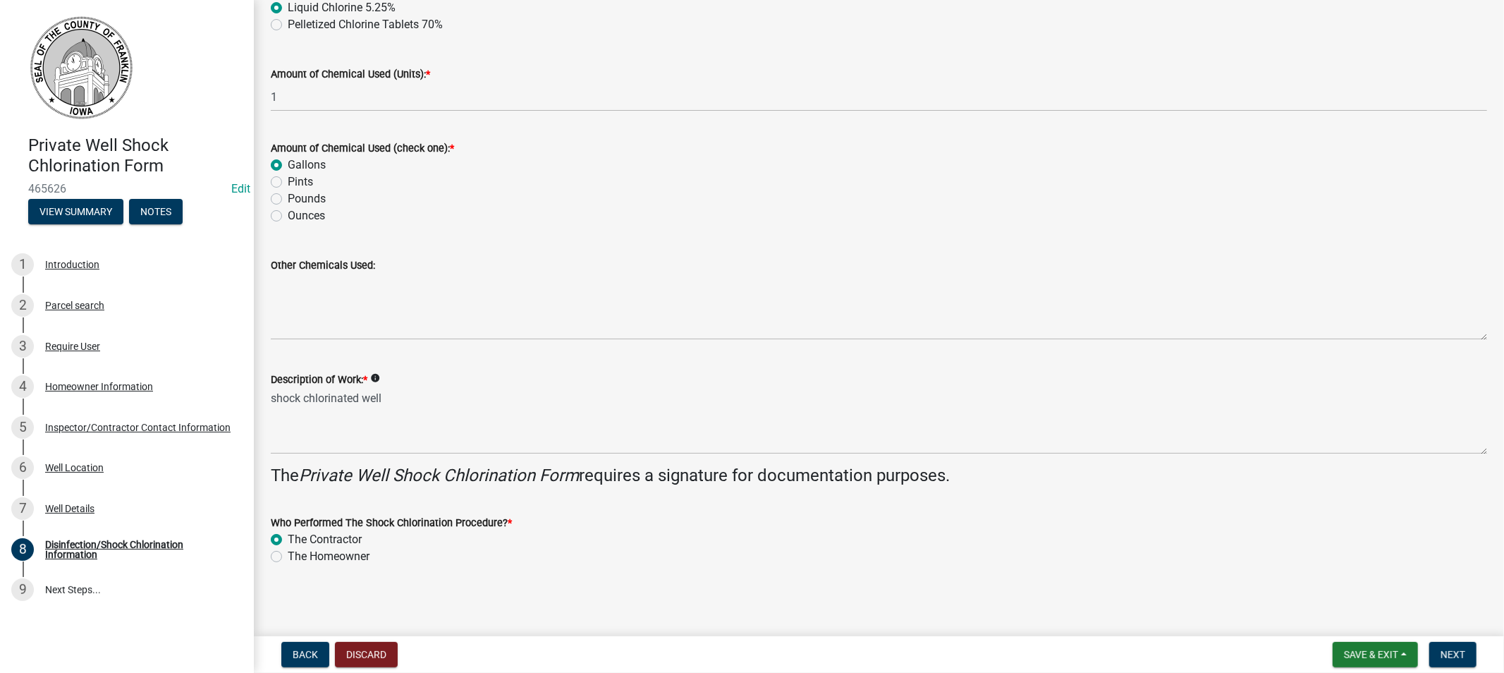
scroll to position [475, 0]
click at [1462, 649] on span "Next" at bounding box center [1453, 654] width 25 height 11
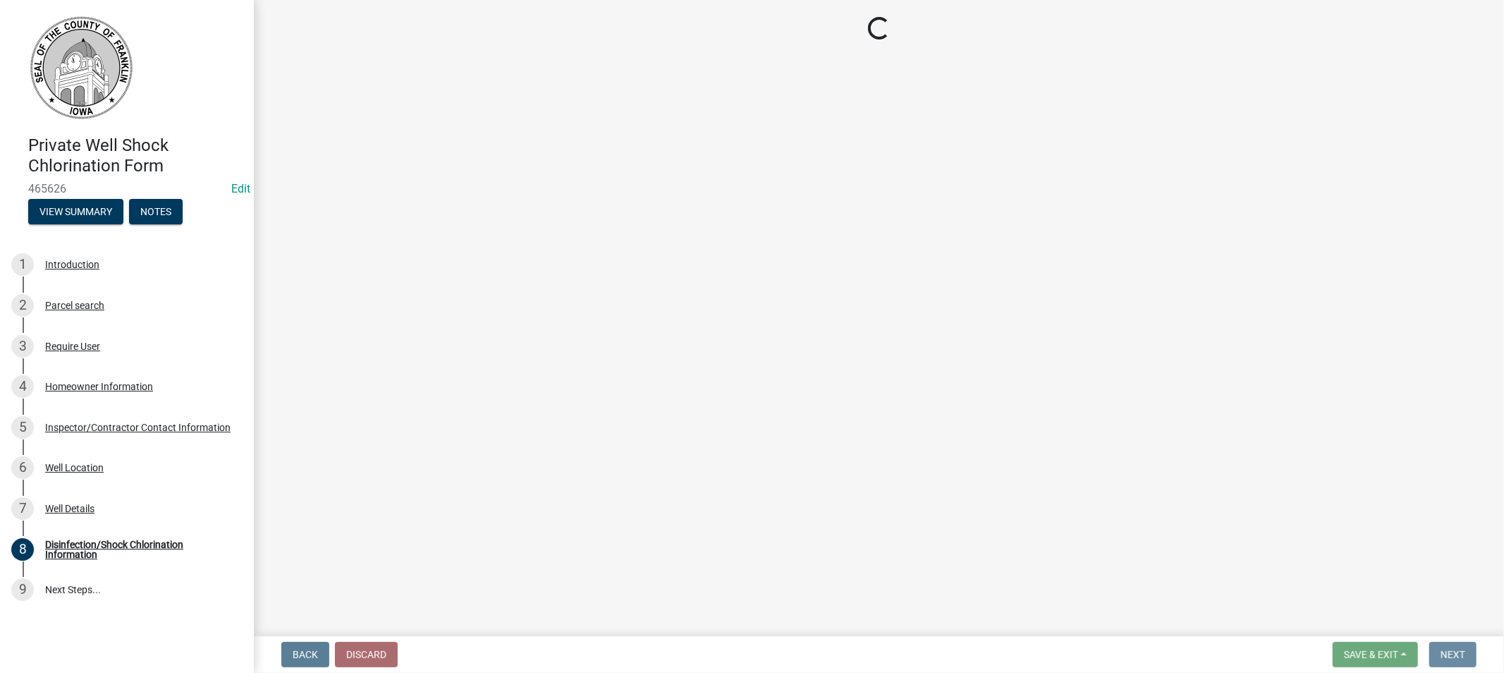
scroll to position [0, 0]
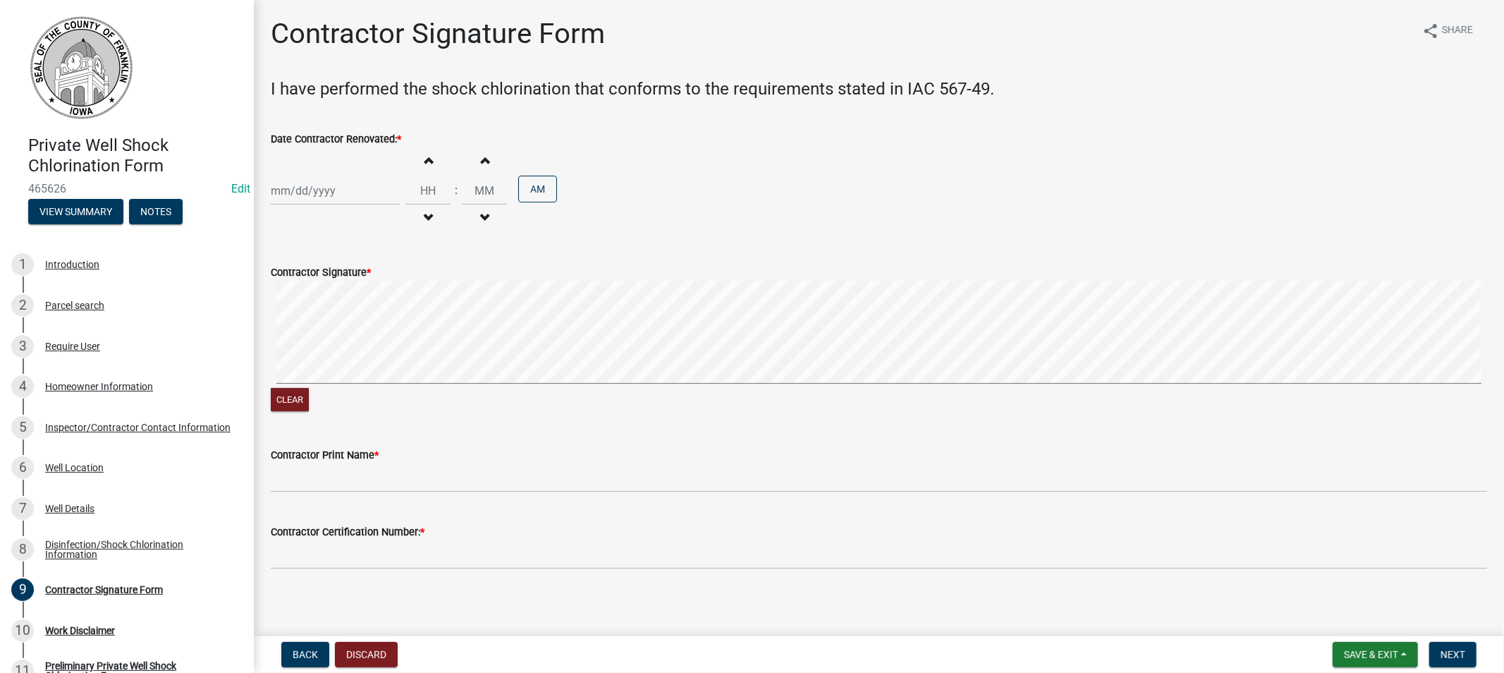
click at [317, 195] on div at bounding box center [335, 190] width 129 height 29
select select "8"
select select "2025"
click at [287, 220] on span "Previous month" at bounding box center [285, 219] width 11 height 11
select select "7"
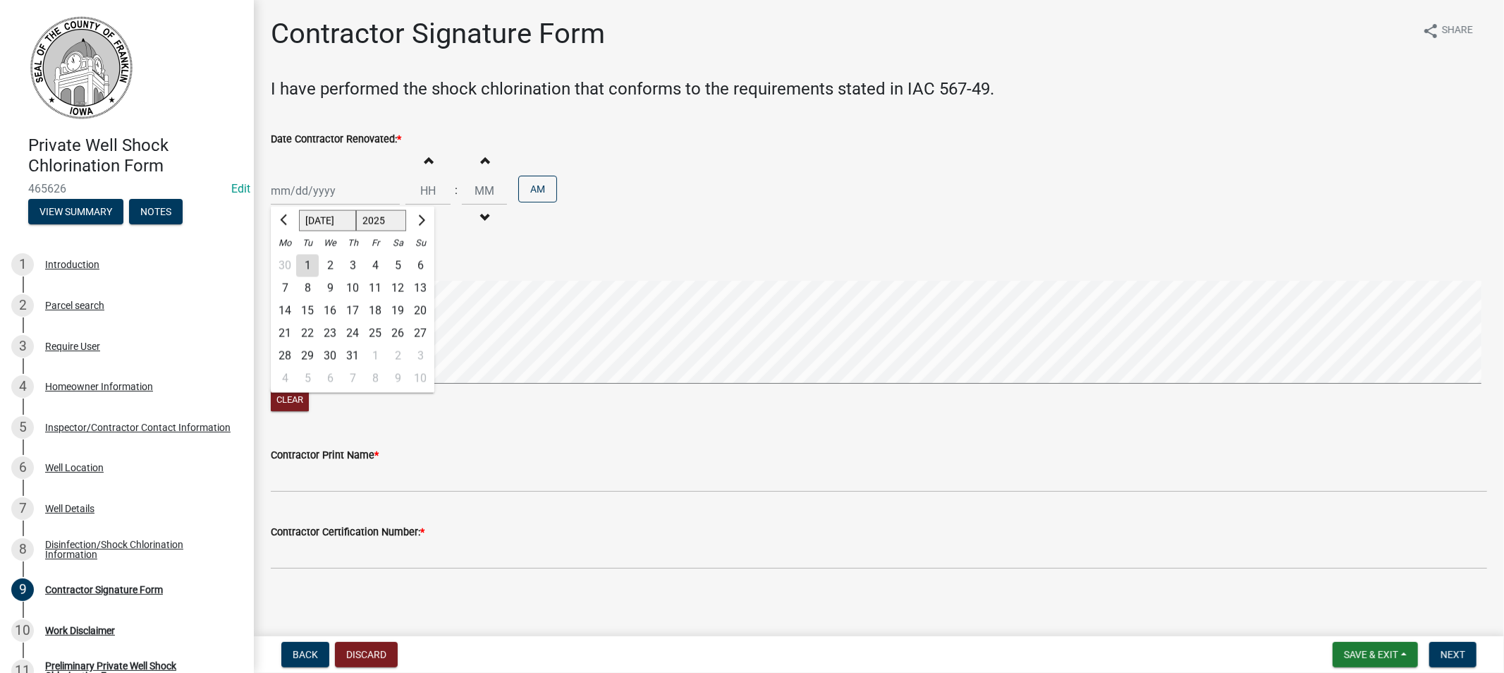
click at [286, 355] on div "28" at bounding box center [285, 355] width 23 height 23
type input "[DATE]"
click at [280, 405] on button "Clear" at bounding box center [290, 399] width 38 height 23
drag, startPoint x: 287, startPoint y: 402, endPoint x: 321, endPoint y: 384, distance: 38.5
click at [289, 399] on button "Clear" at bounding box center [290, 399] width 38 height 23
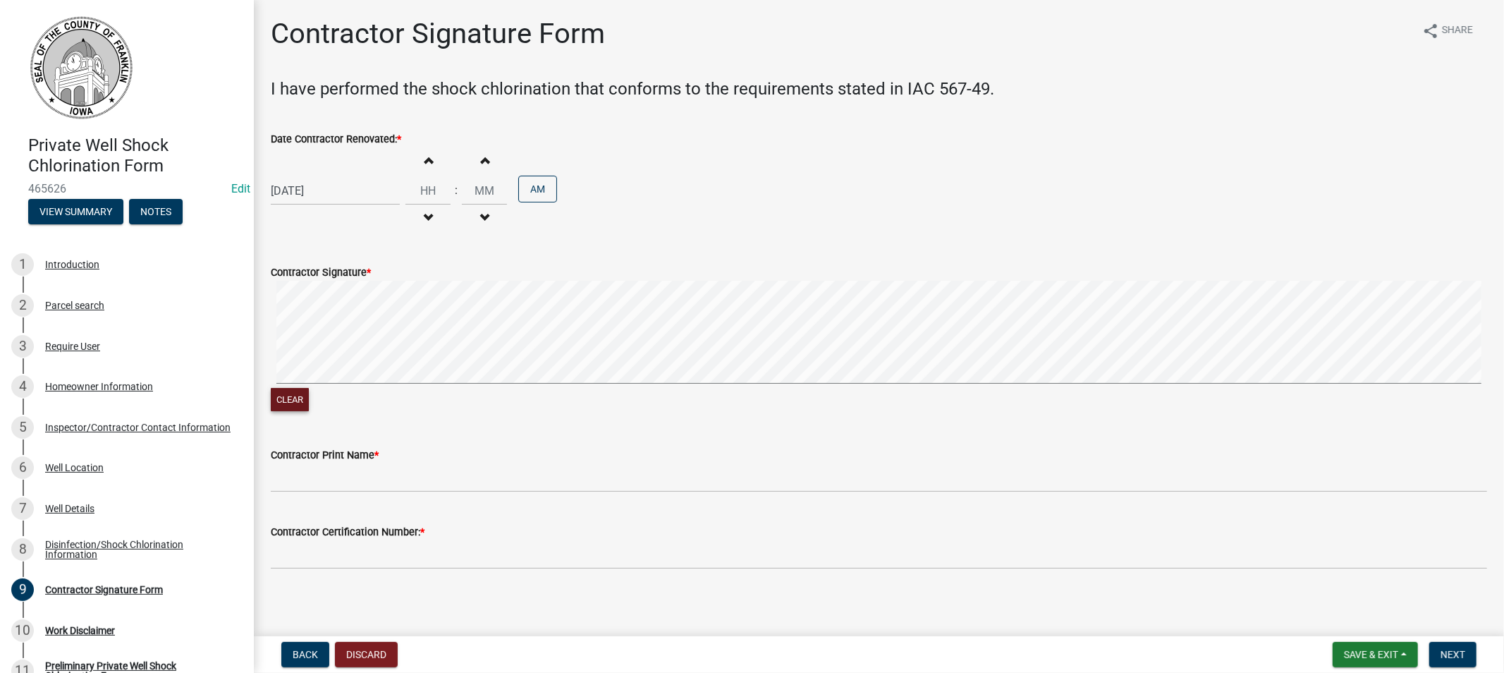
click at [291, 403] on button "Clear" at bounding box center [290, 399] width 38 height 23
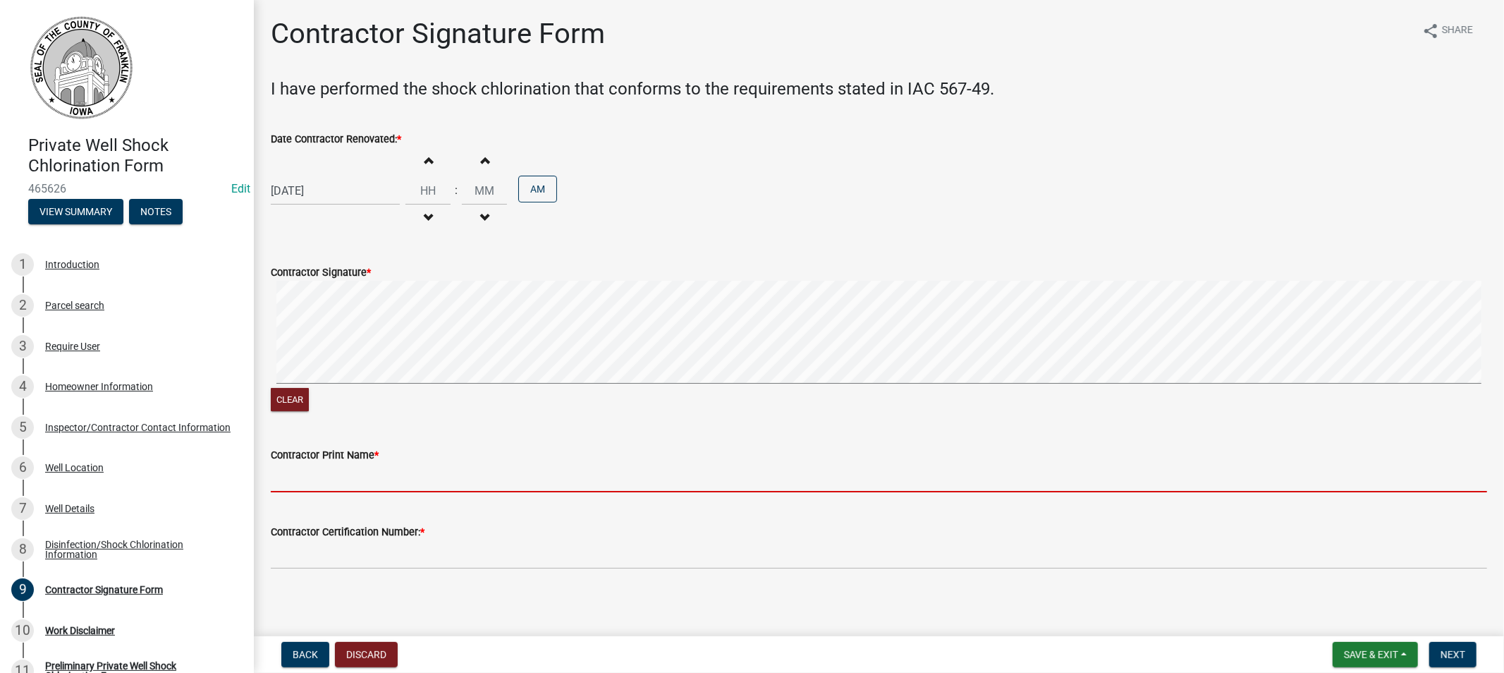
click at [319, 476] on input "Contractor Print Name *" at bounding box center [879, 477] width 1217 height 29
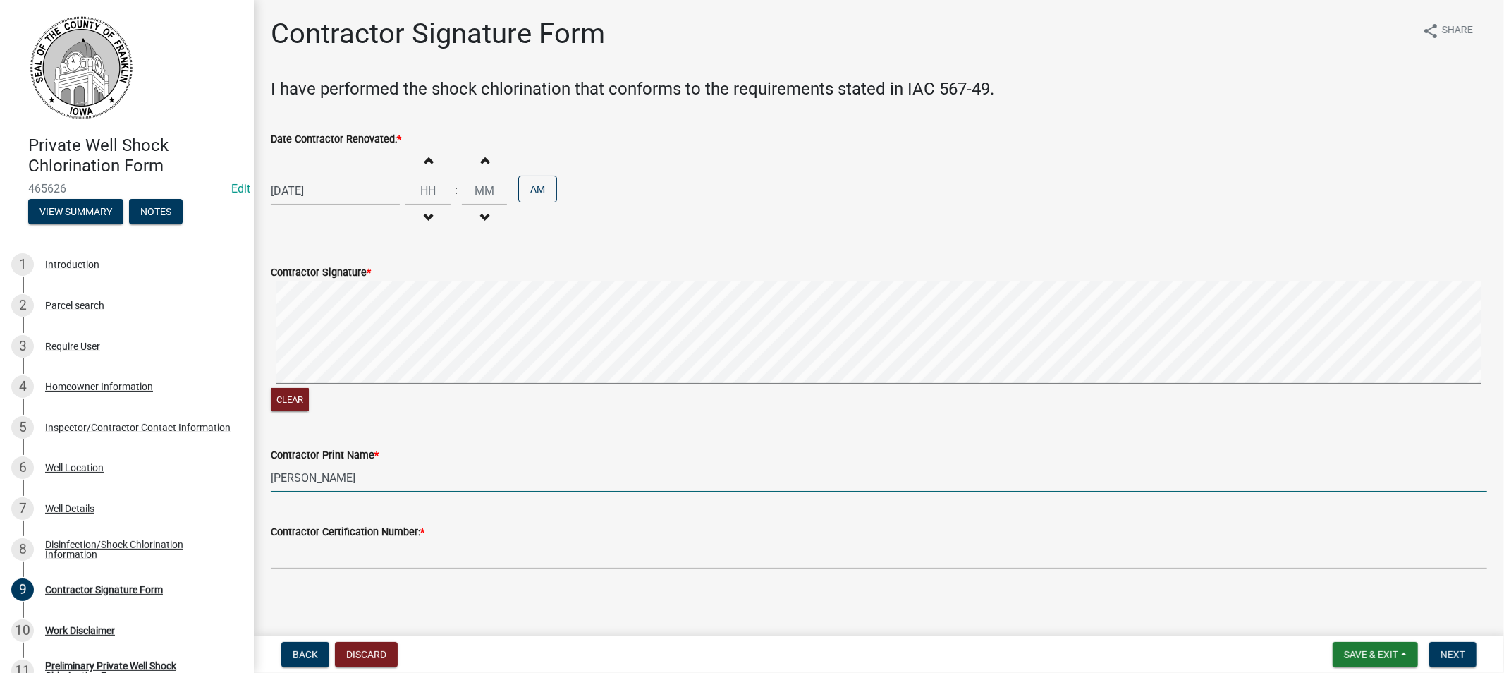
click at [275, 476] on input "[PERSON_NAME]" at bounding box center [879, 477] width 1217 height 29
type input "[PERSON_NAME]"
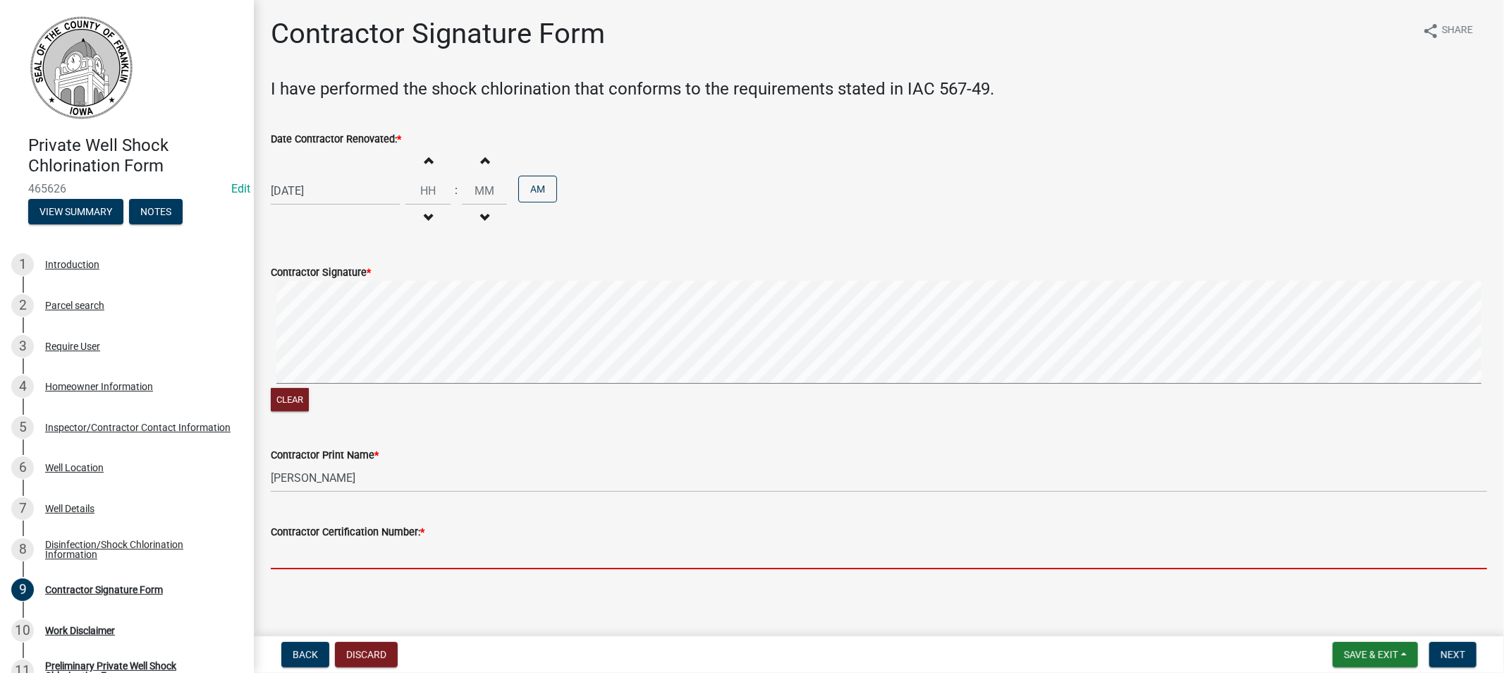
click at [365, 560] on input "Contractor Certification Number: *" at bounding box center [879, 554] width 1217 height 29
click at [425, 196] on input "Hours" at bounding box center [428, 190] width 45 height 29
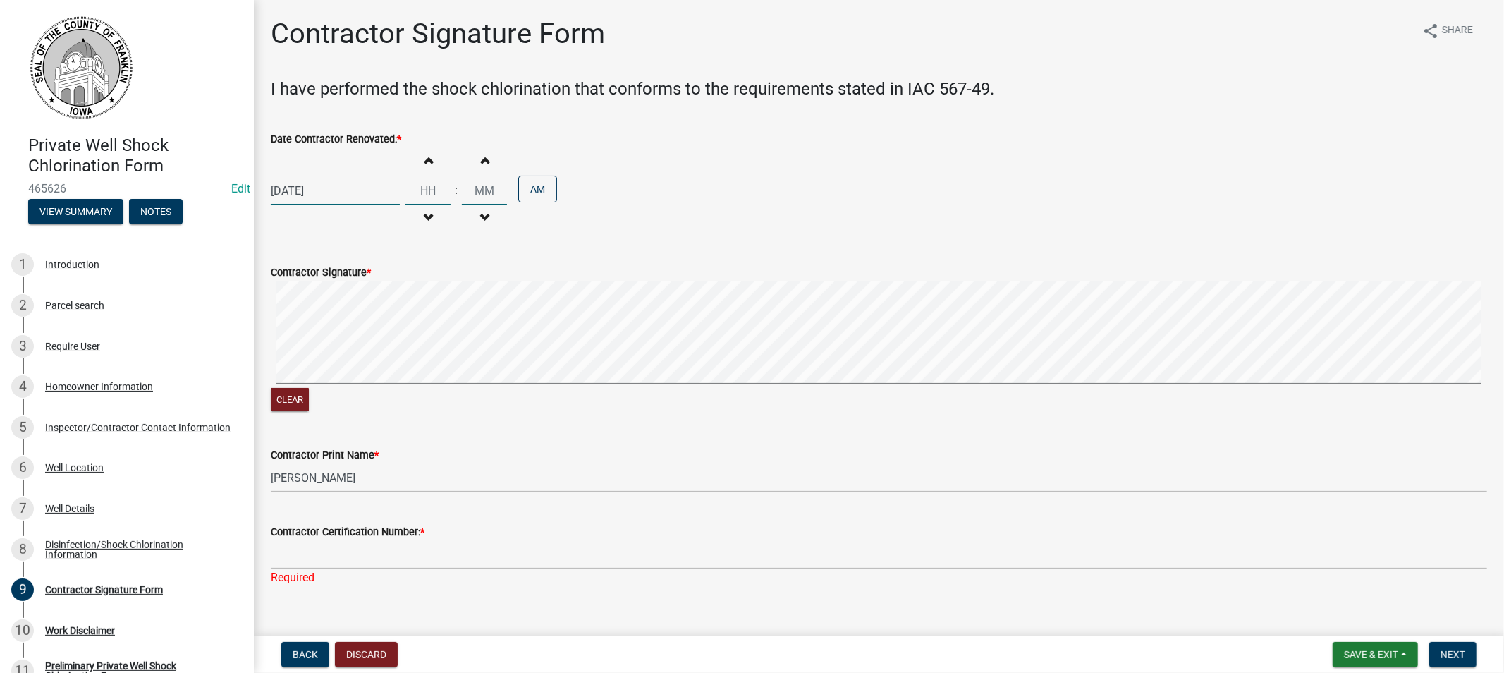
click at [425, 157] on span "button" at bounding box center [428, 159] width 7 height 11
type input "01"
type input "00"
click at [425, 157] on span "button" at bounding box center [428, 159] width 7 height 11
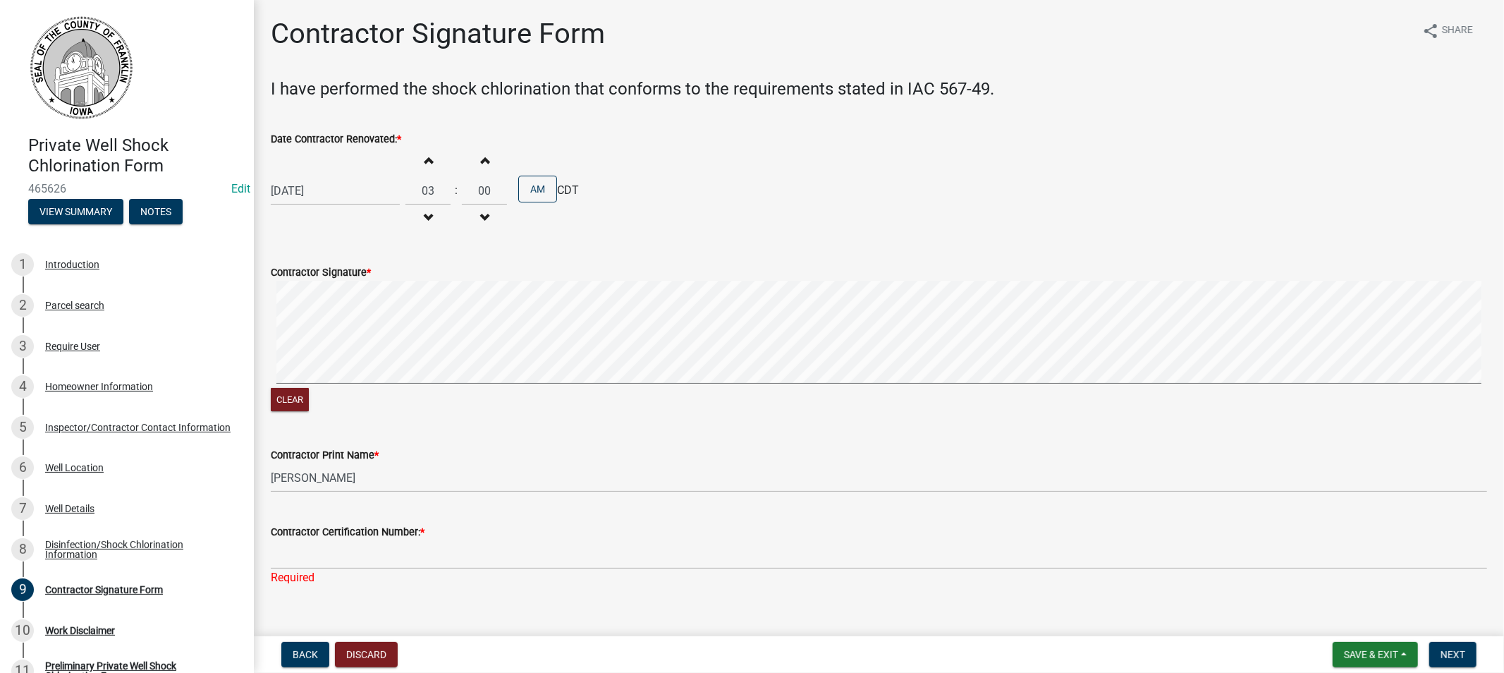
click at [425, 157] on span "button" at bounding box center [428, 159] width 7 height 11
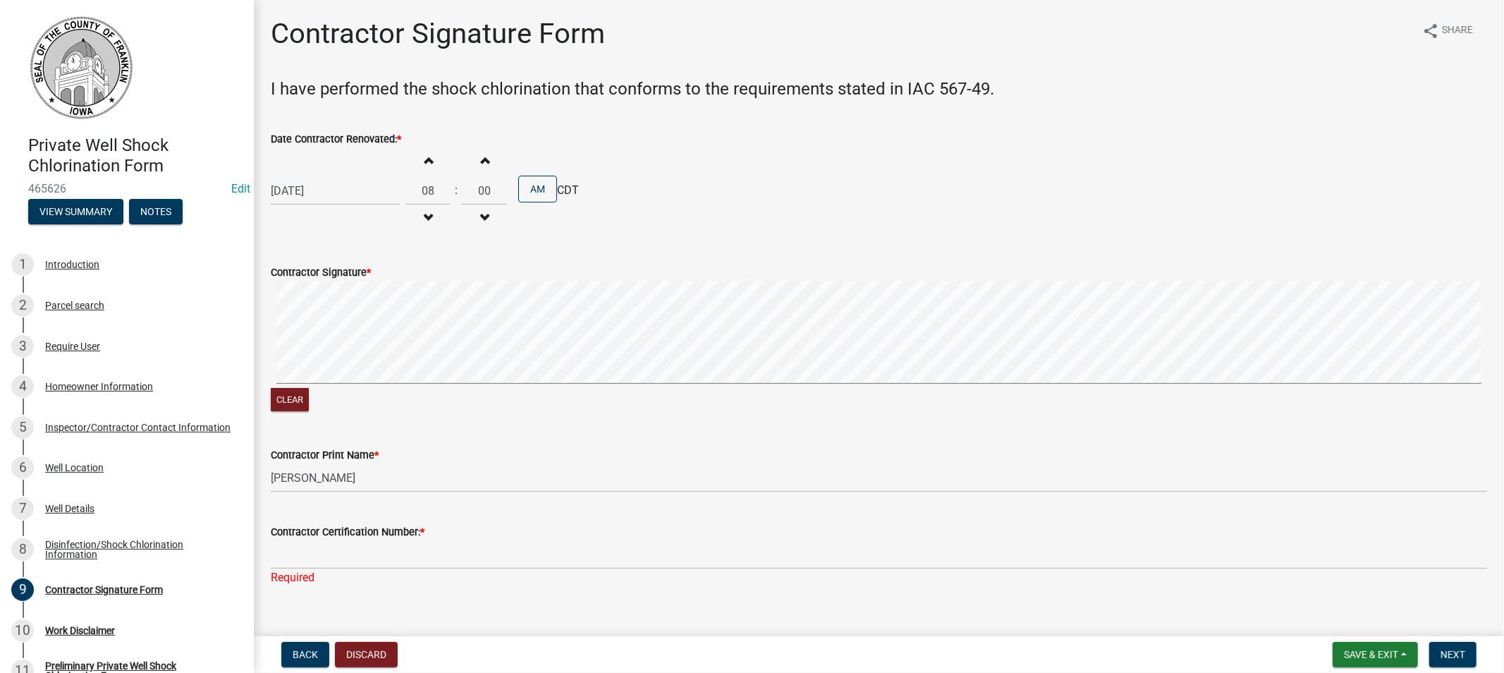
click at [425, 157] on span "button" at bounding box center [428, 159] width 7 height 11
click at [425, 217] on span "button" at bounding box center [428, 217] width 7 height 11
type input "08"
click at [481, 161] on span "button" at bounding box center [484, 159] width 7 height 11
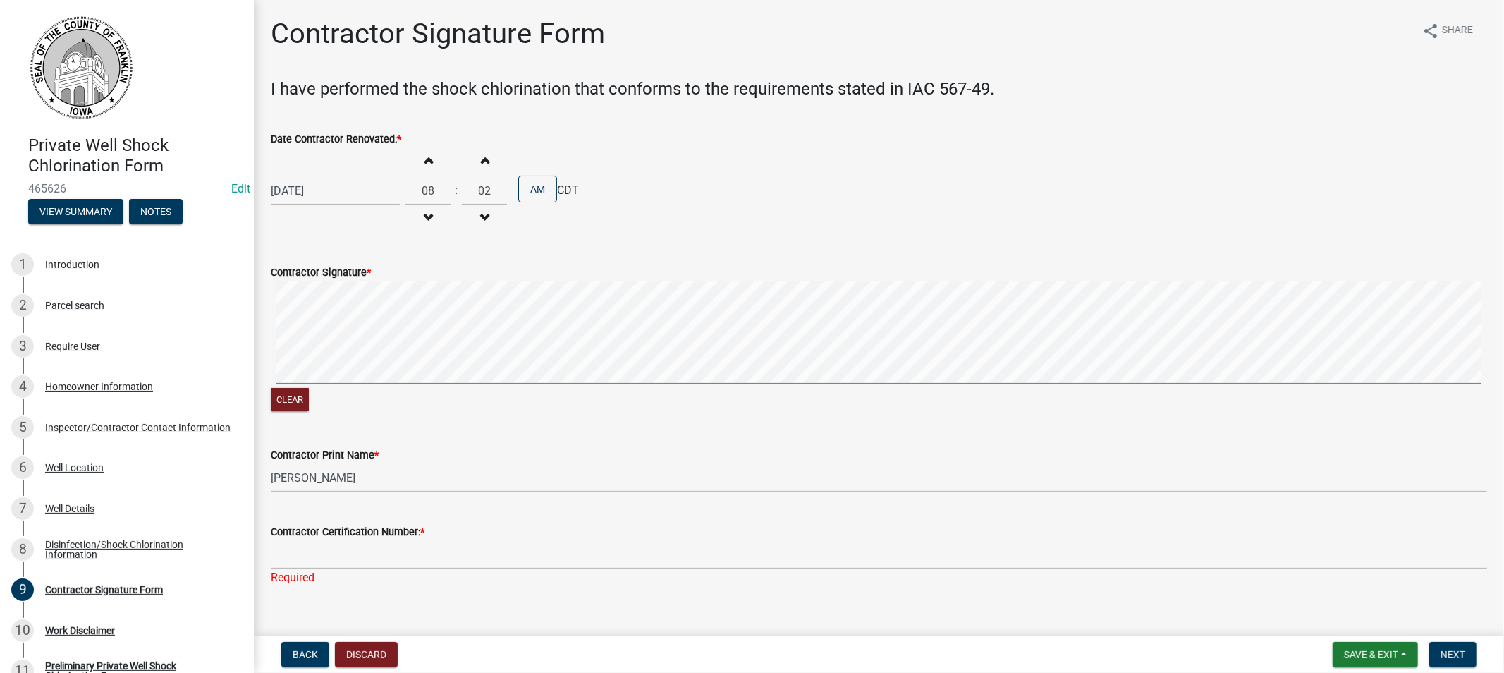
click at [481, 161] on span "button" at bounding box center [484, 159] width 7 height 11
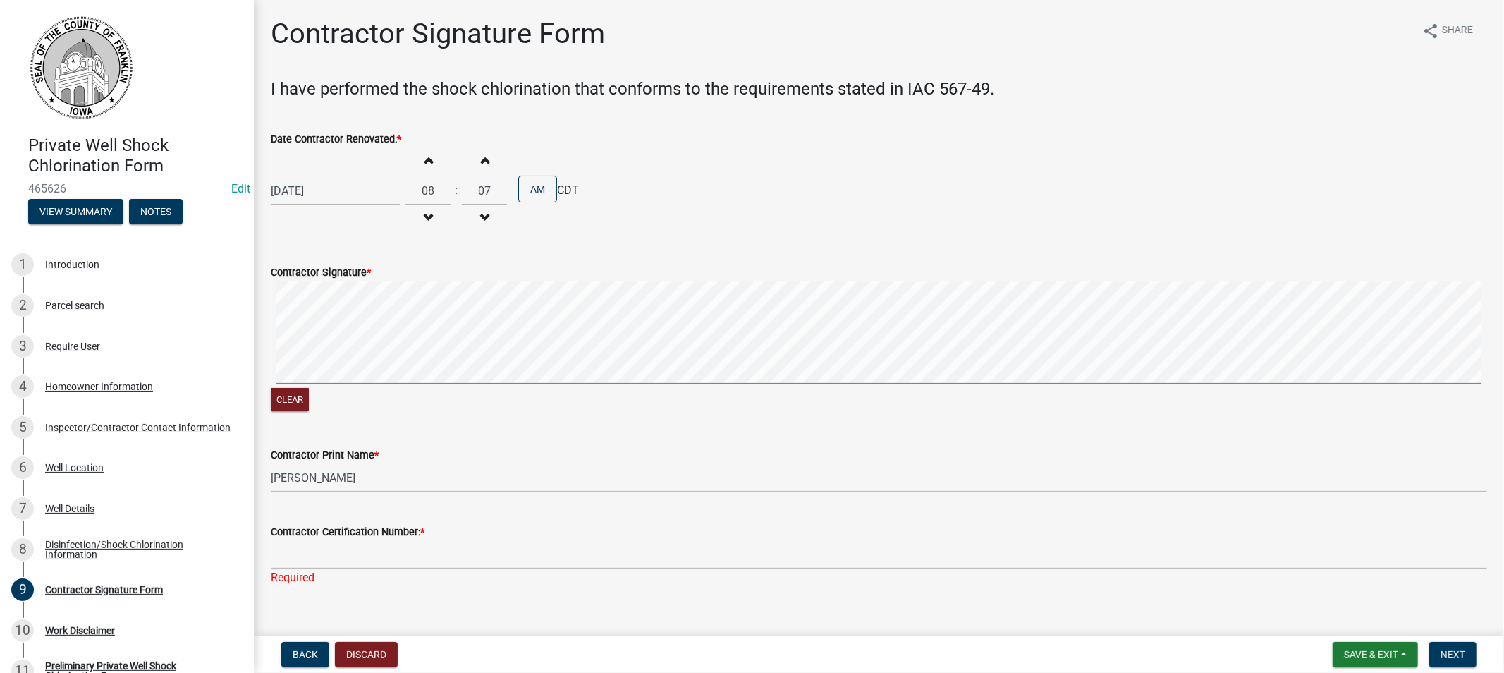
click at [481, 161] on span "button" at bounding box center [484, 159] width 7 height 11
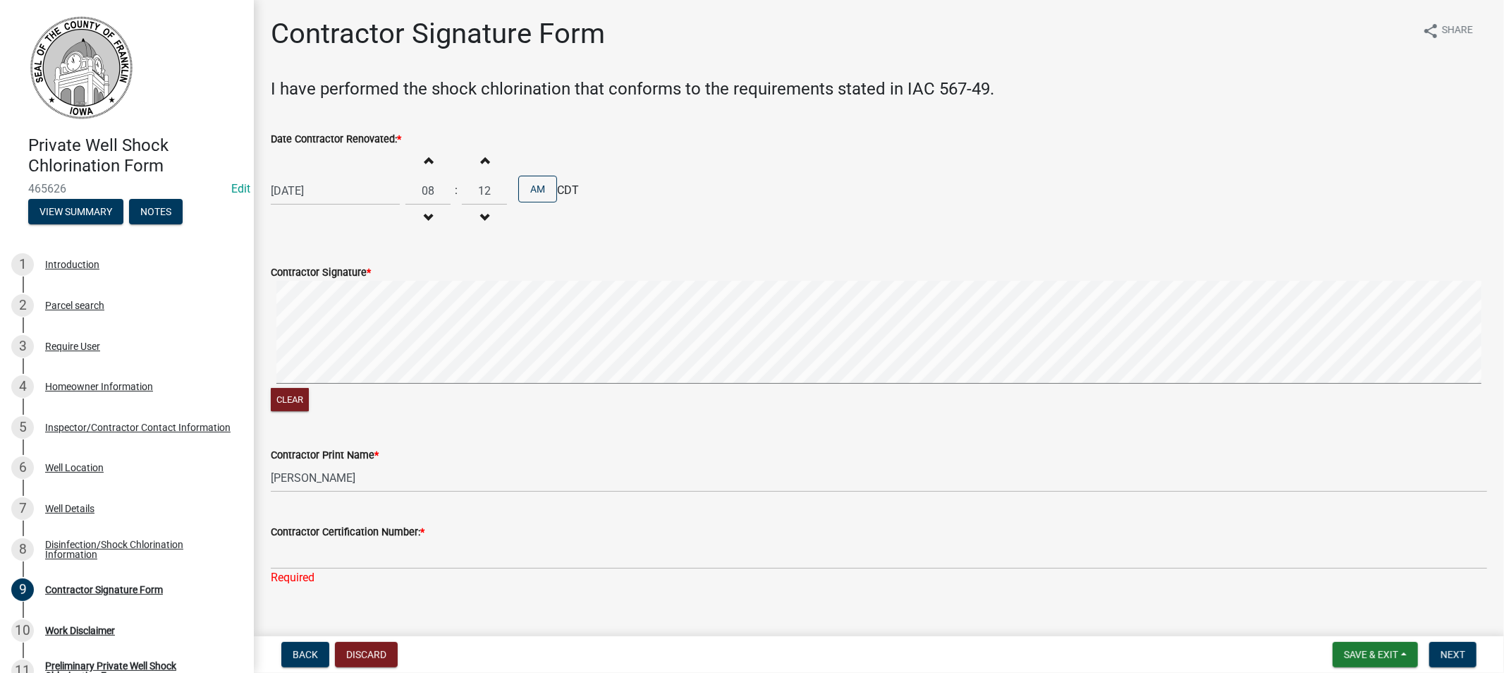
click at [481, 161] on span "button" at bounding box center [484, 159] width 7 height 11
click at [481, 160] on span "button" at bounding box center [484, 159] width 7 height 11
type input "15"
click at [425, 159] on span "button" at bounding box center [428, 159] width 7 height 11
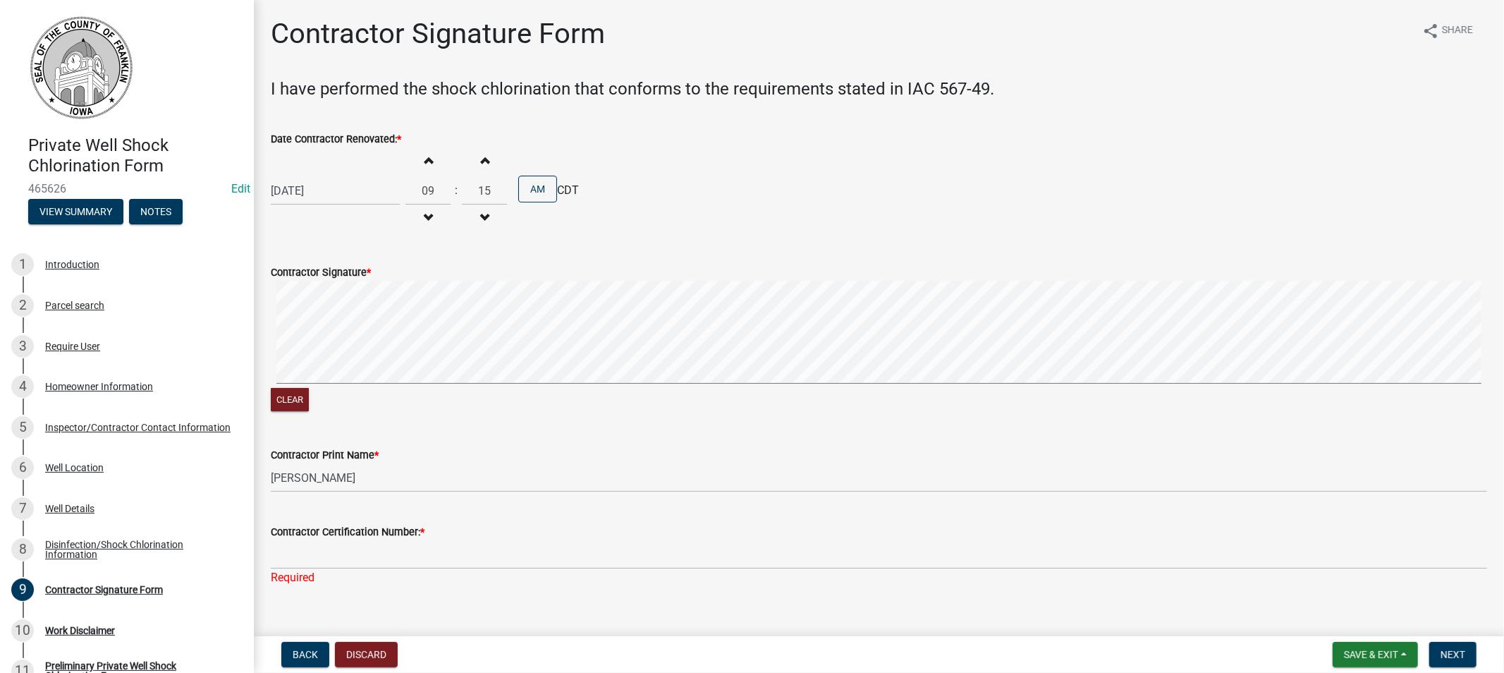
click at [425, 159] on span "button" at bounding box center [428, 159] width 7 height 11
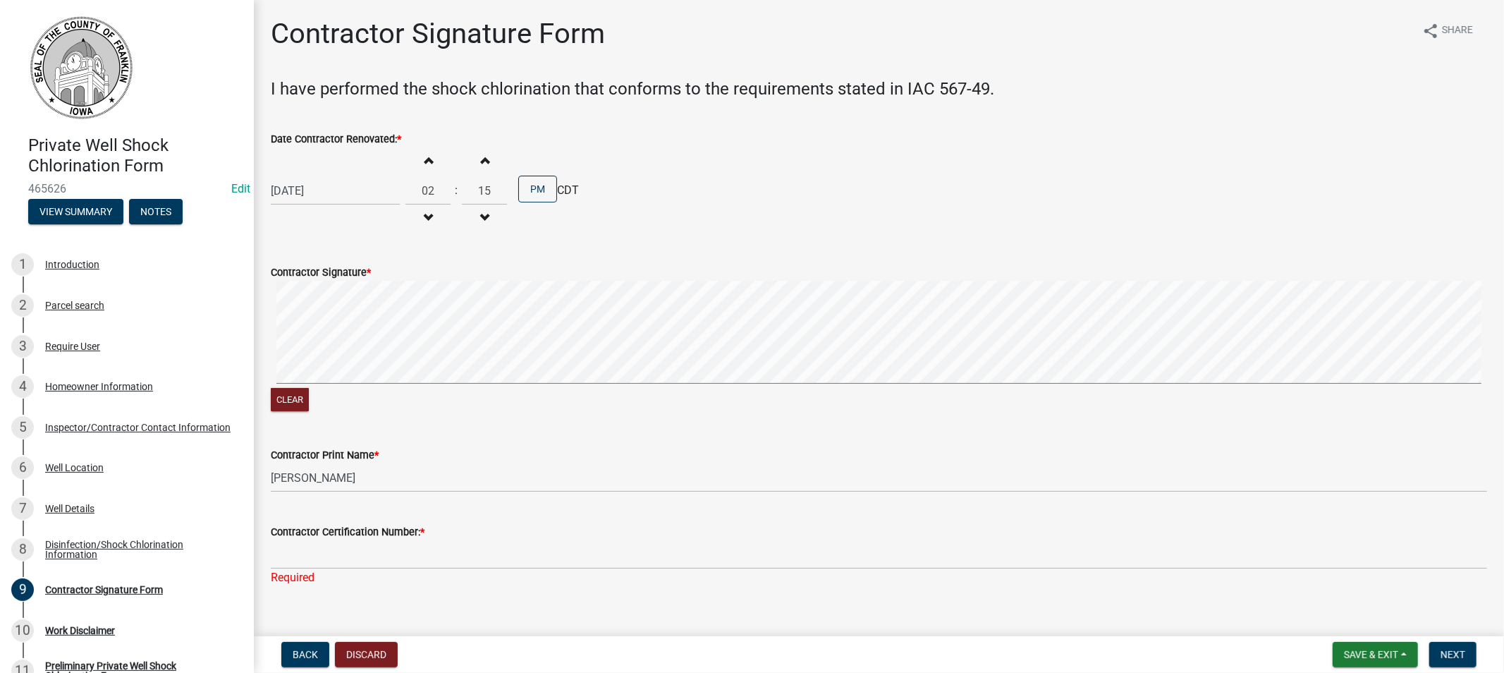
click at [425, 159] on span "button" at bounding box center [428, 159] width 7 height 11
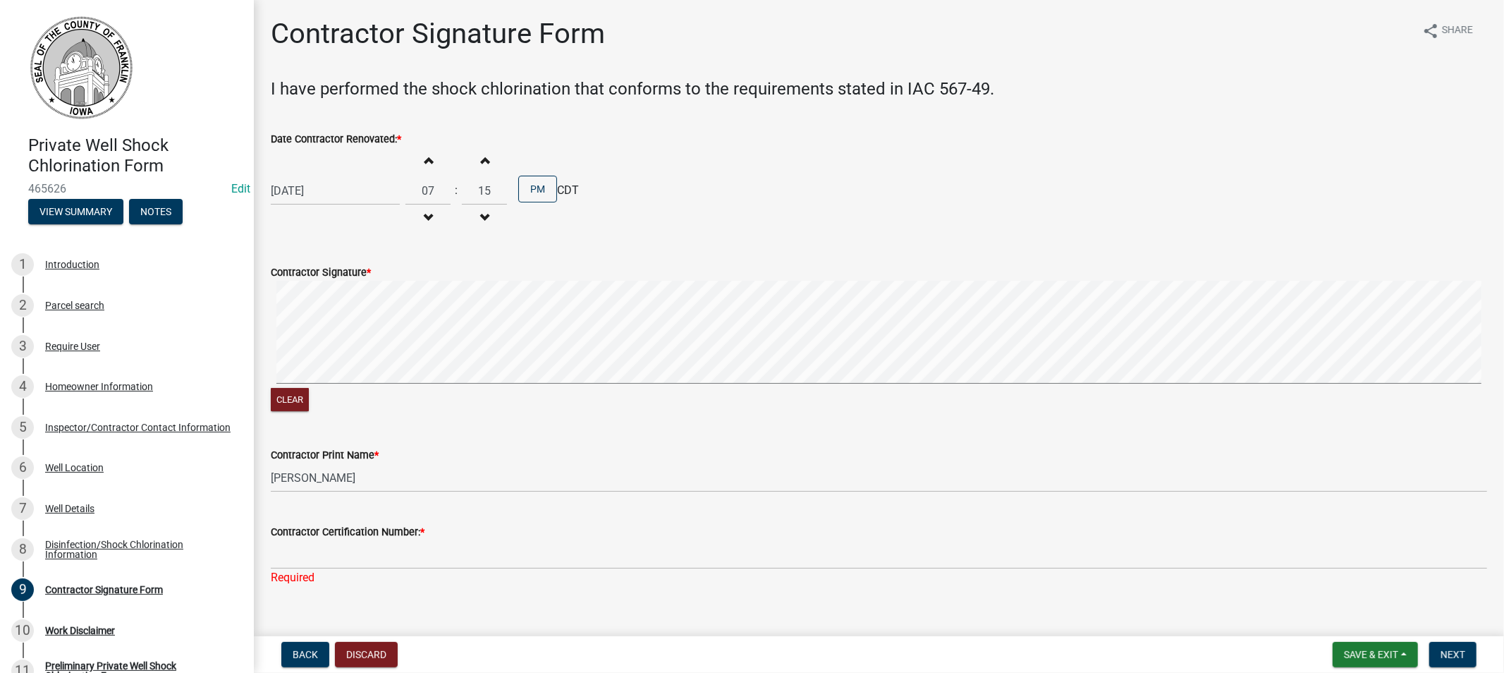
click at [425, 159] on span "button" at bounding box center [428, 159] width 7 height 11
type input "08"
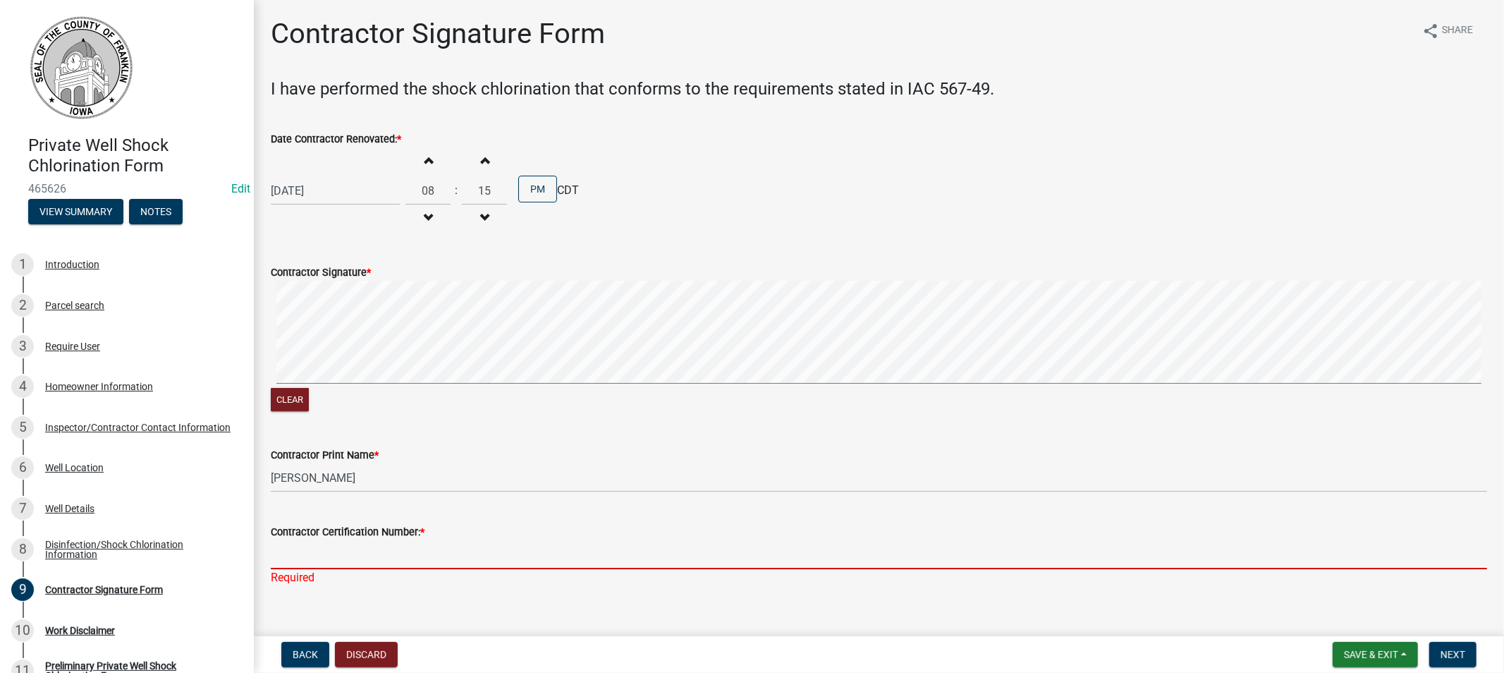
click at [358, 545] on input "Contractor Certification Number: *" at bounding box center [879, 554] width 1217 height 29
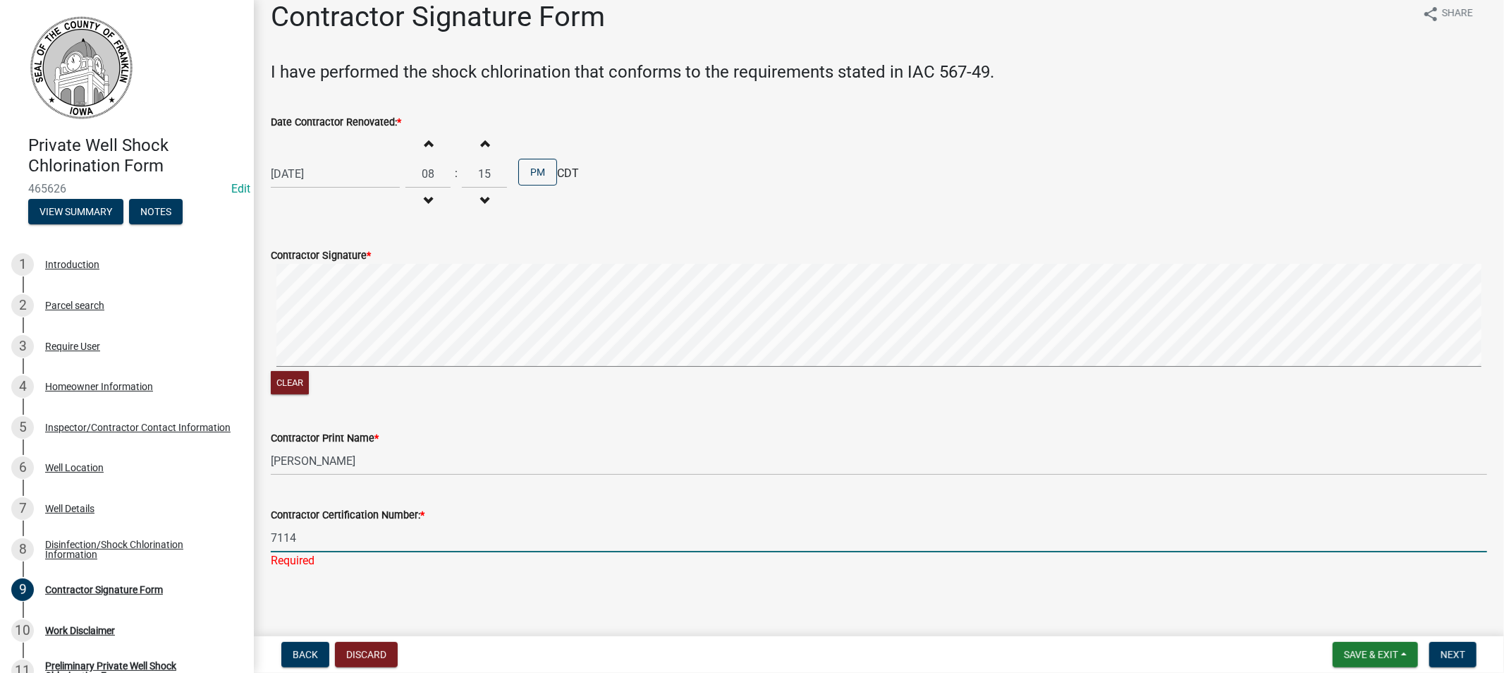
scroll to position [22, 0]
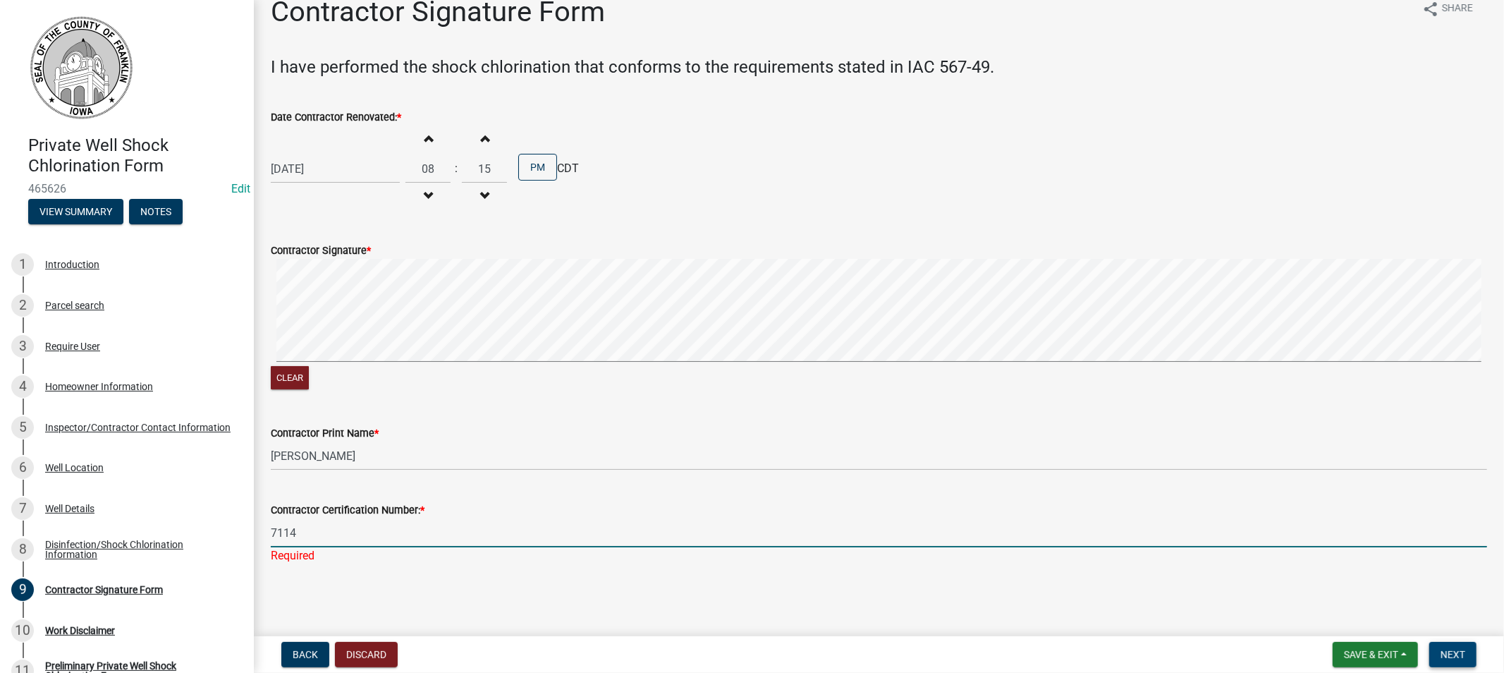
type input "7114"
click at [1457, 649] on span "Next" at bounding box center [1453, 654] width 25 height 11
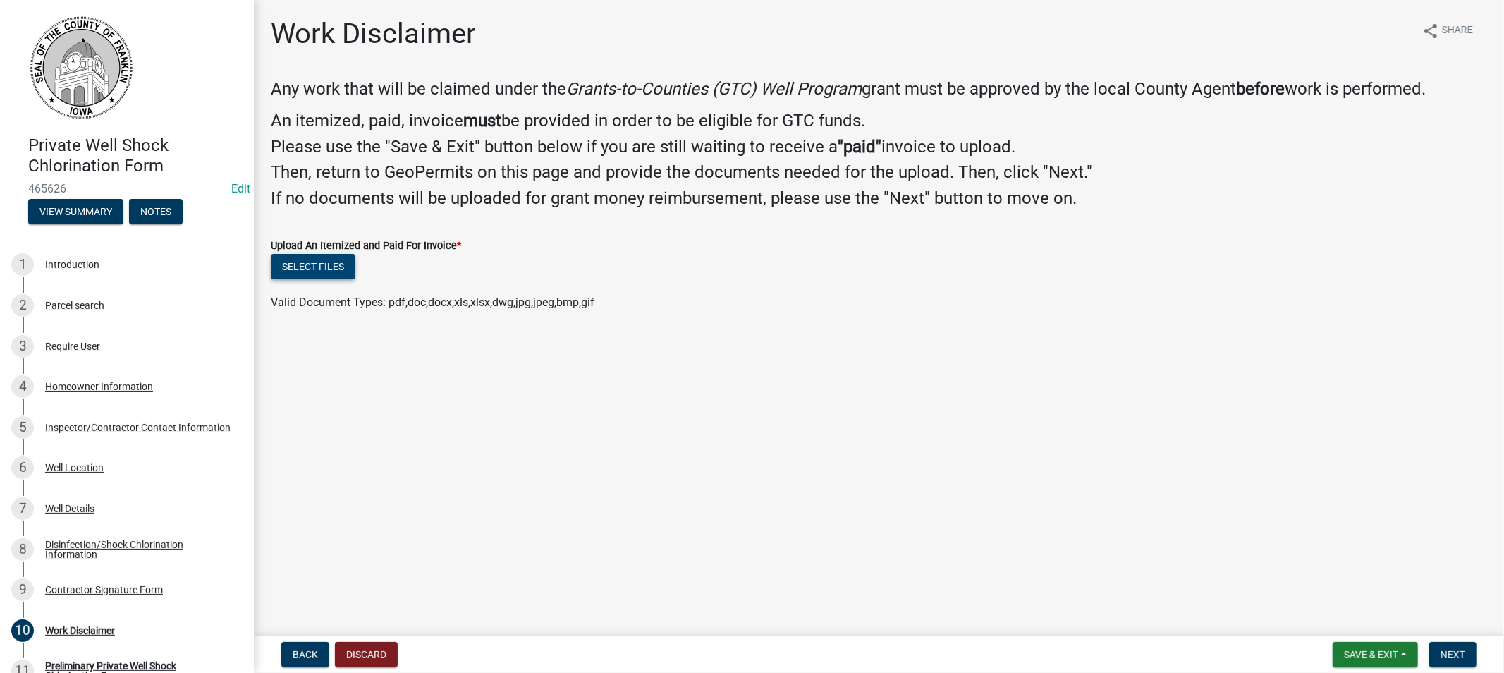
click at [326, 269] on button "Select files" at bounding box center [313, 266] width 85 height 25
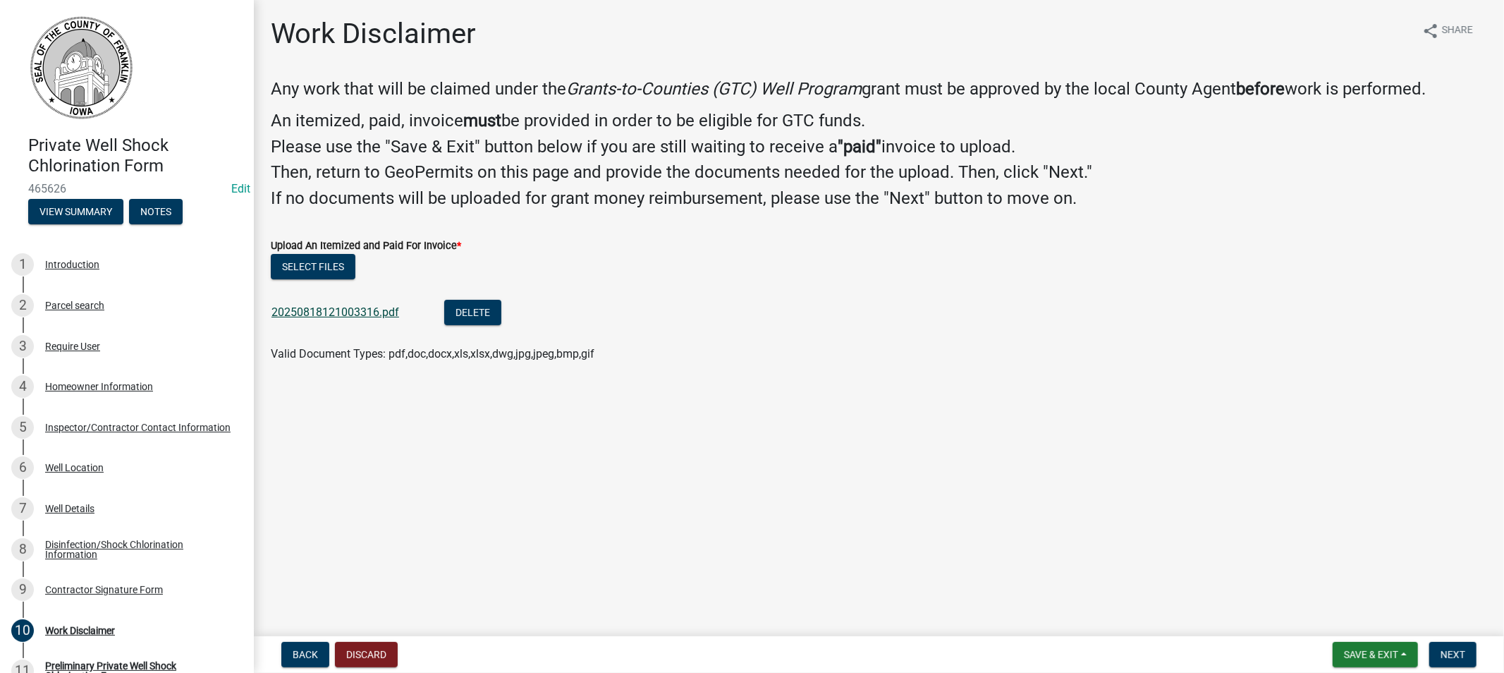
click at [317, 315] on link "20250818121003316.pdf" at bounding box center [336, 311] width 128 height 13
click at [478, 308] on button "Delete" at bounding box center [472, 312] width 57 height 25
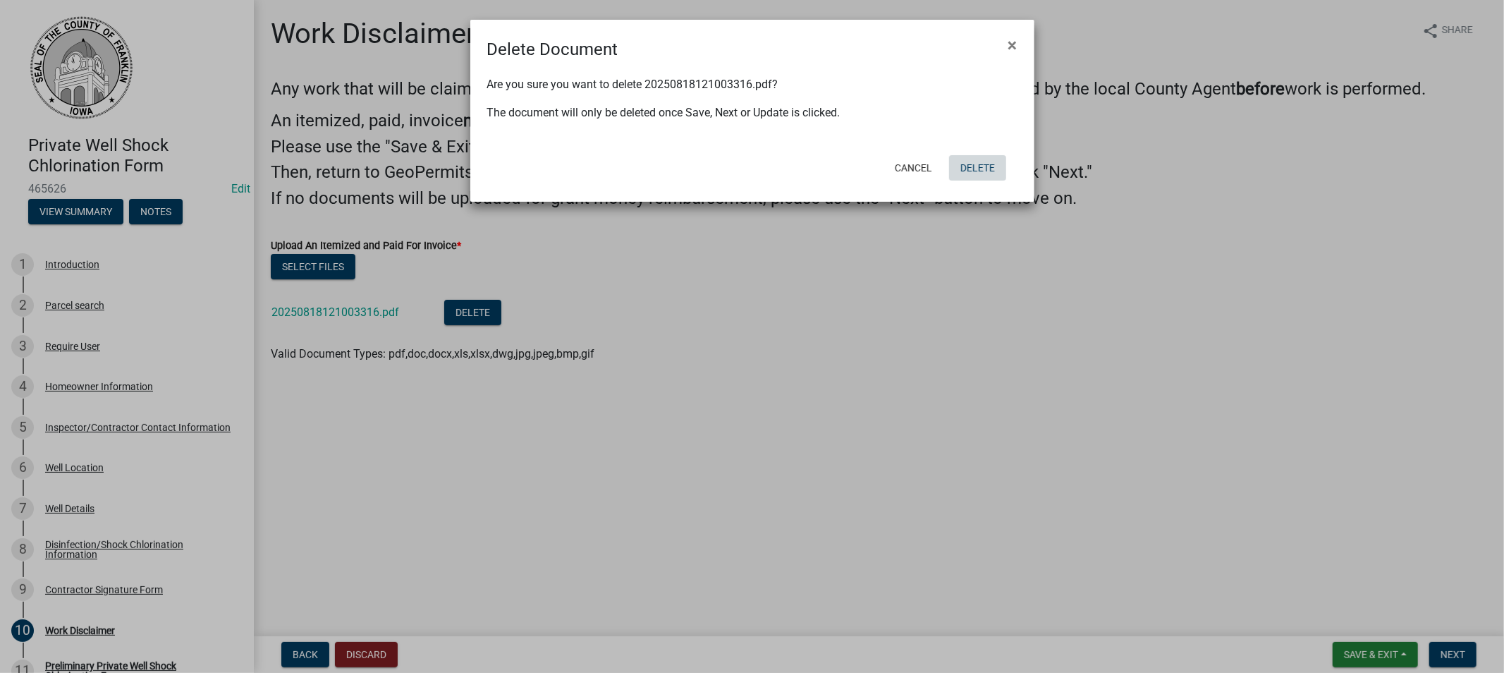
click at [972, 167] on button "Delete" at bounding box center [977, 167] width 57 height 25
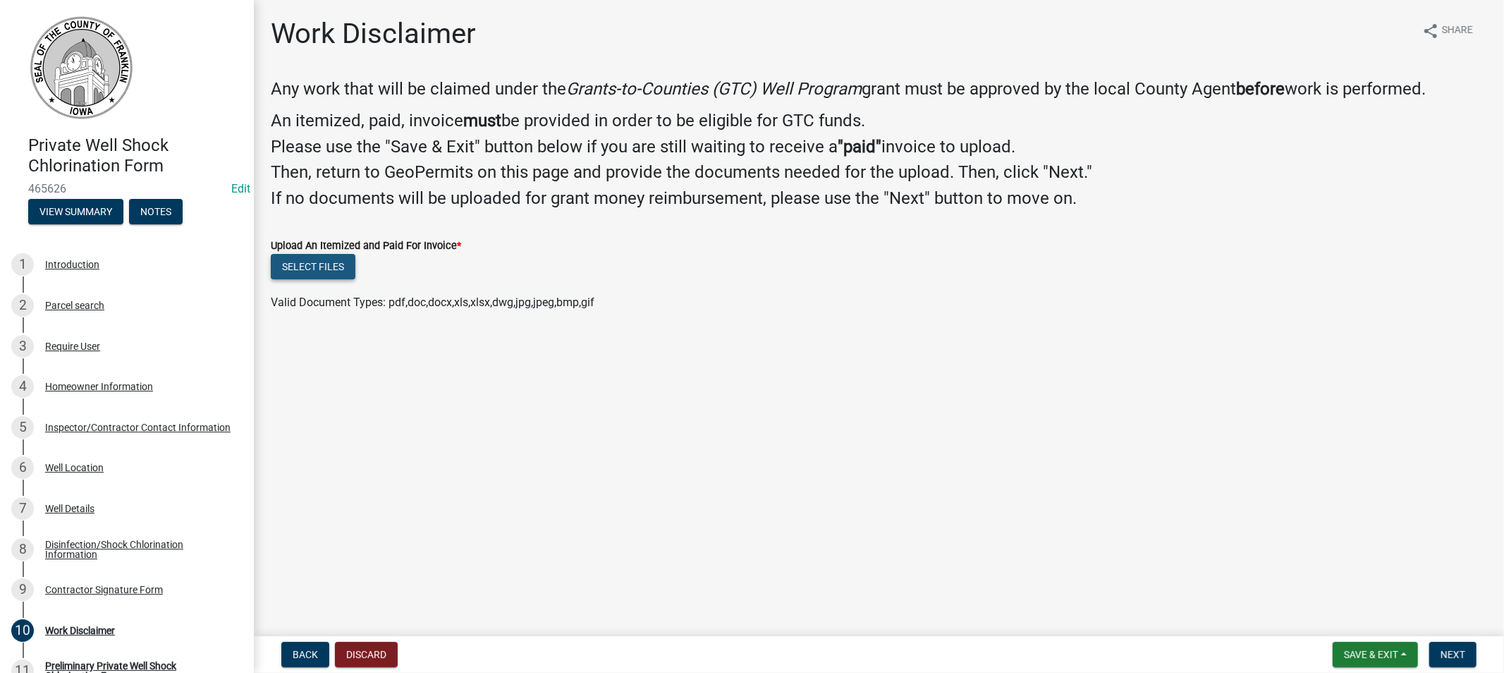
click at [323, 272] on button "Select files" at bounding box center [313, 266] width 85 height 25
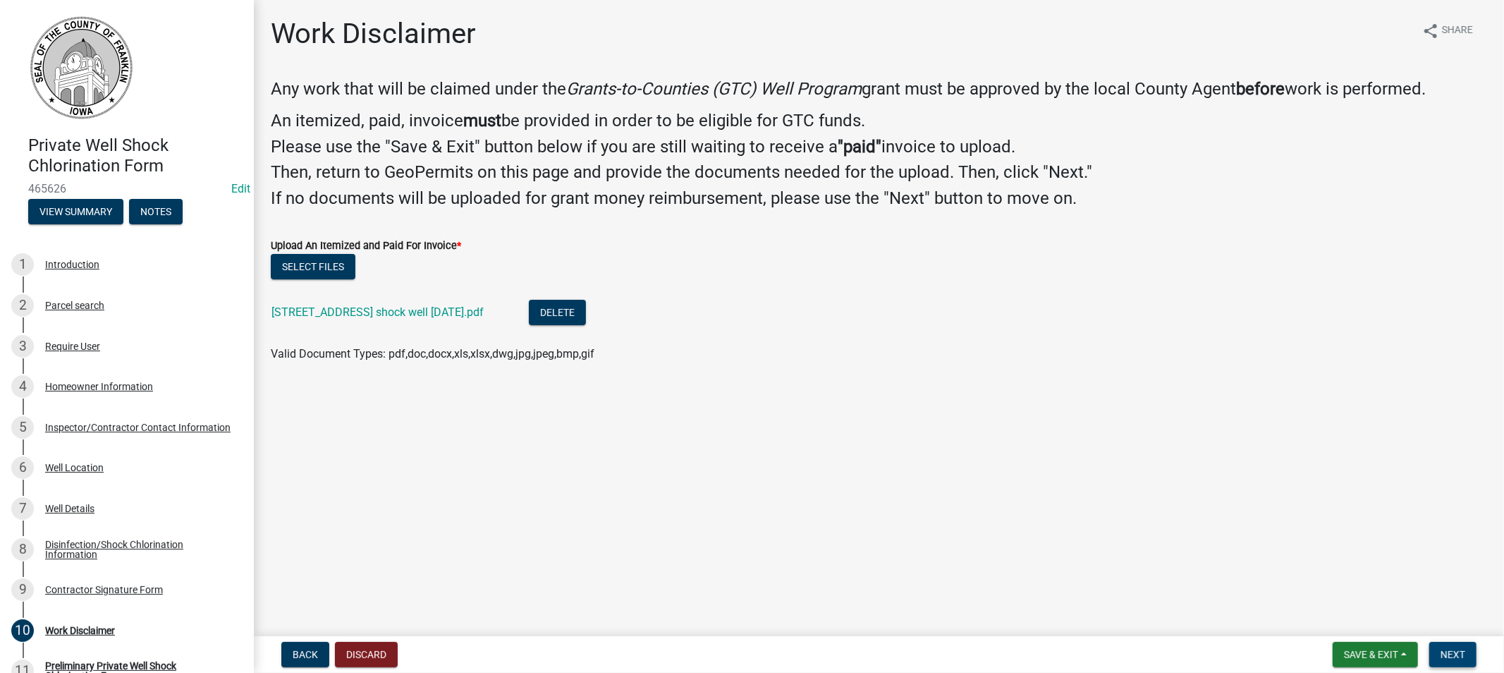
click at [1435, 654] on button "Next" at bounding box center [1453, 654] width 47 height 25
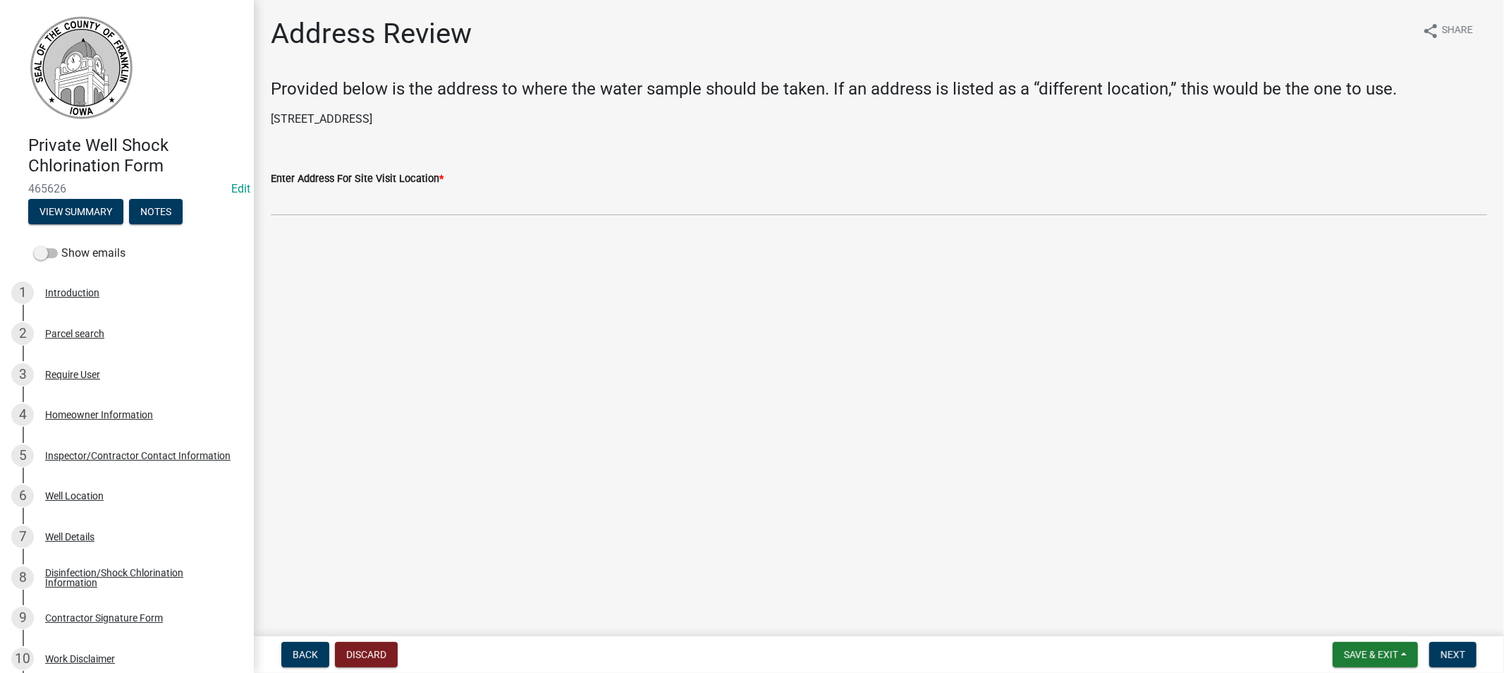
drag, startPoint x: 451, startPoint y: 115, endPoint x: 269, endPoint y: 116, distance: 182.0
click at [269, 116] on div "[STREET_ADDRESS]" at bounding box center [879, 119] width 1238 height 17
copy p "[STREET_ADDRESS]"
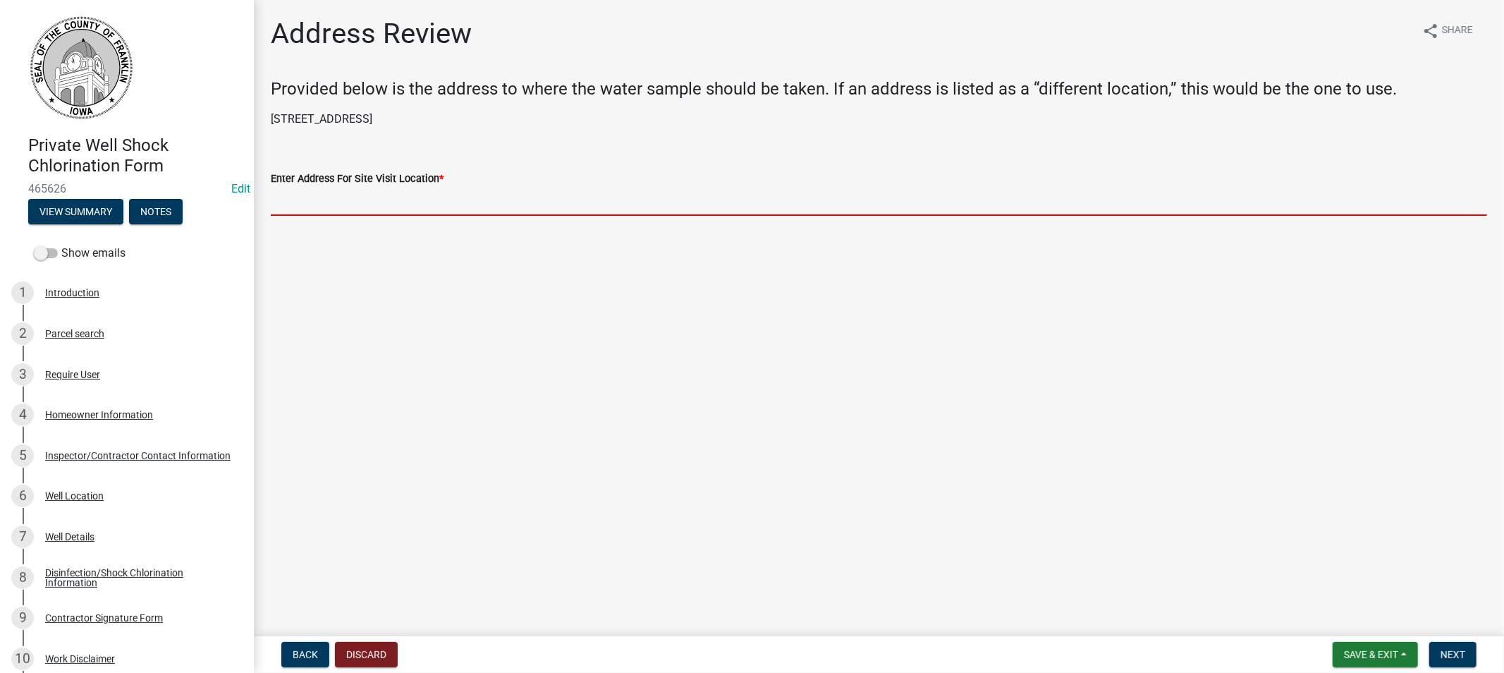
click at [317, 193] on input "Enter Address For Site Visit Location *" at bounding box center [879, 201] width 1217 height 29
paste input "[STREET_ADDRESS]"
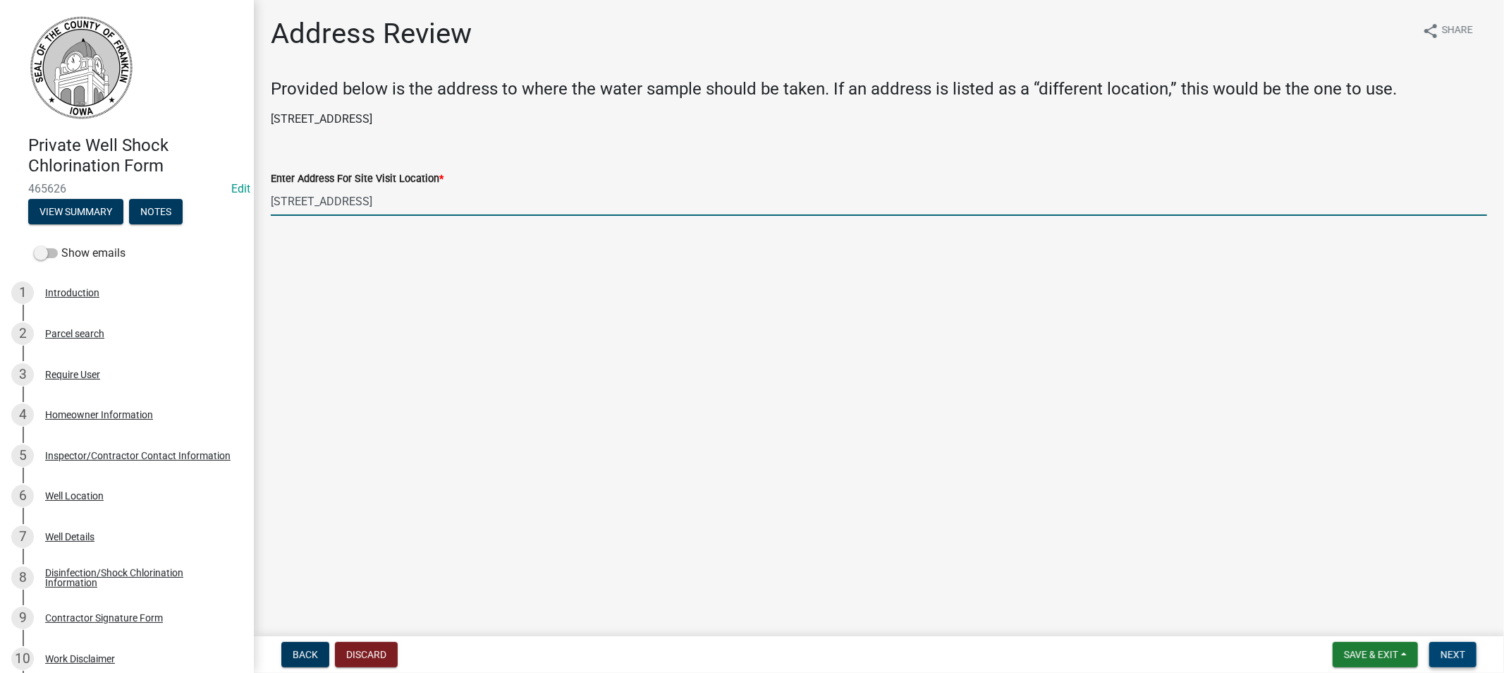
type input "[STREET_ADDRESS]"
click at [1447, 652] on span "Next" at bounding box center [1453, 654] width 25 height 11
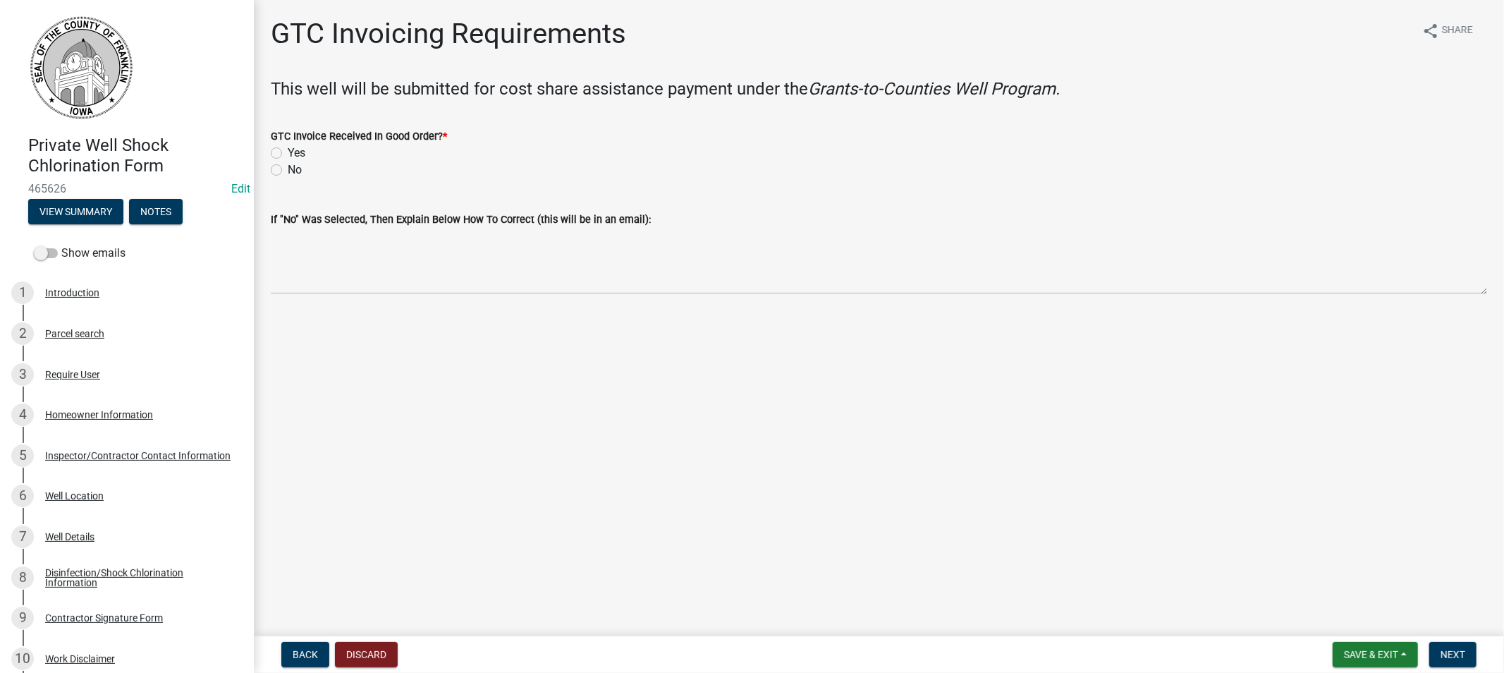
click at [288, 151] on label "Yes" at bounding box center [297, 153] width 18 height 17
click at [288, 151] on input "Yes" at bounding box center [292, 149] width 9 height 9
radio input "true"
click at [1437, 650] on button "Next" at bounding box center [1453, 654] width 47 height 25
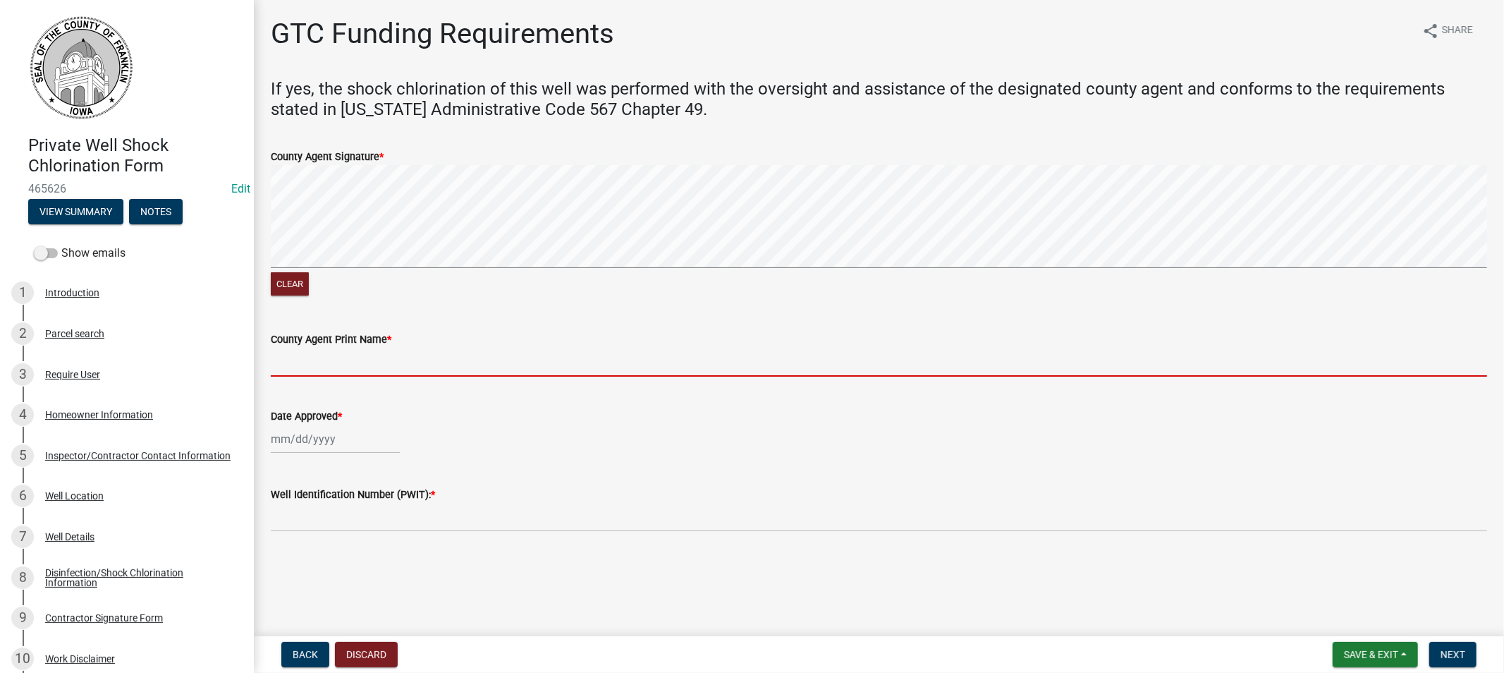
click at [399, 356] on input "County Agent Print Name *" at bounding box center [879, 362] width 1217 height 29
type input "[PERSON_NAME]"
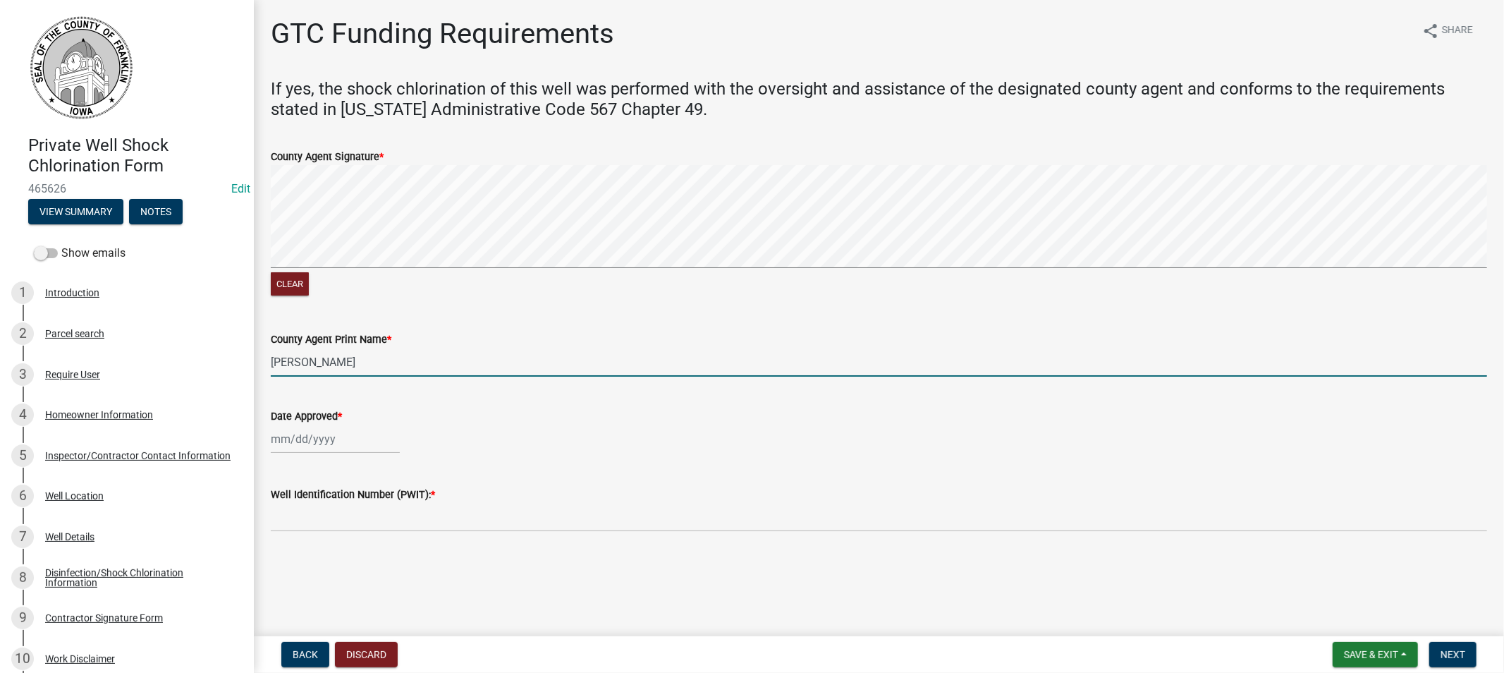
click at [333, 441] on div at bounding box center [335, 439] width 129 height 29
select select "8"
select select "2025"
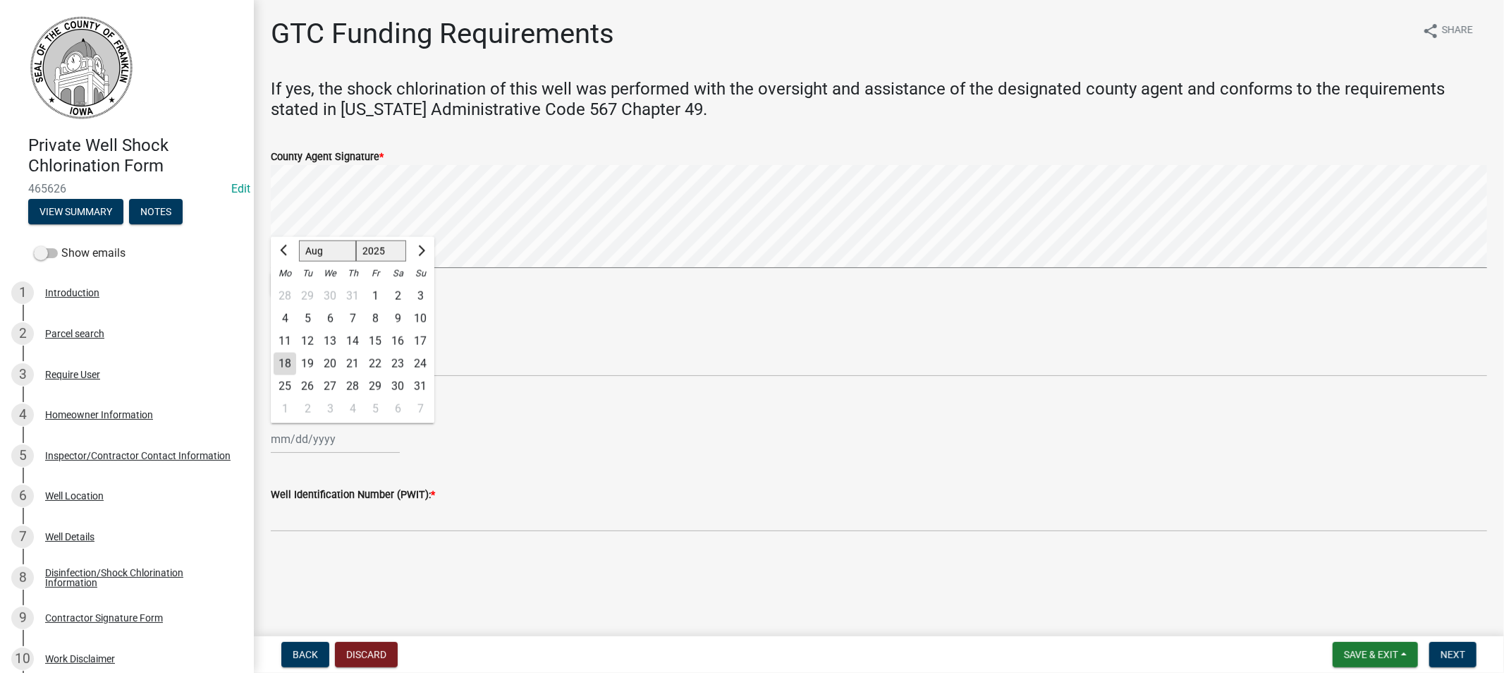
click at [289, 361] on div "18" at bounding box center [285, 364] width 23 height 23
type input "[DATE]"
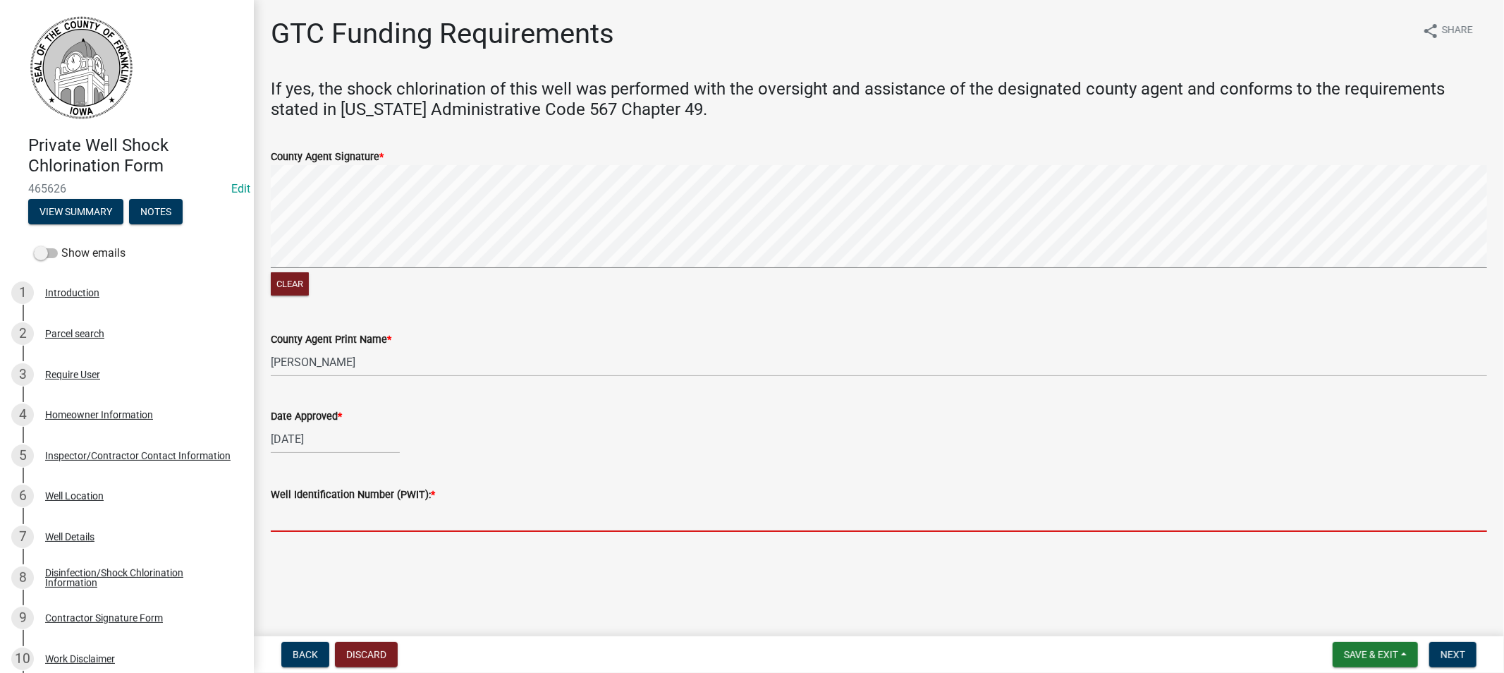
drag, startPoint x: 346, startPoint y: 521, endPoint x: 399, endPoint y: 525, distance: 53.1
click at [346, 521] on input "Well Identification Number (PWIT): *" at bounding box center [879, 517] width 1217 height 29
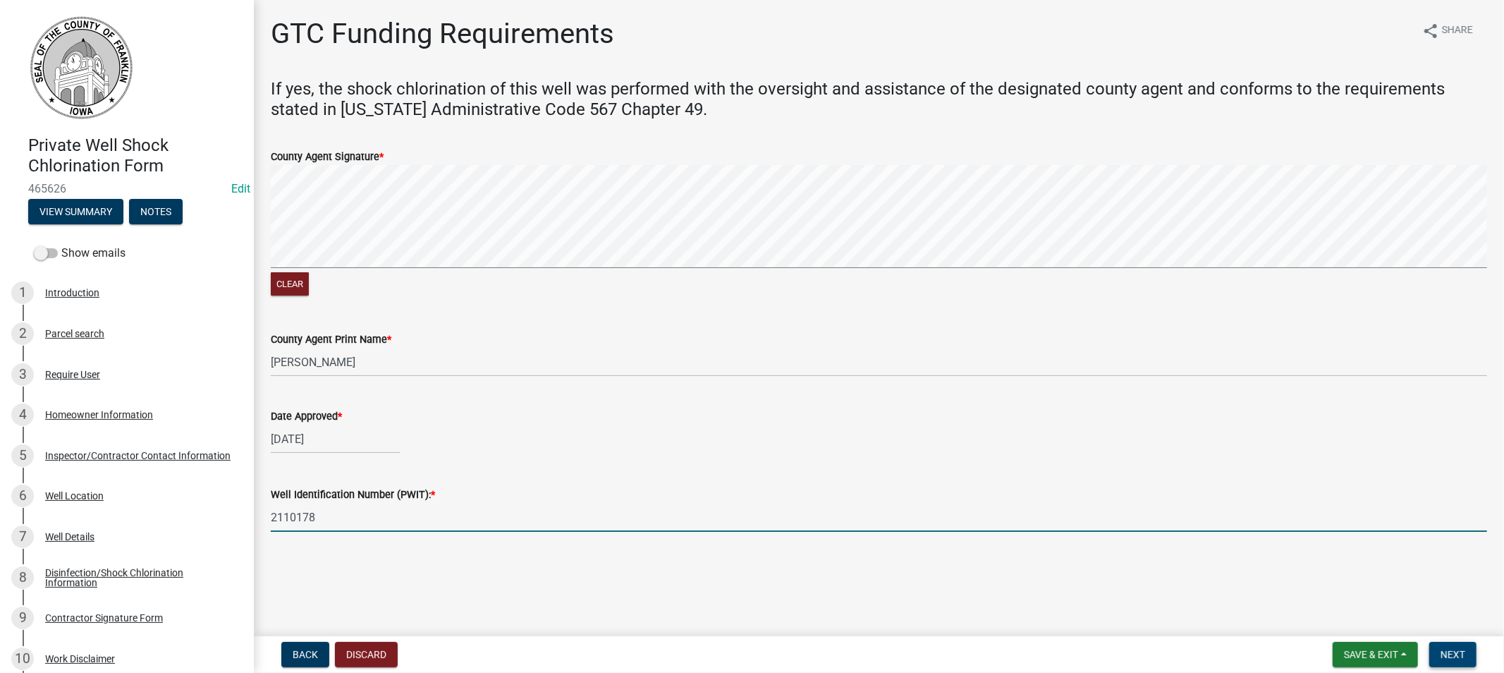
type input "2110178"
click at [1453, 652] on span "Next" at bounding box center [1453, 654] width 25 height 11
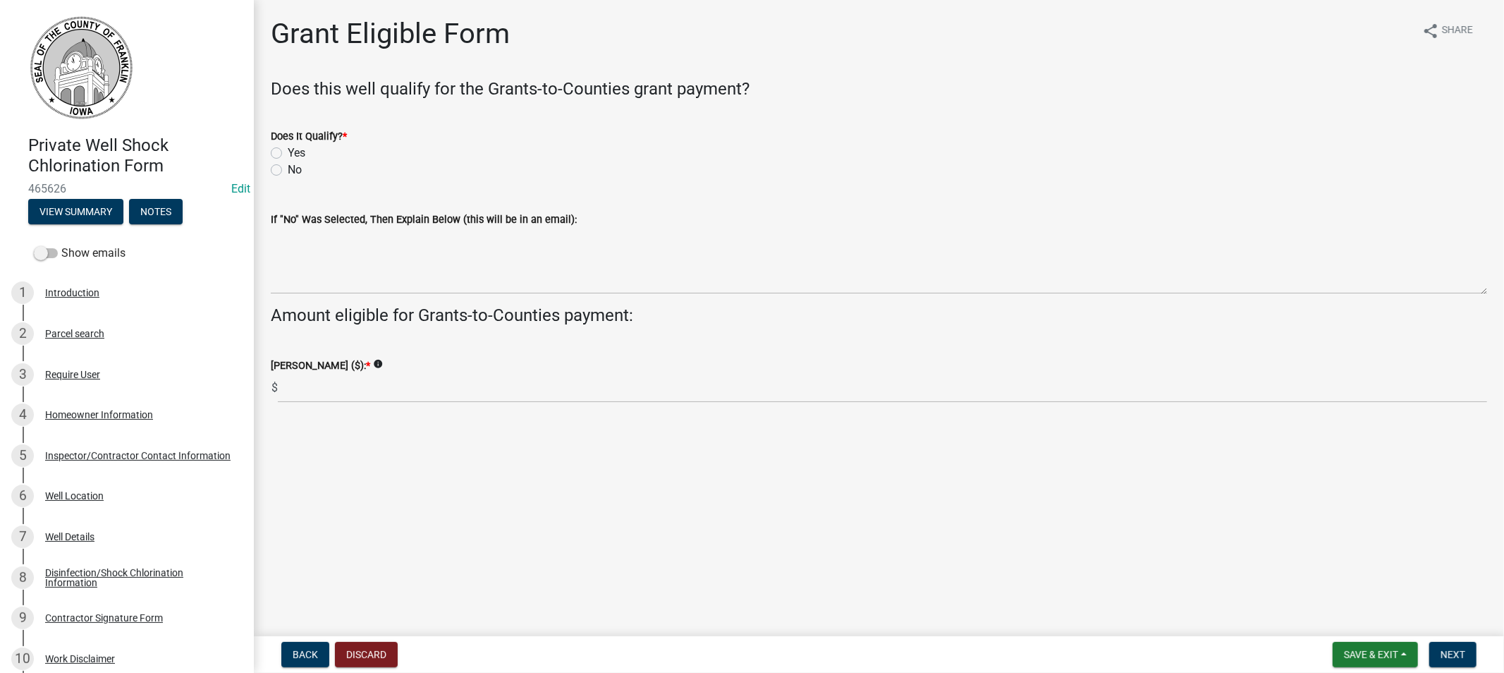
click at [288, 151] on label "Yes" at bounding box center [297, 153] width 18 height 17
click at [288, 151] on input "Yes" at bounding box center [292, 149] width 9 height 9
radio input "true"
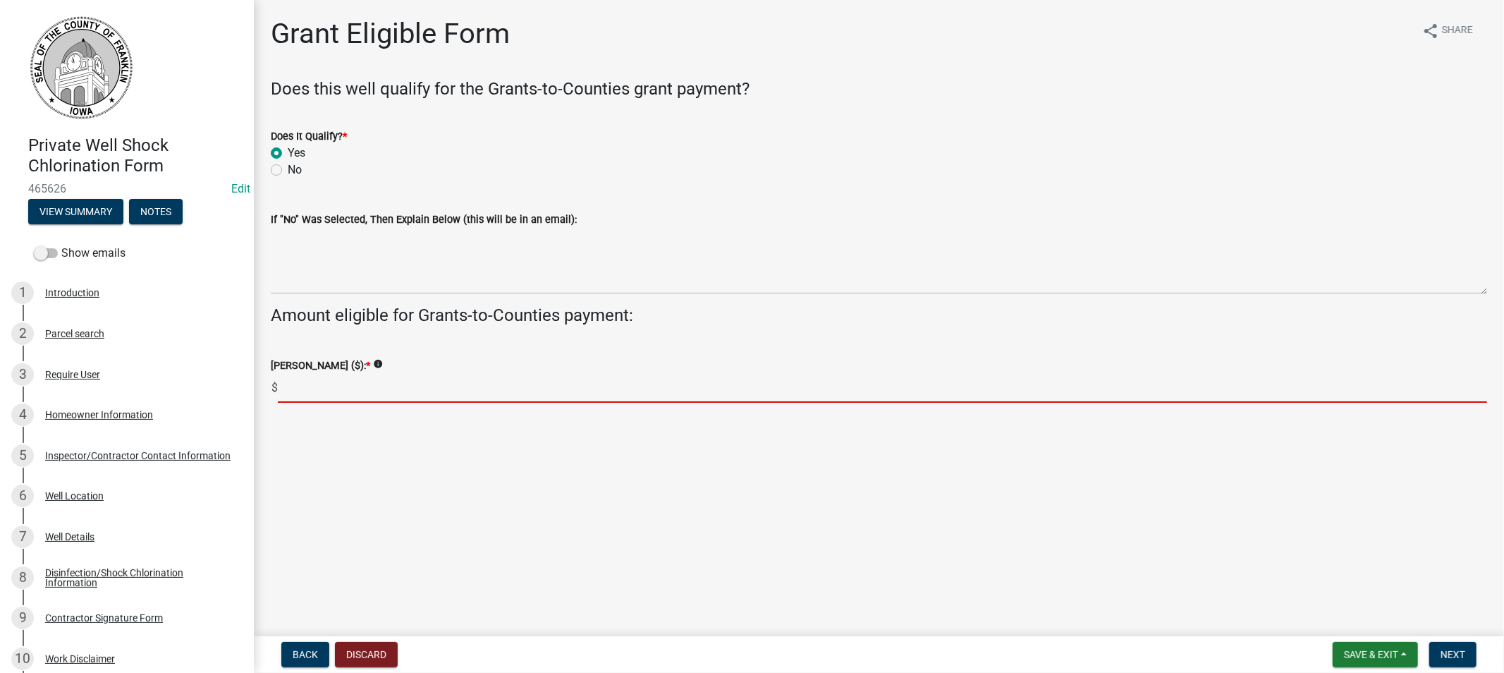
click at [337, 391] on input "text" at bounding box center [883, 388] width 1210 height 29
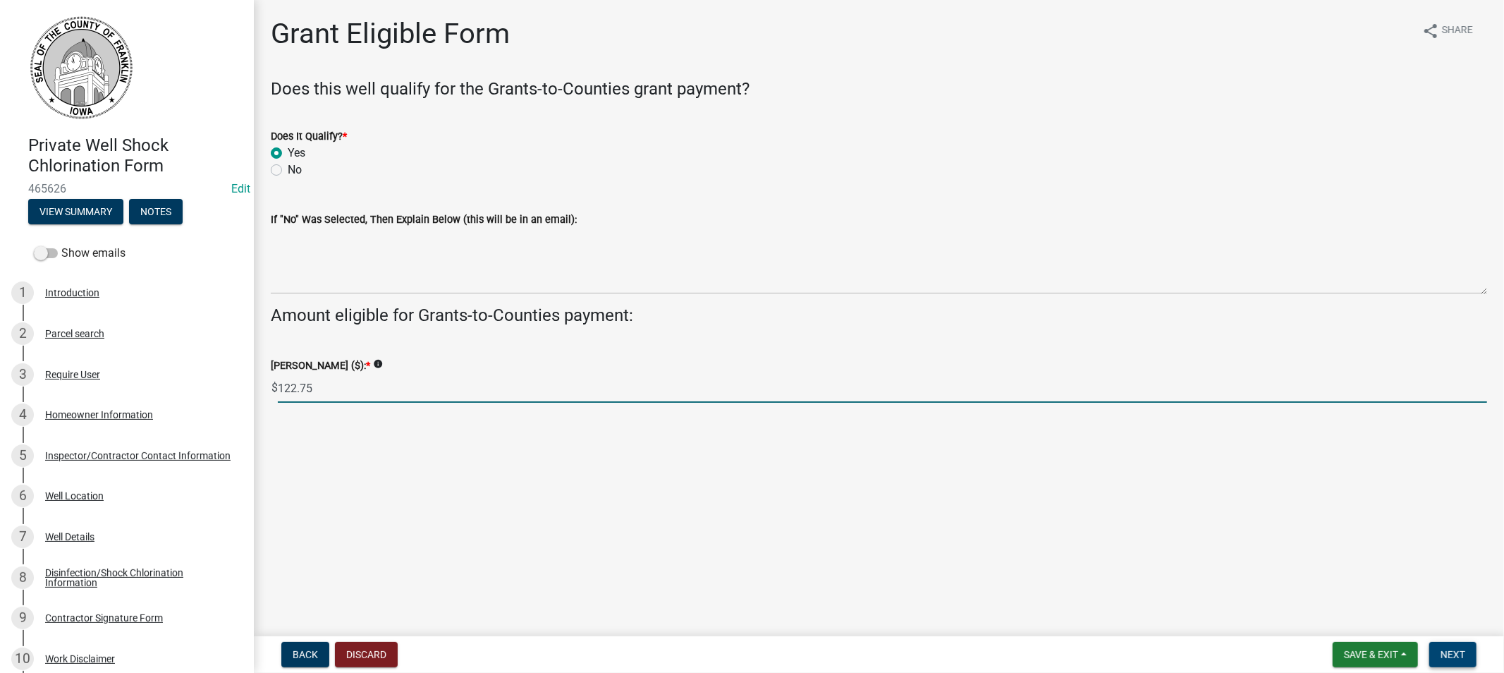
type input "122.75"
click at [1457, 646] on button "Next" at bounding box center [1453, 654] width 47 height 25
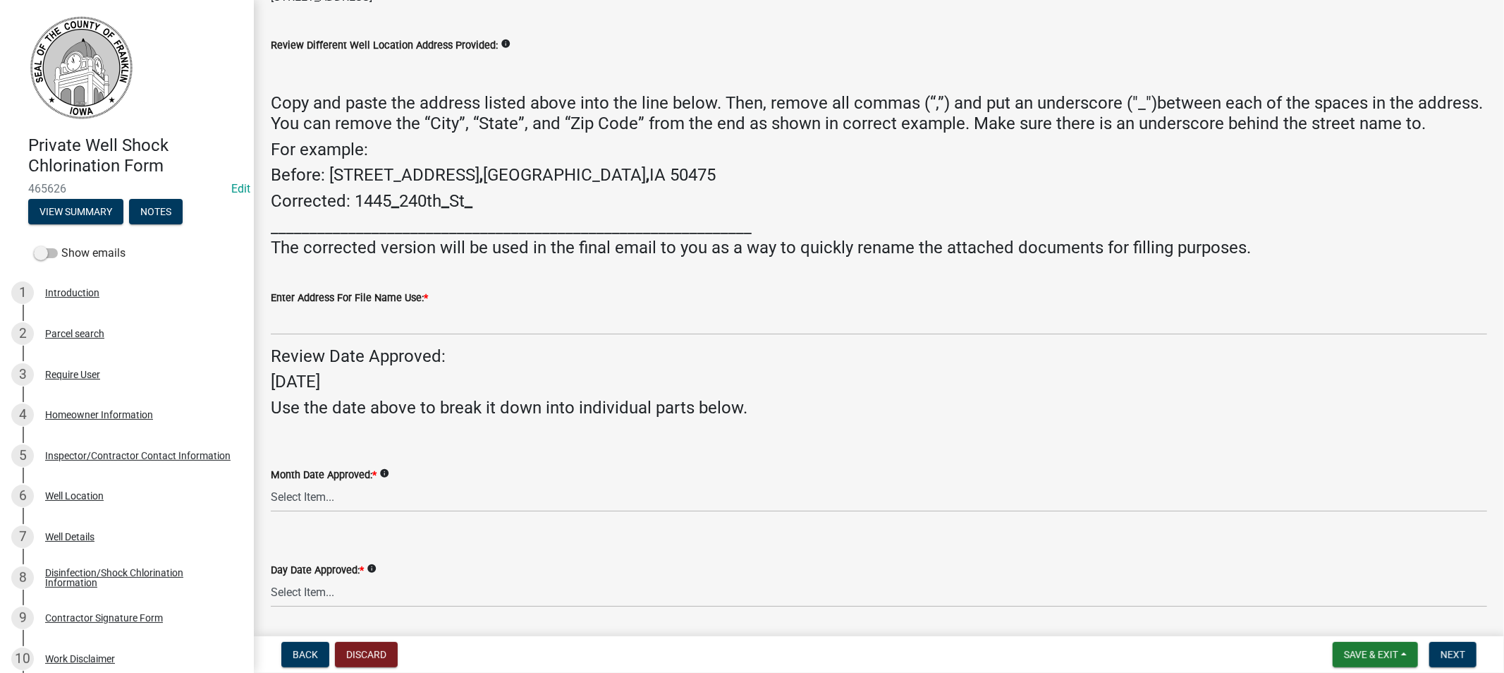
scroll to position [157, 0]
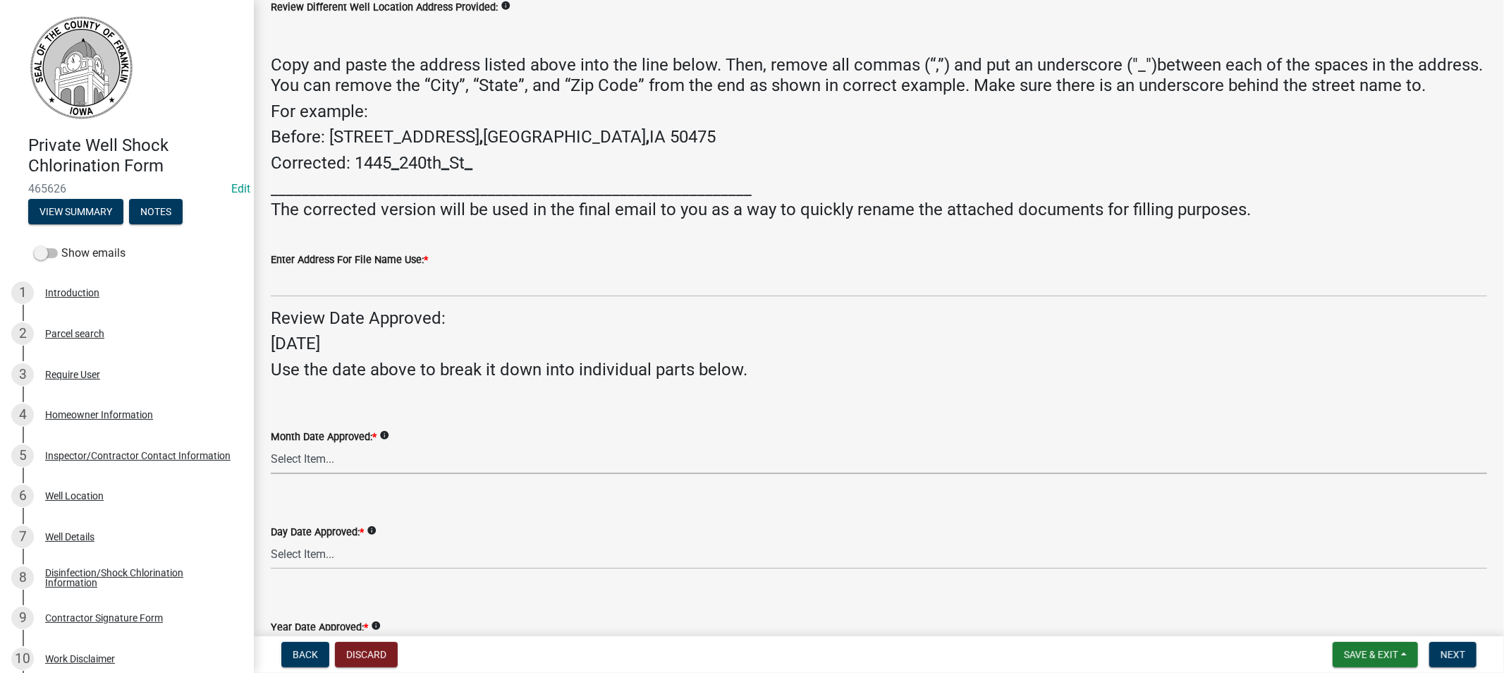
click at [332, 474] on select "Select Item... 01 02 03 04 05 06 07 08 09 10 11 12" at bounding box center [879, 459] width 1217 height 29
click at [348, 474] on select "Select Item... 01 02 03 04 05 06 07 08 09 10 11 12" at bounding box center [879, 459] width 1217 height 29
click at [350, 474] on select "Select Item... 01 02 03 04 05 06 07 08 09 10 11 12" at bounding box center [879, 459] width 1217 height 29
click at [271, 465] on select "Select Item... 01 02 03 04 05 06 07 08 09 10 11 12" at bounding box center [879, 459] width 1217 height 29
select select "eeb2e903-b4f5-429d-a52d-6e1758937509"
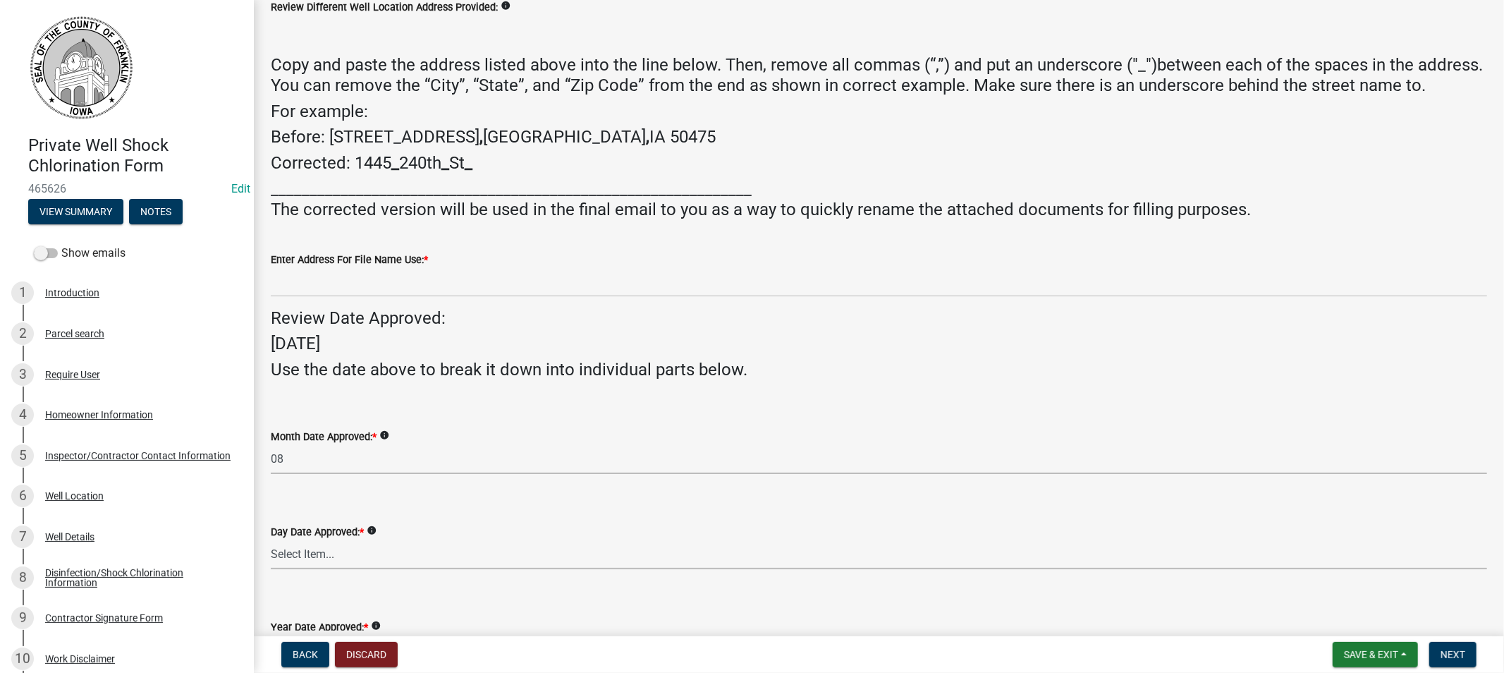
click at [332, 569] on select "Select Item... 01 02 03 04 05 06 07 08 09 10 11 12 13 14 15 16 17 18 19 20 21 2…" at bounding box center [879, 554] width 1217 height 29
click at [271, 560] on select "Select Item... 01 02 03 04 05 06 07 08 09 10 11 12 13 14 15 16 17 18 19 20 21 2…" at bounding box center [879, 554] width 1217 height 29
select select "f0f38c1f-5b41-4d29-a380-34ec5fb279e5"
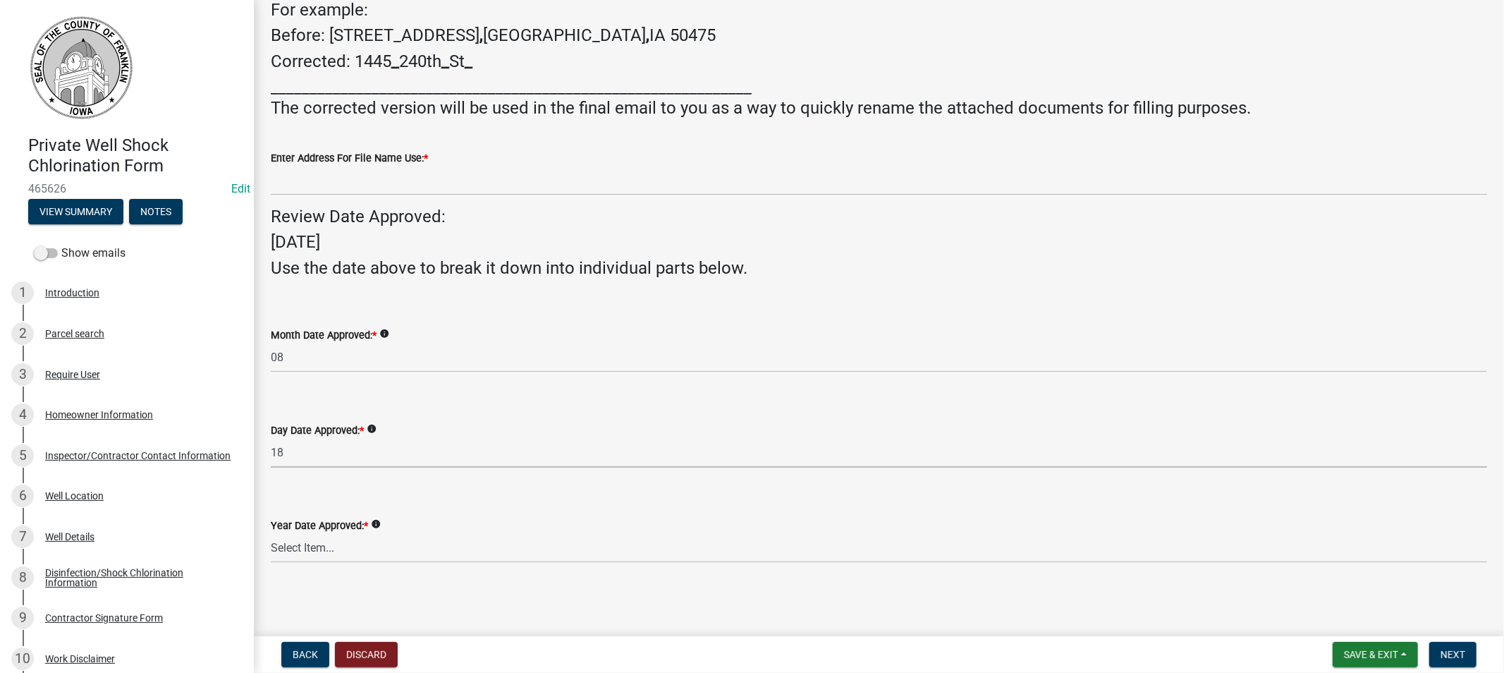
scroll to position [278, 0]
click at [314, 549] on select "Select Item... 2025 2026 2027 2028 2029 2030 2031 2032 2033" at bounding box center [879, 548] width 1217 height 29
click at [271, 534] on select "Select Item... 2025 2026 2027 2028 2029 2030 2031 2032 2033" at bounding box center [879, 548] width 1217 height 29
select select "50b8d7cf-13ea-4239-84ee-9f37e9ab8850"
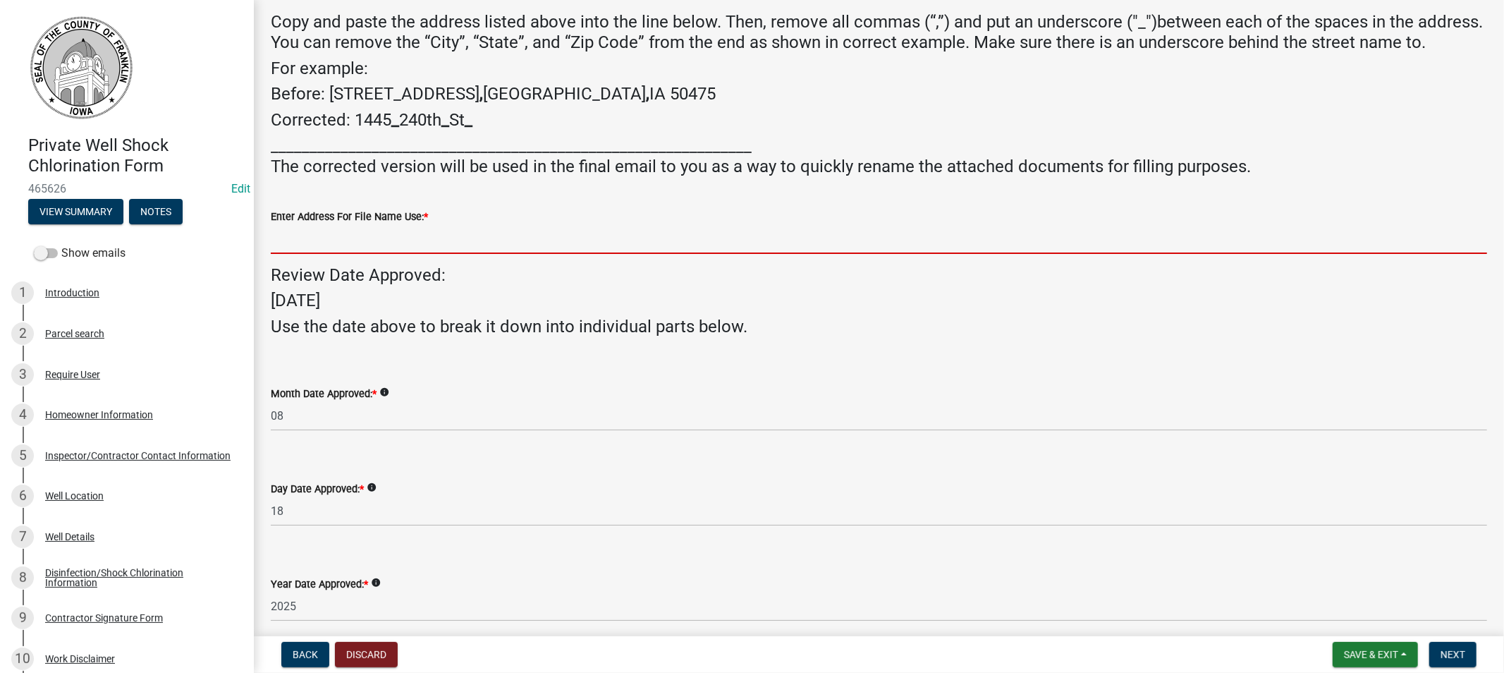
click at [312, 254] on input "Enter Address For File Name Use: *" at bounding box center [879, 239] width 1217 height 29
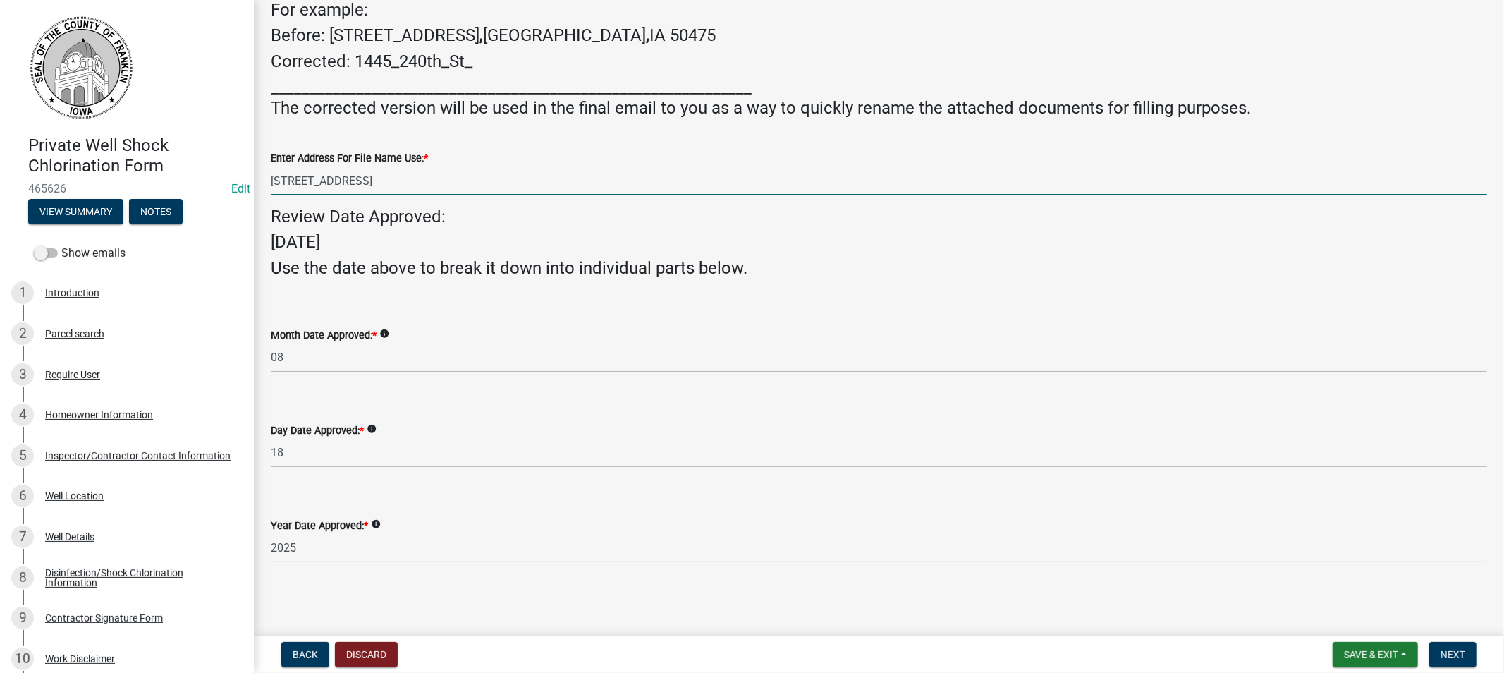
scroll to position [278, 0]
type input "[STREET_ADDRESS]"
click at [1447, 652] on span "Next" at bounding box center [1453, 654] width 25 height 11
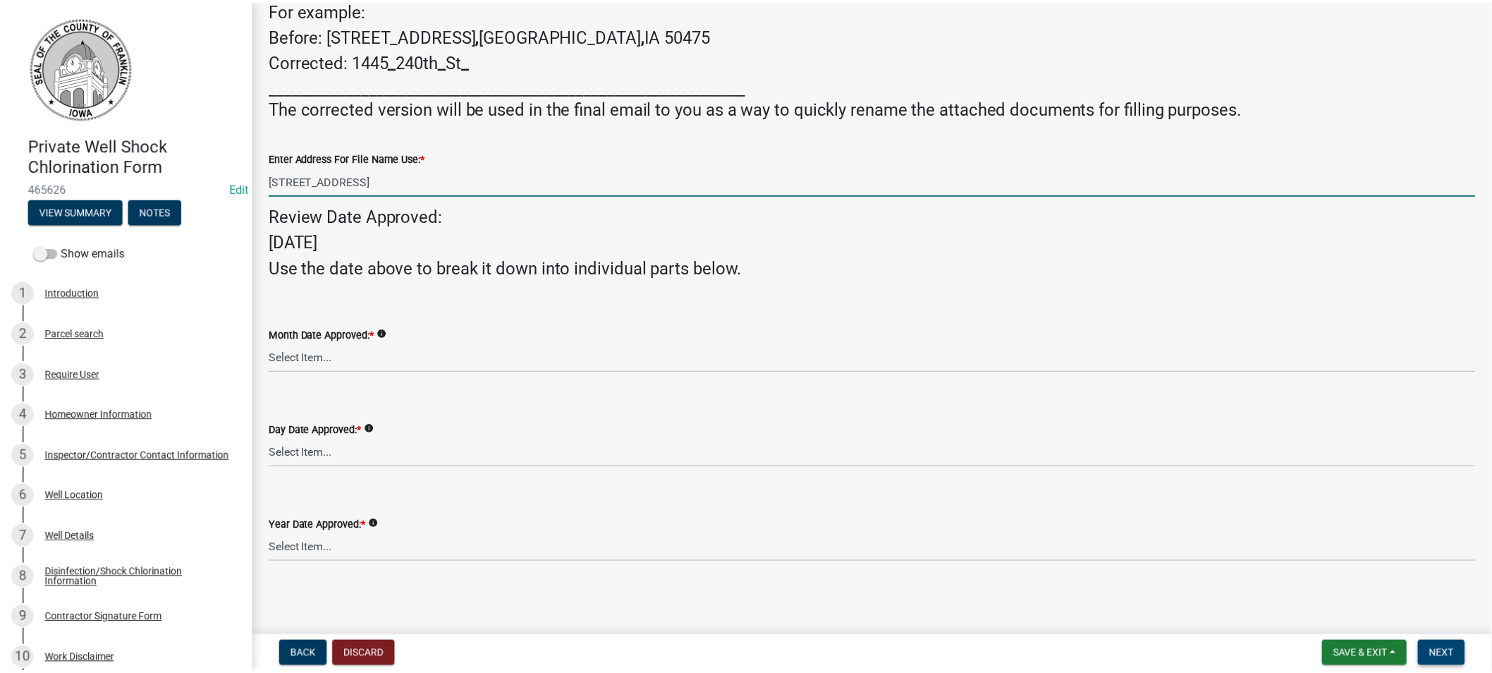
scroll to position [0, 0]
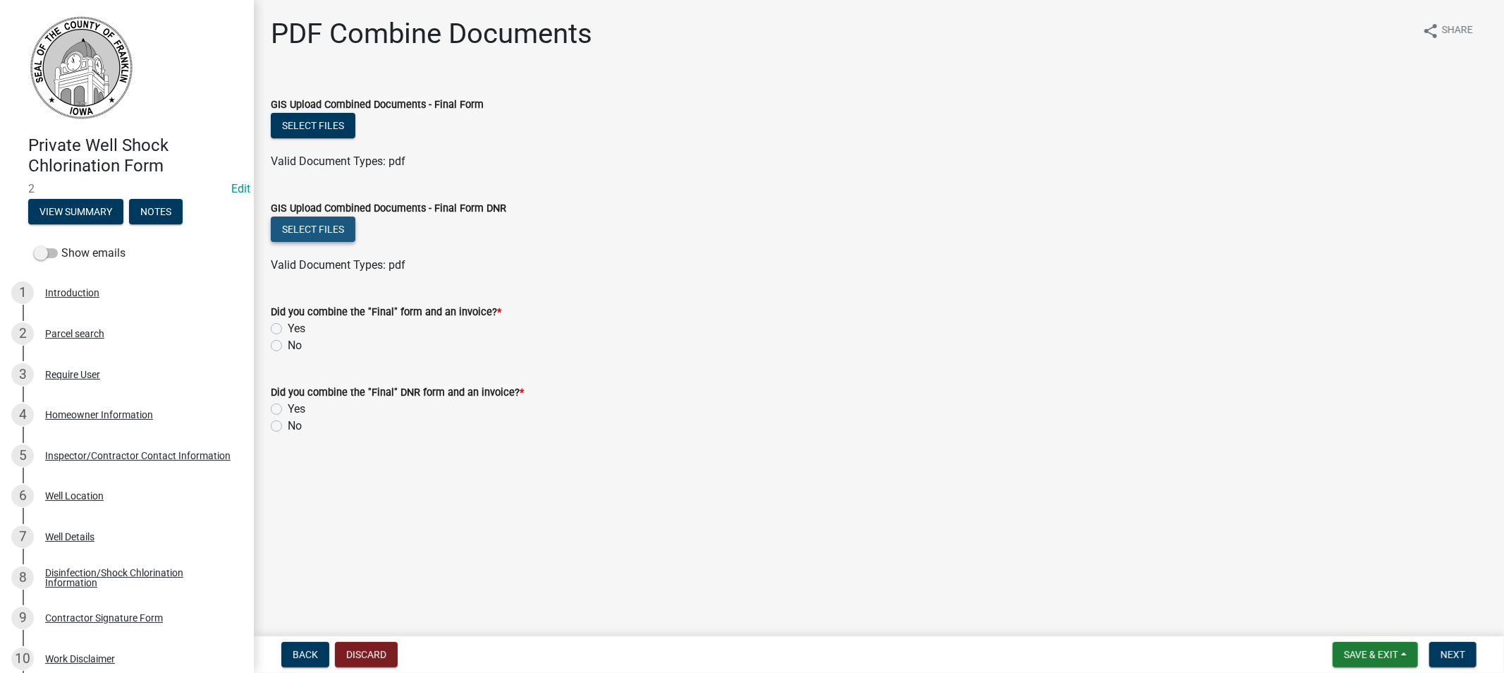
click at [318, 231] on button "Select files" at bounding box center [313, 229] width 85 height 25
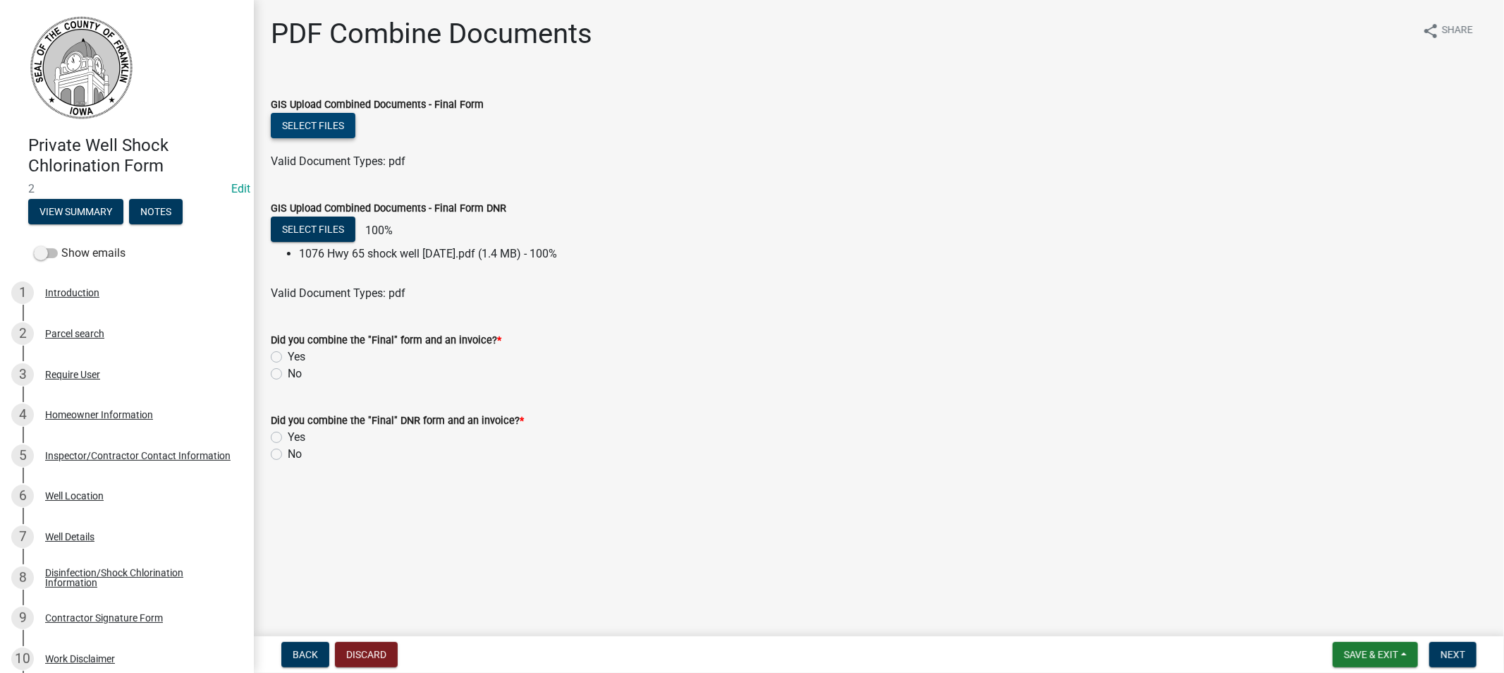
click at [308, 137] on button "Select files" at bounding box center [313, 125] width 85 height 25
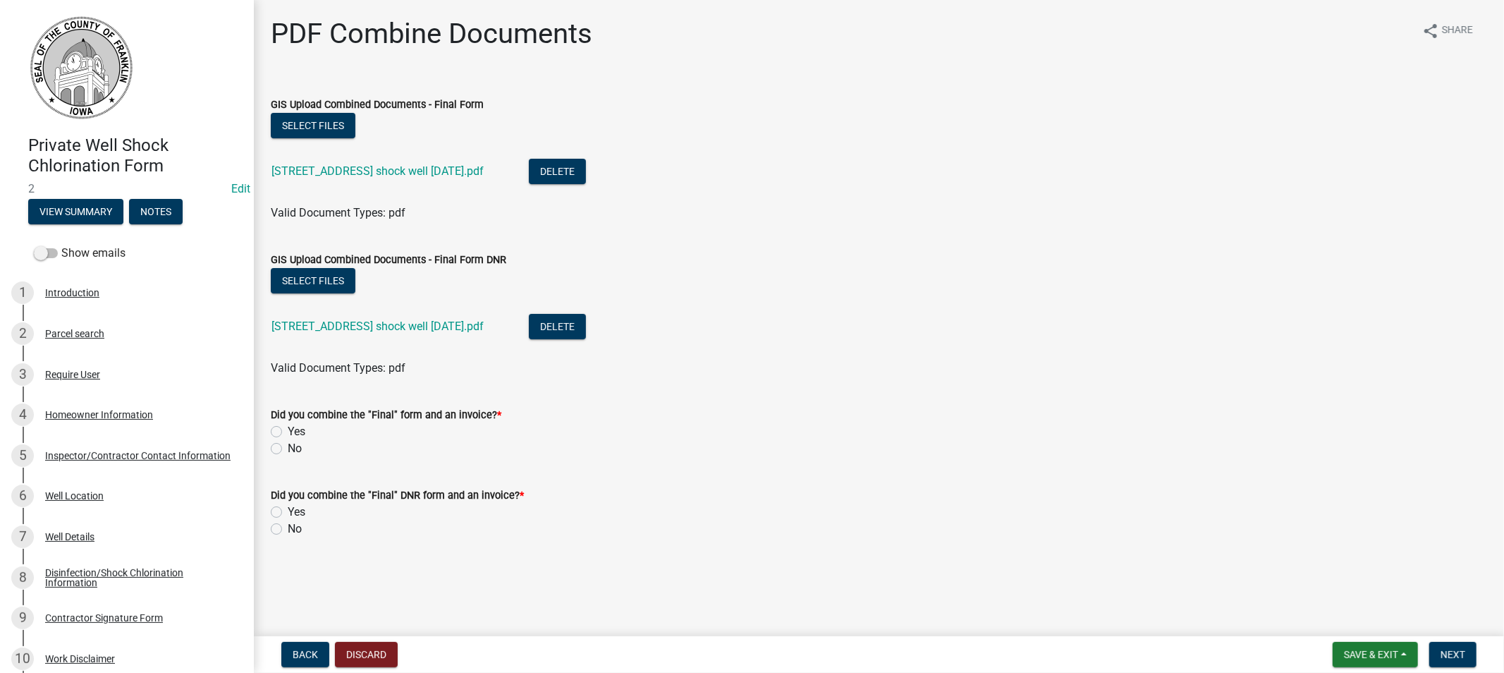
drag, startPoint x: 276, startPoint y: 431, endPoint x: 271, endPoint y: 462, distance: 31.5
click at [288, 431] on label "Yes" at bounding box center [297, 431] width 18 height 17
click at [288, 431] on input "Yes" at bounding box center [292, 427] width 9 height 9
radio input "true"
click at [274, 505] on div "Yes" at bounding box center [879, 512] width 1217 height 17
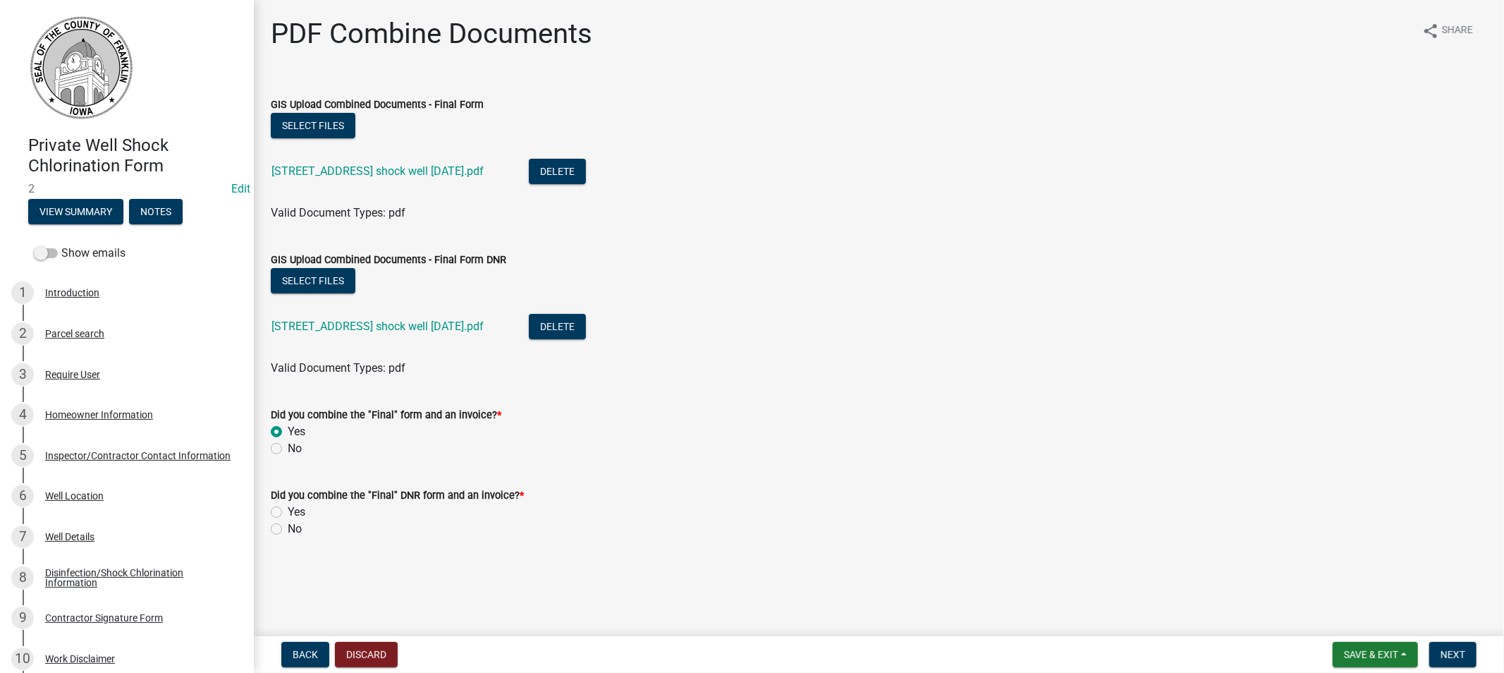
click at [288, 513] on label "Yes" at bounding box center [297, 512] width 18 height 17
click at [288, 513] on input "Yes" at bounding box center [292, 508] width 9 height 9
radio input "true"
click at [1450, 654] on span "Next" at bounding box center [1453, 654] width 25 height 11
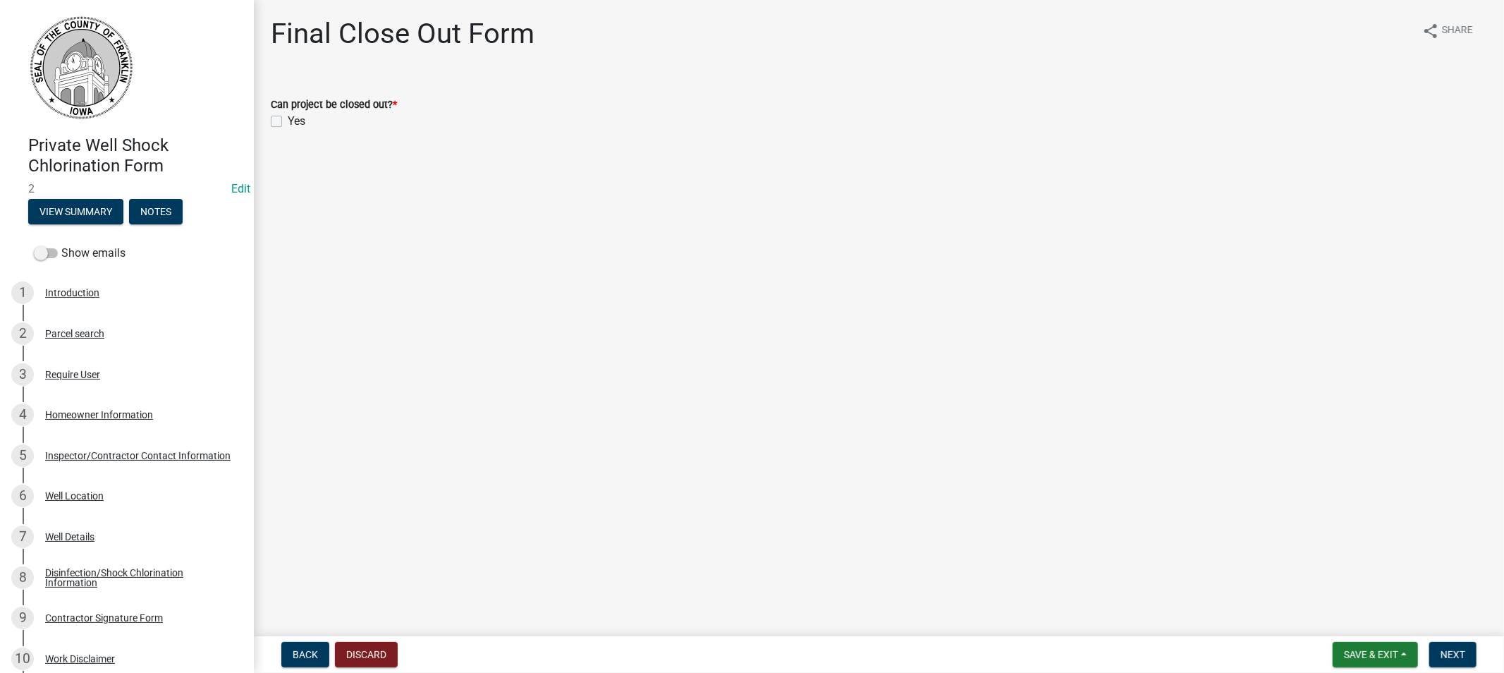
click at [288, 121] on label "Yes" at bounding box center [297, 121] width 18 height 17
click at [288, 121] on input "Yes" at bounding box center [292, 117] width 9 height 9
checkbox input "true"
click at [1447, 657] on span "Next" at bounding box center [1453, 654] width 25 height 11
